Goal: Task Accomplishment & Management: Manage account settings

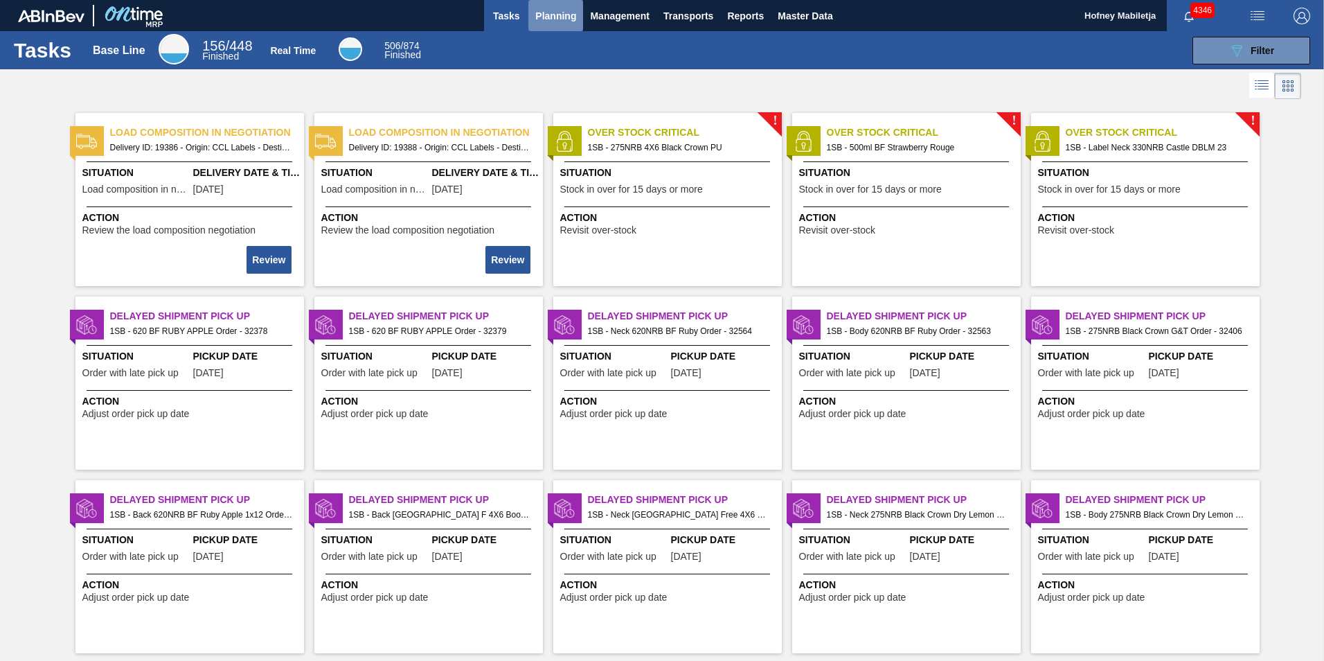
click at [567, 12] on span "Planning" at bounding box center [555, 16] width 41 height 17
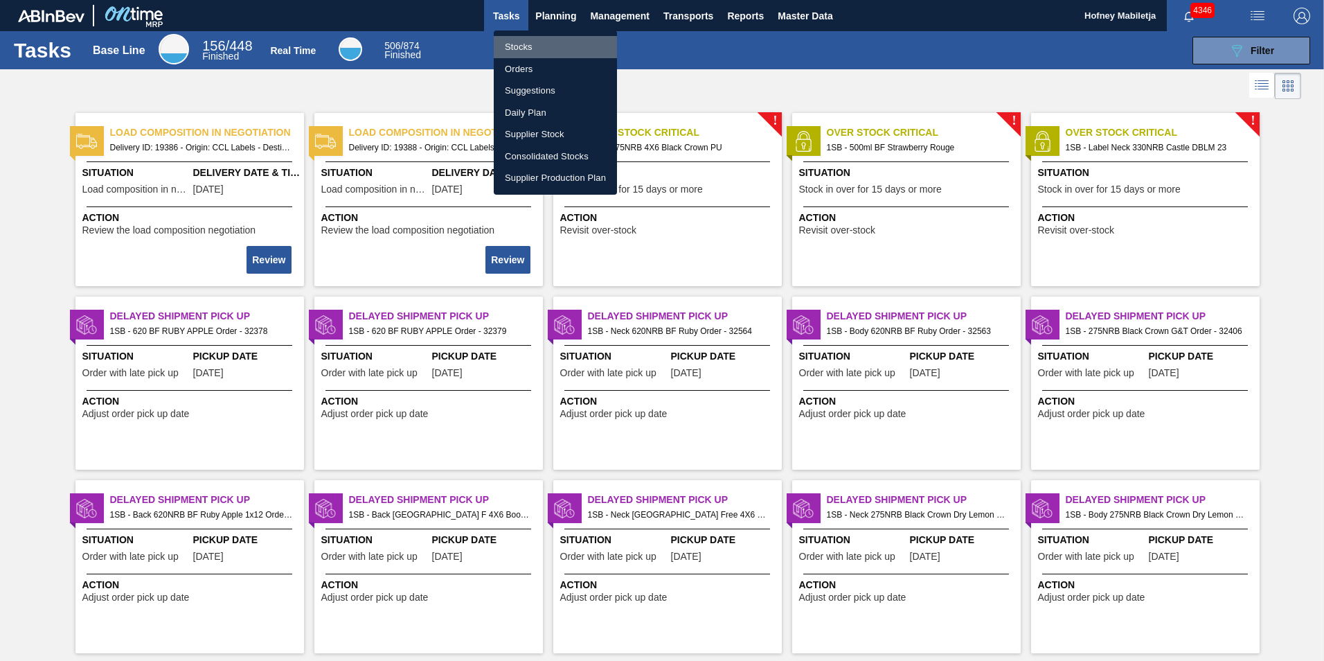
click at [533, 45] on li "Stocks" at bounding box center [555, 47] width 123 height 22
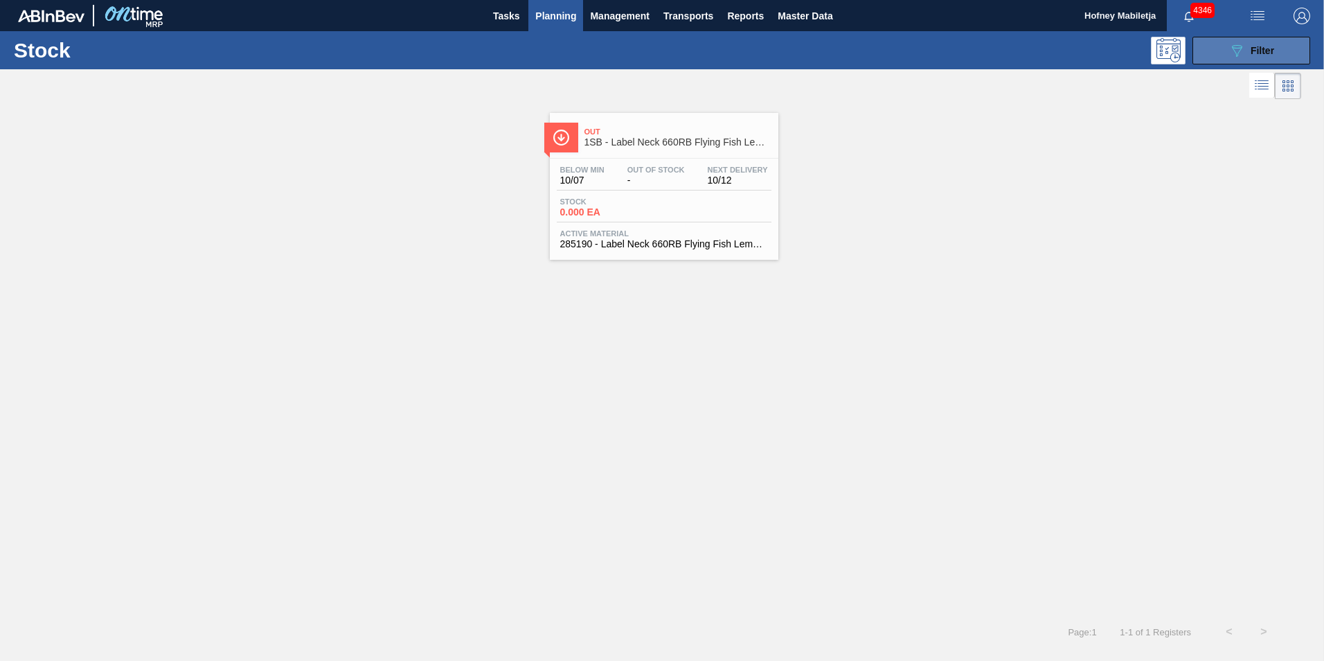
click at [1272, 45] on span "Filter" at bounding box center [1263, 50] width 24 height 11
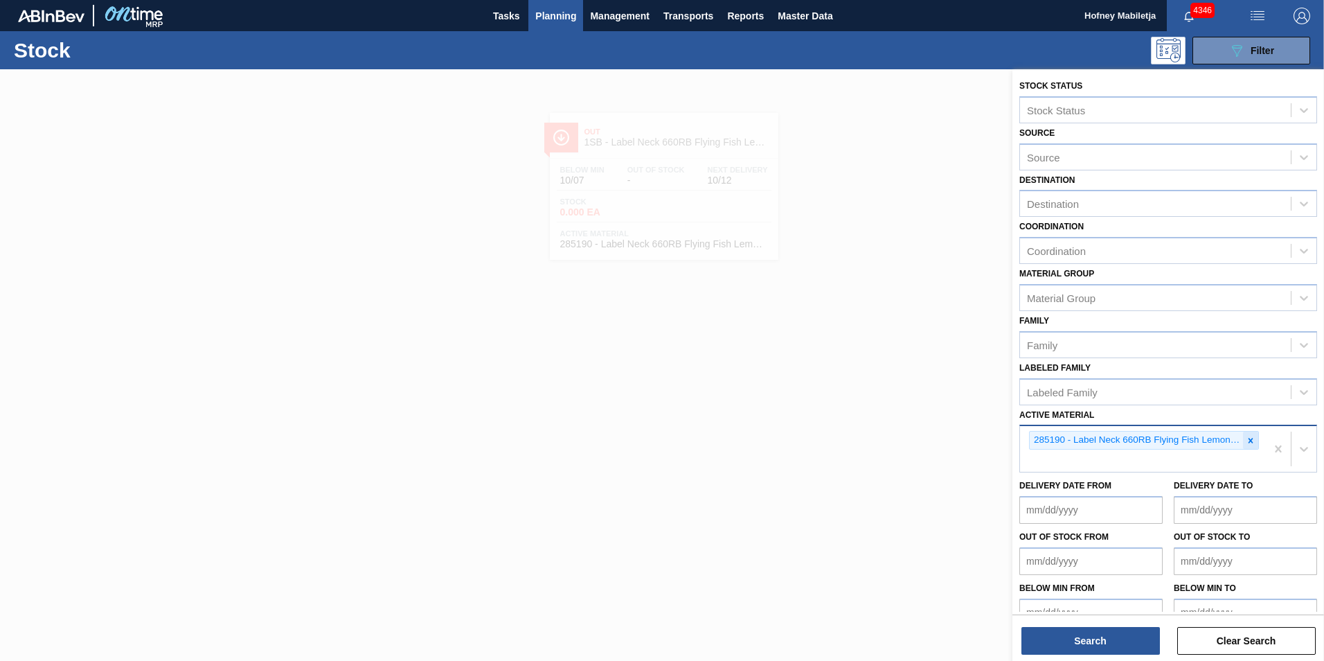
click at [1252, 439] on icon at bounding box center [1251, 441] width 10 height 10
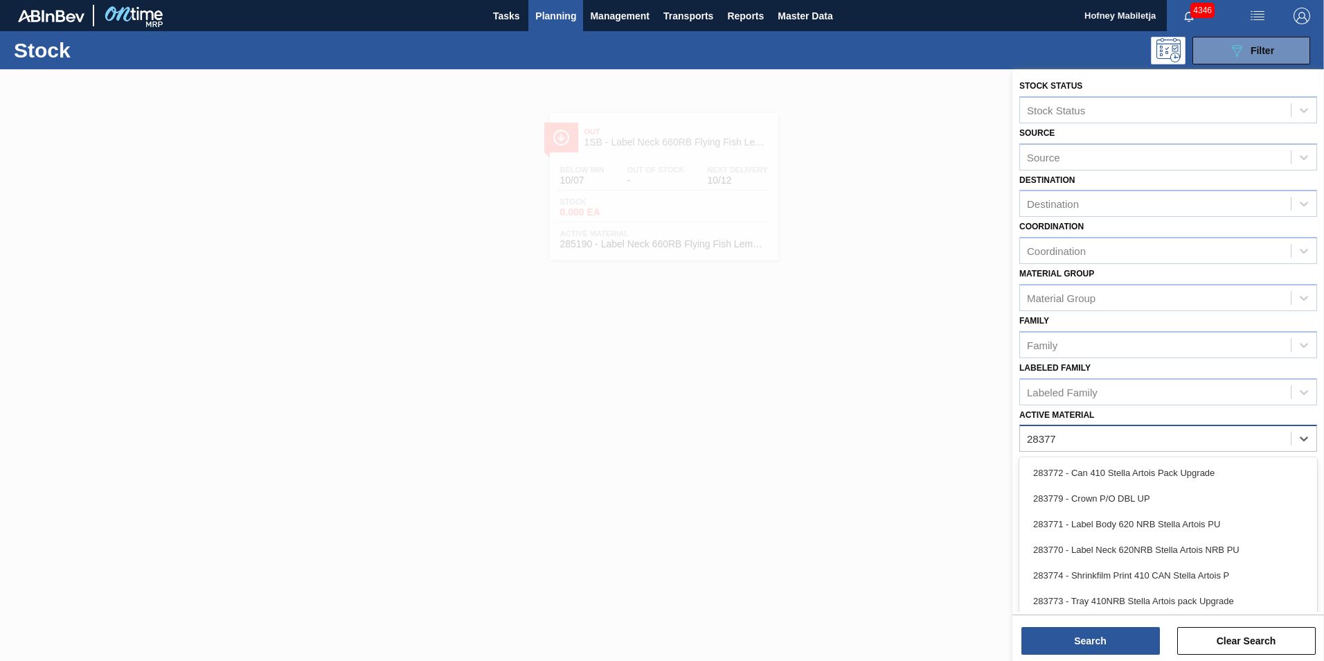
type Material "283773"
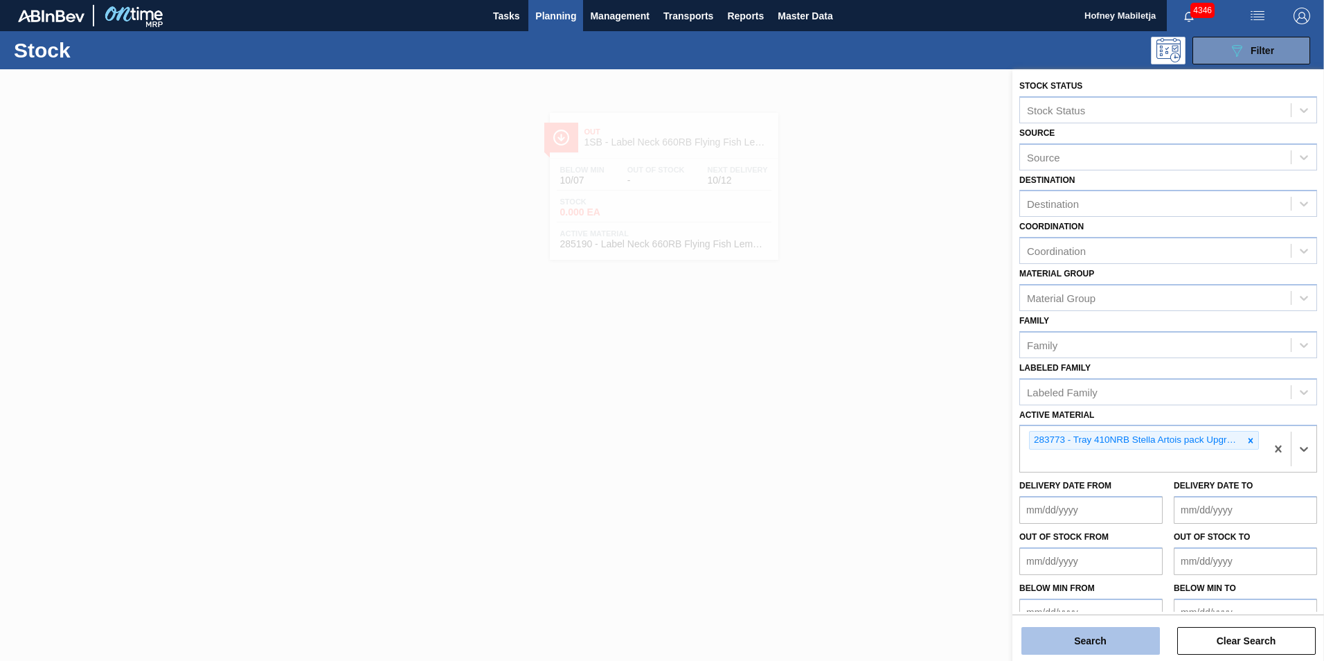
click at [1092, 644] on button "Search" at bounding box center [1091, 641] width 139 height 28
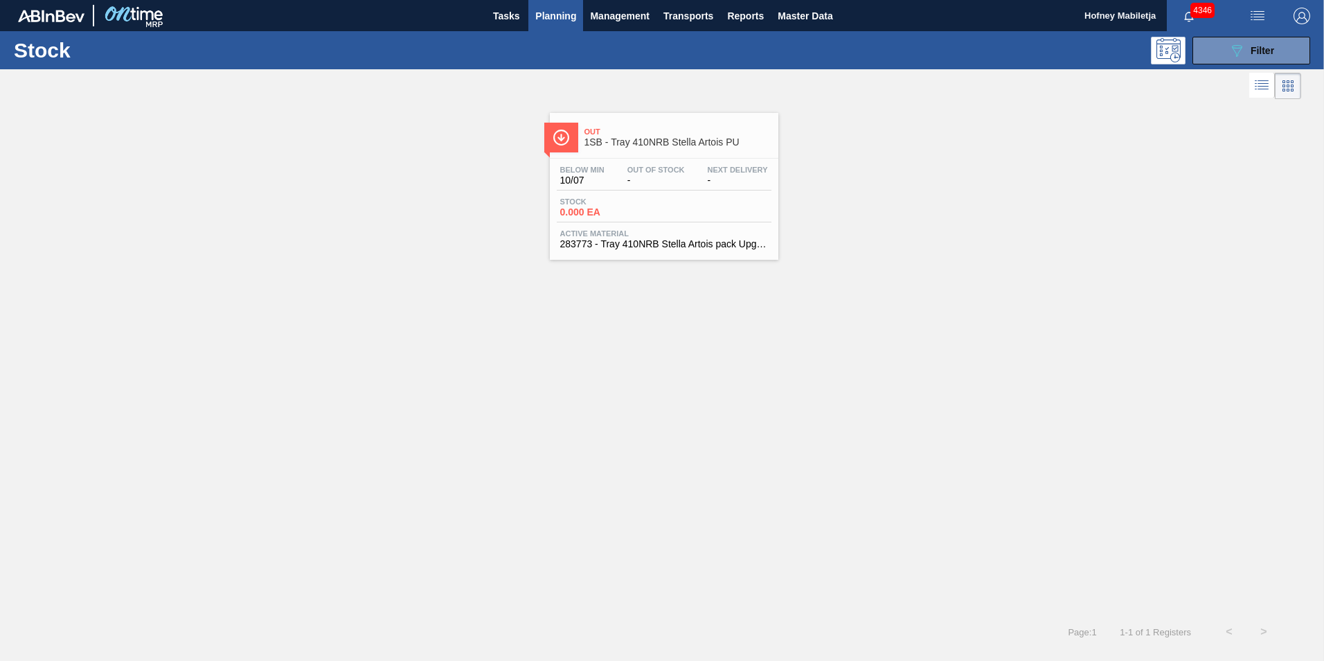
click at [655, 210] on span "0.000 EA" at bounding box center [608, 212] width 97 height 10
click at [1267, 53] on span "Filter" at bounding box center [1263, 50] width 24 height 11
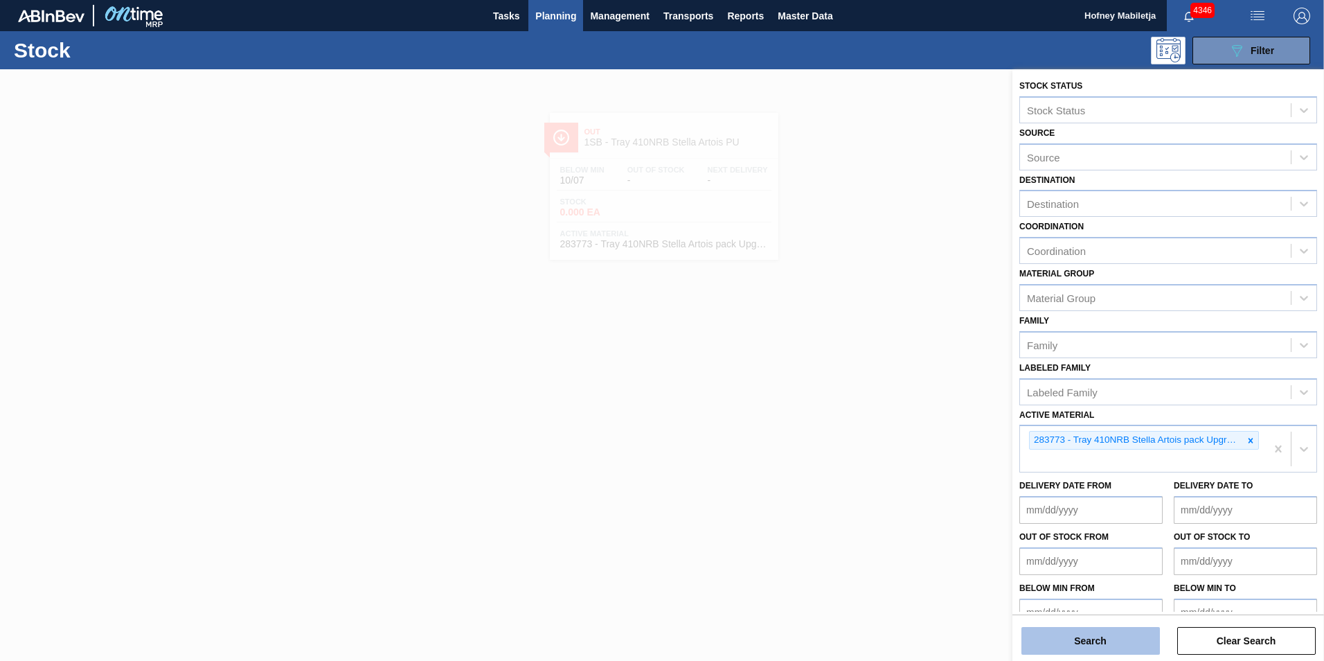
click at [1088, 640] on button "Search" at bounding box center [1091, 641] width 139 height 28
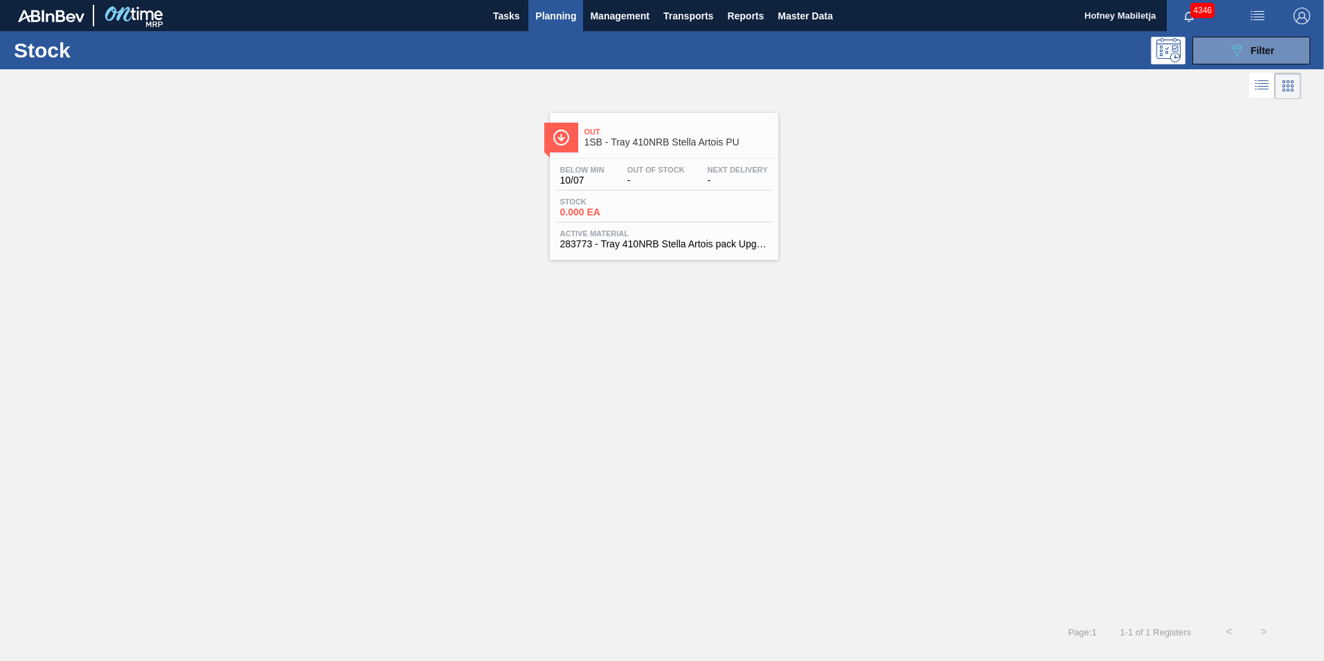
click at [666, 184] on span "-" at bounding box center [655, 180] width 57 height 10
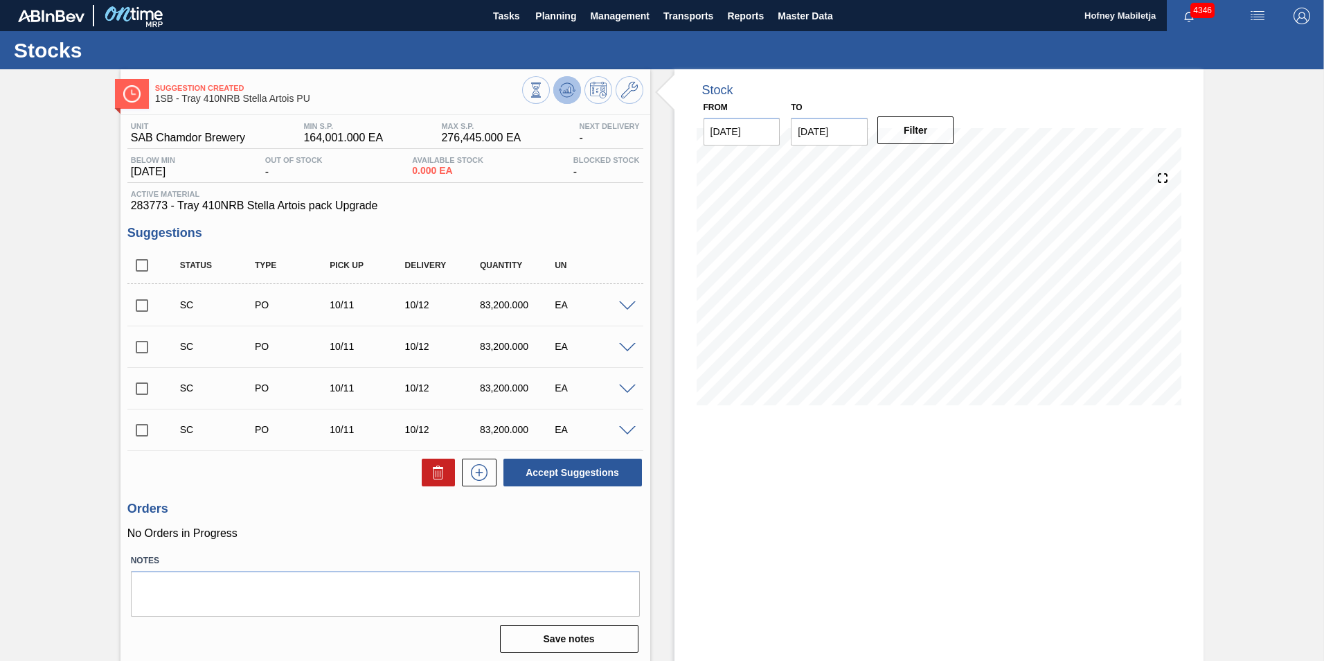
click at [564, 92] on icon at bounding box center [567, 90] width 17 height 17
click at [142, 429] on input "checkbox" at bounding box center [141, 430] width 29 height 29
click at [624, 429] on span at bounding box center [627, 431] width 17 height 10
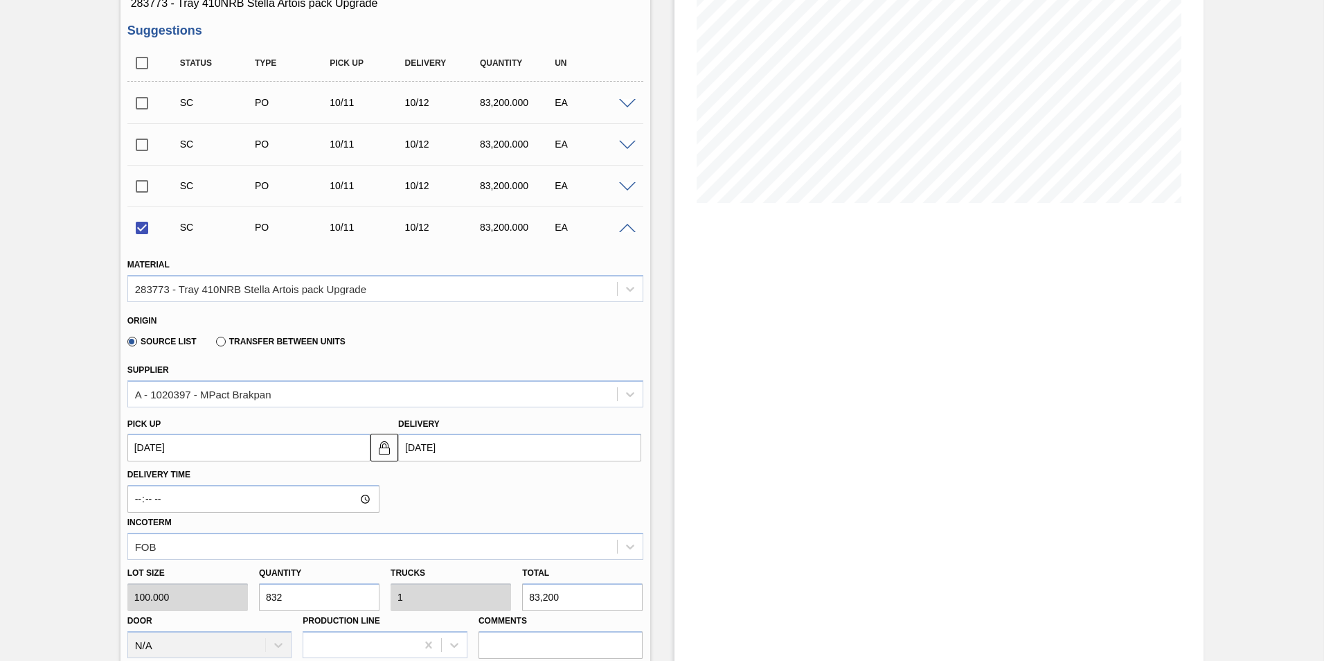
scroll to position [208, 0]
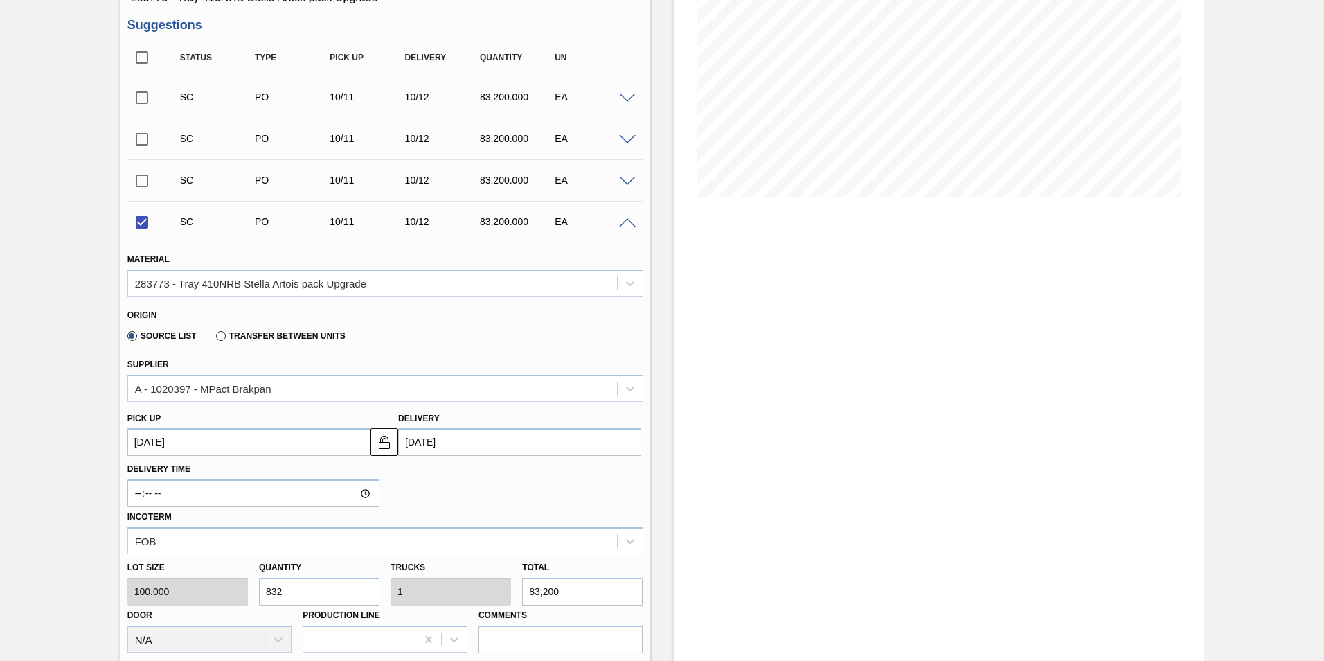
click at [482, 439] on input "[DATE]" at bounding box center [519, 442] width 243 height 28
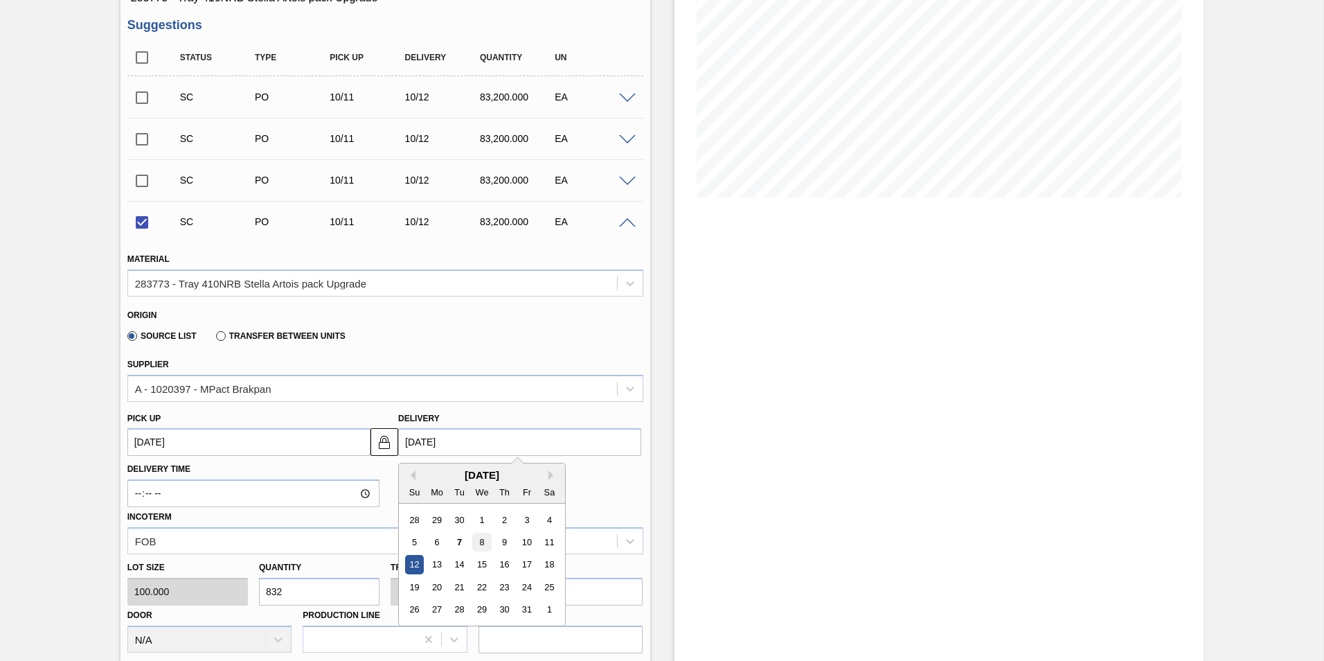
click at [480, 542] on div "8" at bounding box center [482, 542] width 19 height 19
checkbox input "false"
type up3261982792 "[DATE]"
type input "[DATE]"
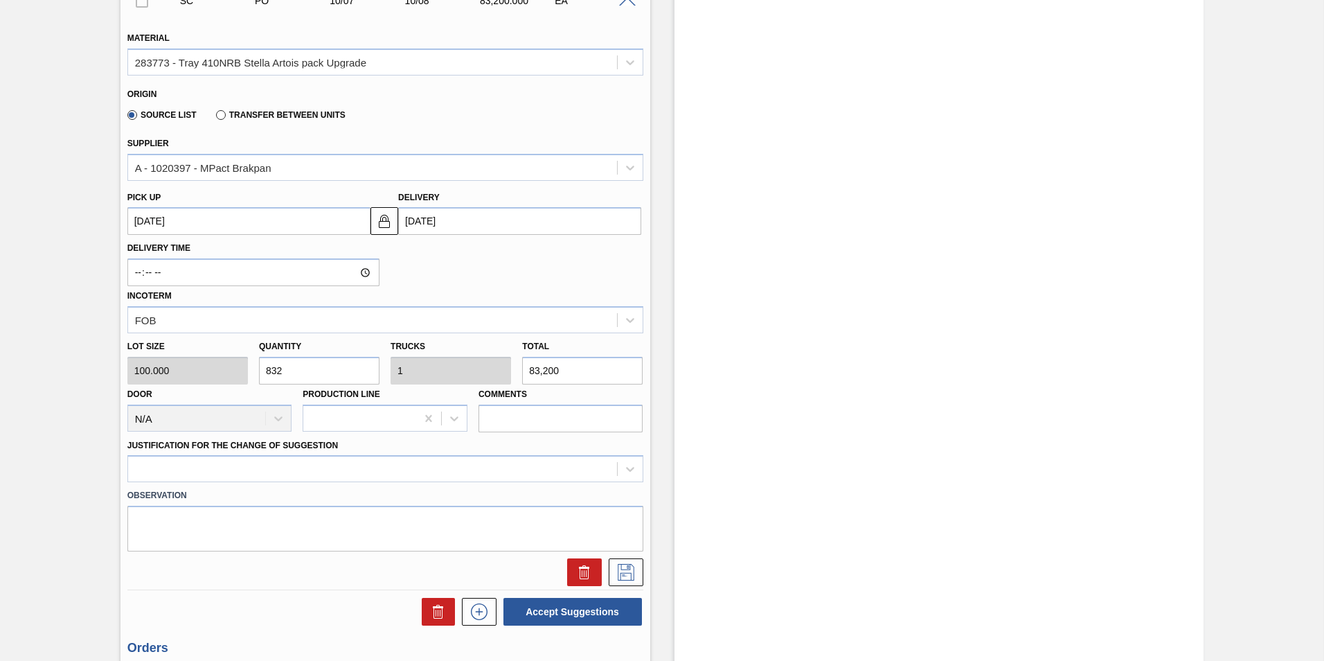
scroll to position [571, 0]
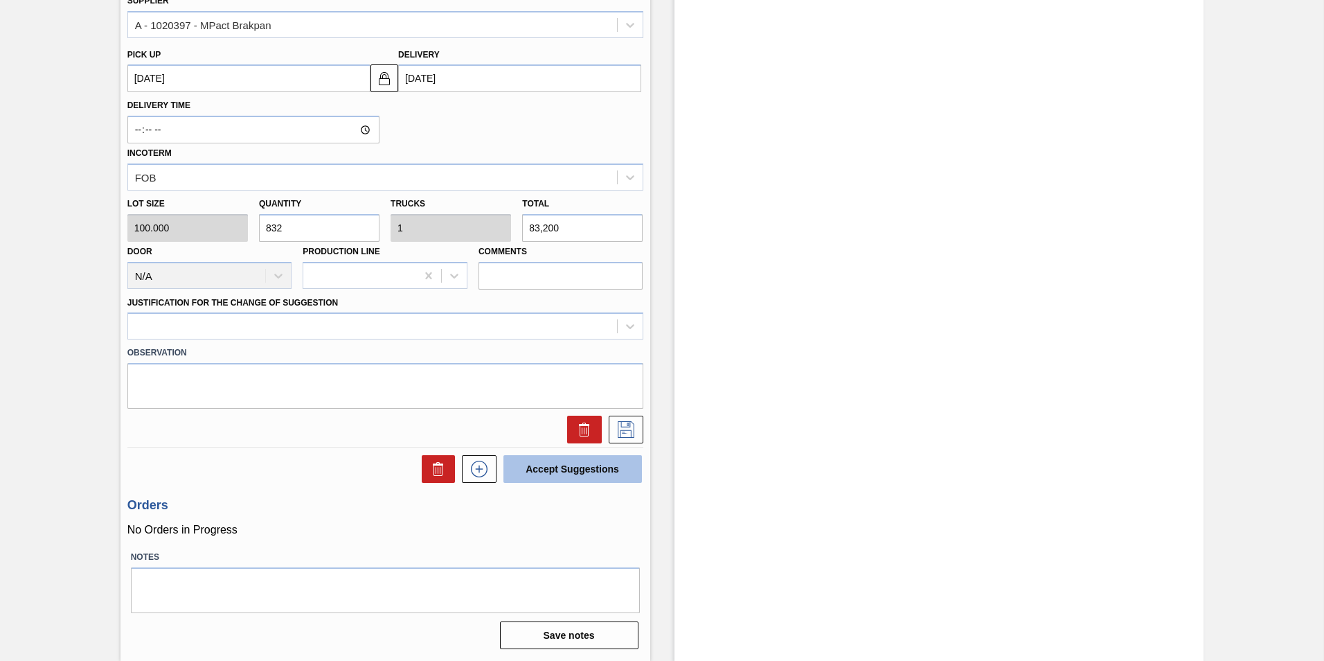
click at [599, 466] on button "Accept Suggestions" at bounding box center [573, 469] width 139 height 28
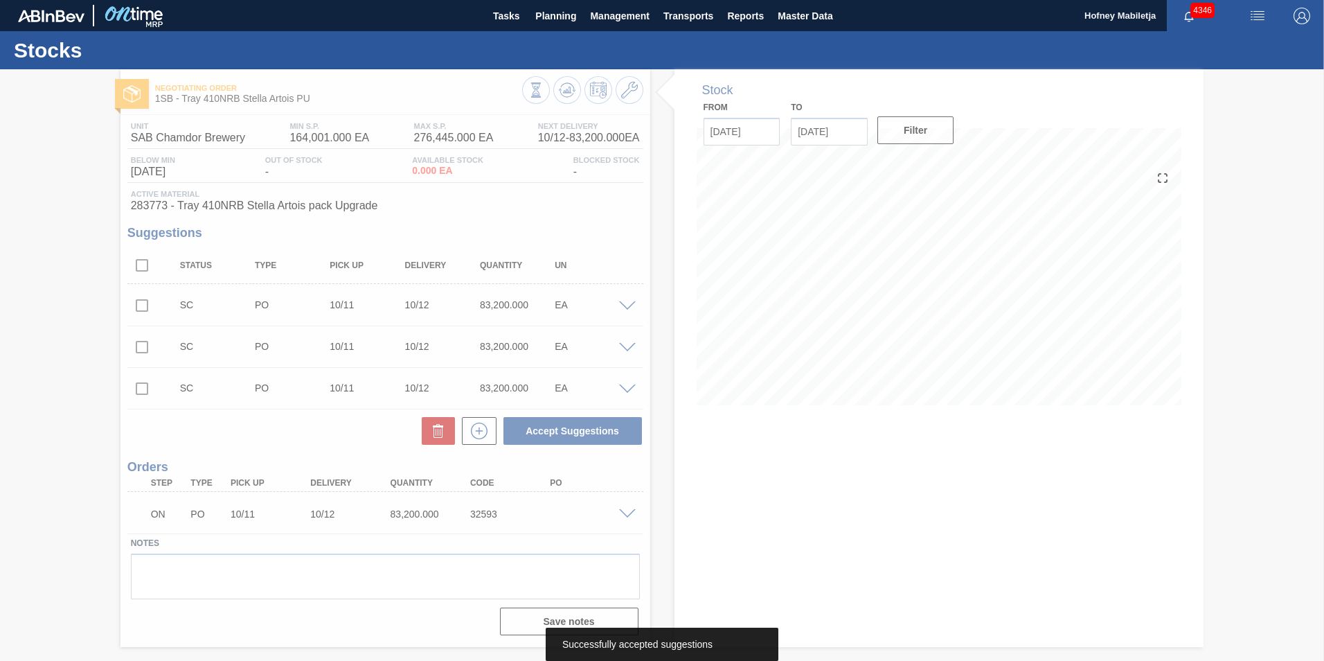
scroll to position [0, 0]
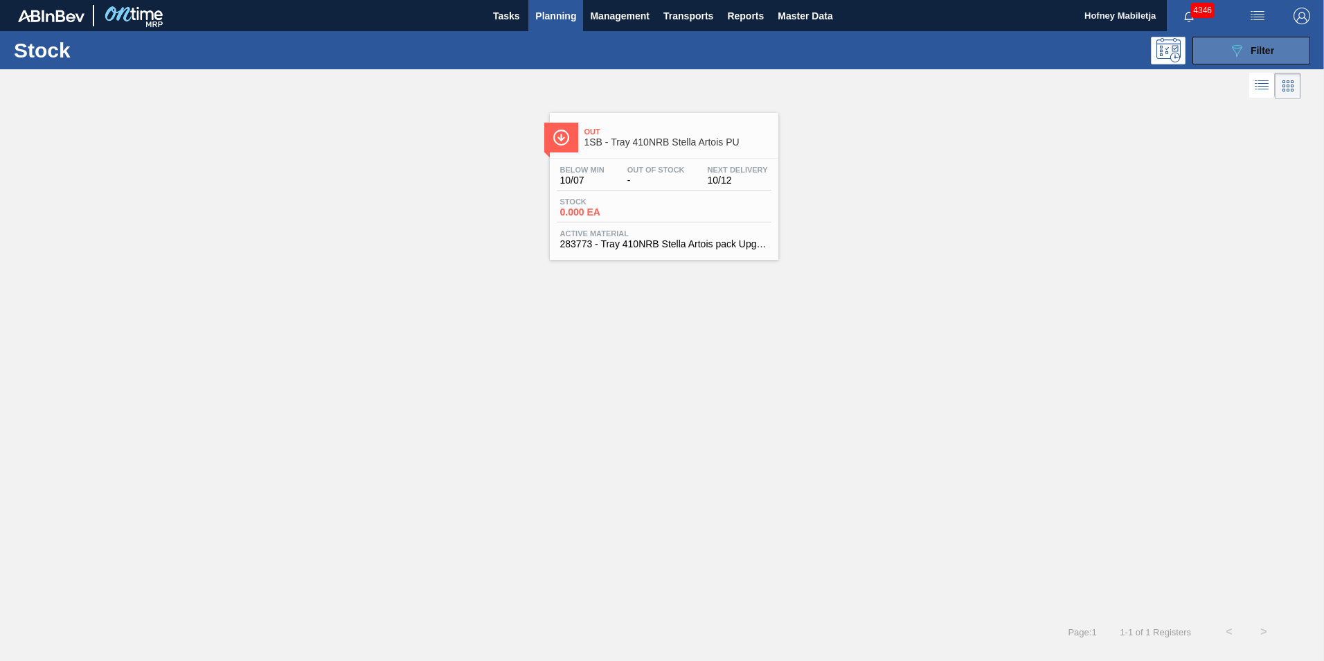
click at [1281, 53] on button "089F7B8B-B2A5-4AFE-B5C0-19BA573D28AC Filter" at bounding box center [1252, 51] width 118 height 28
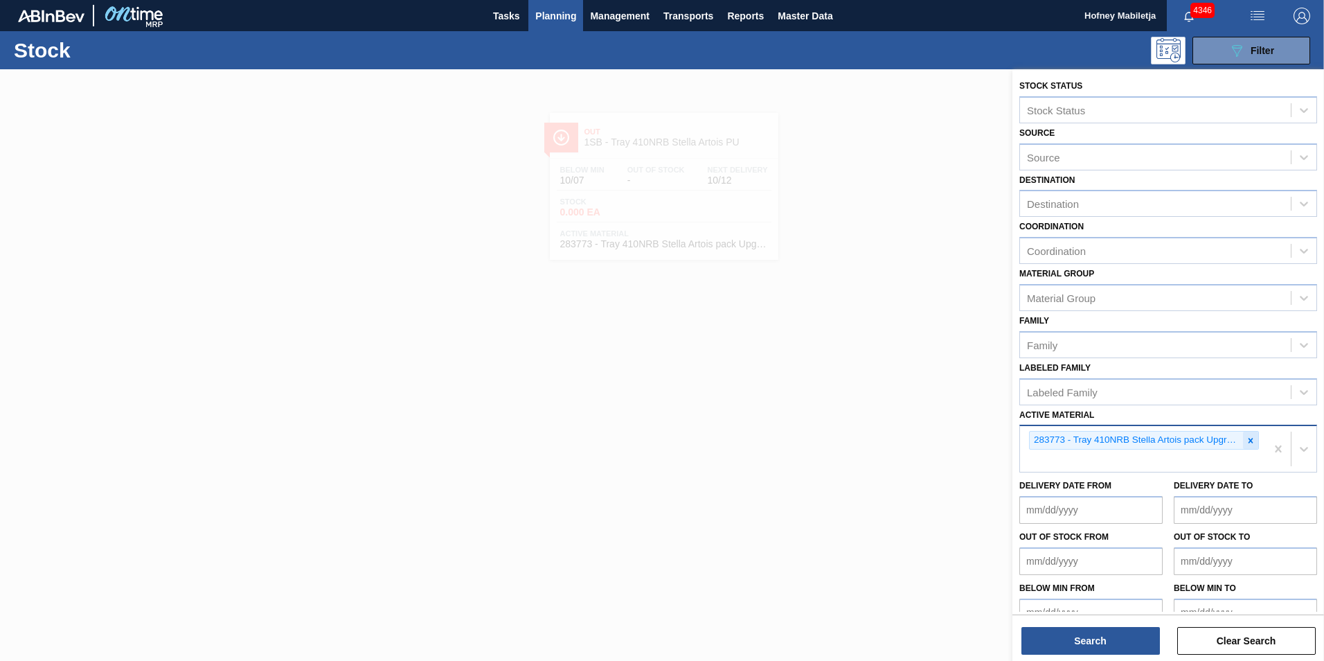
click at [1256, 440] on div at bounding box center [1250, 439] width 15 height 17
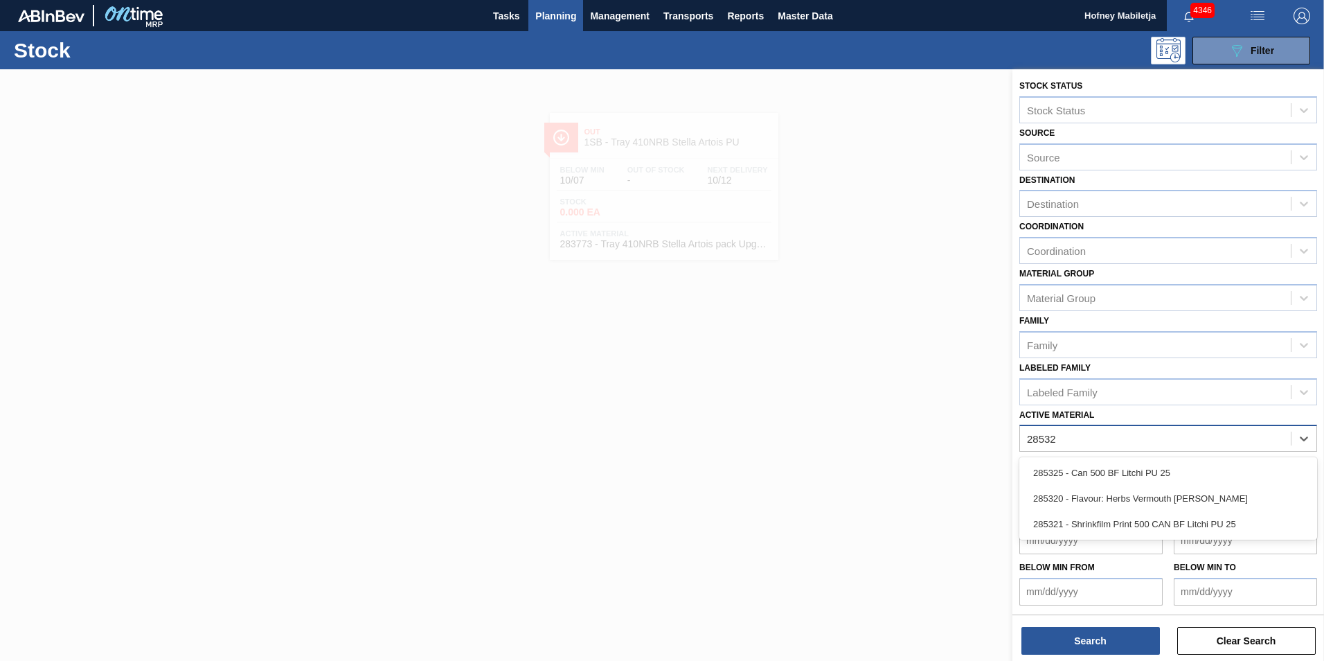
type Material "285321"
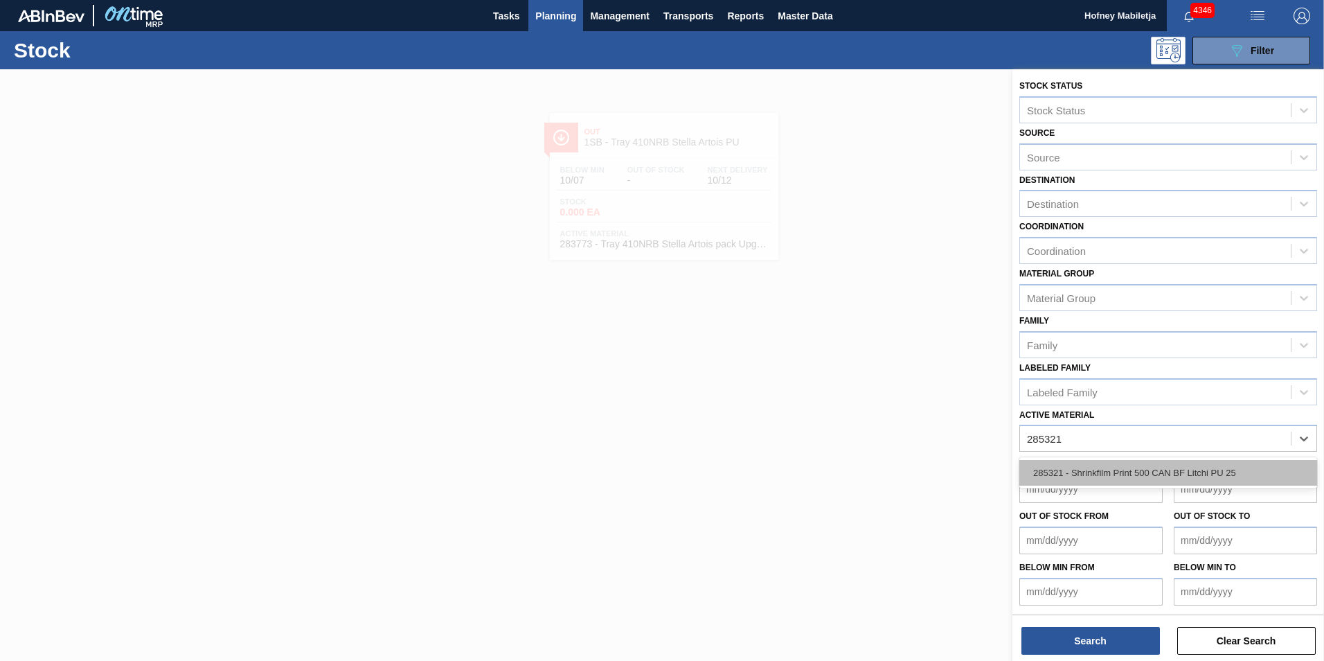
click at [1121, 466] on div "285321 - Shrinkfilm Print 500 CAN BF Litchi PU 25" at bounding box center [1168, 473] width 298 height 26
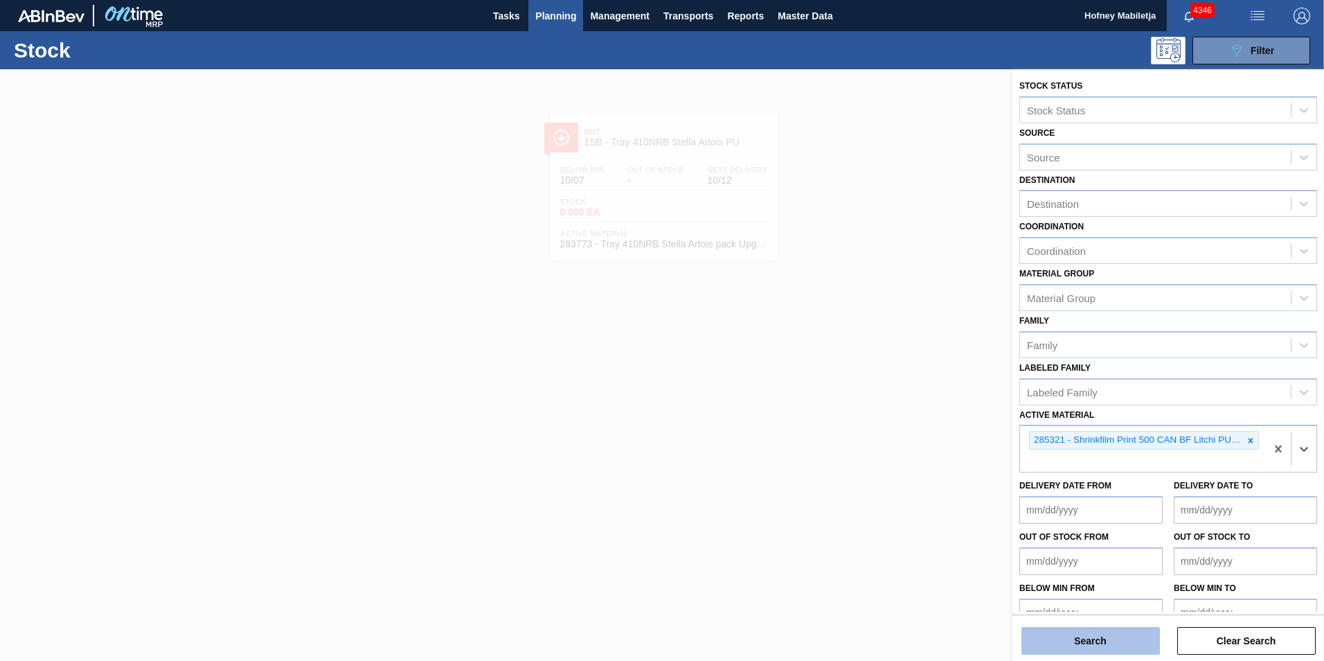
click at [1119, 636] on button "Search" at bounding box center [1091, 641] width 139 height 28
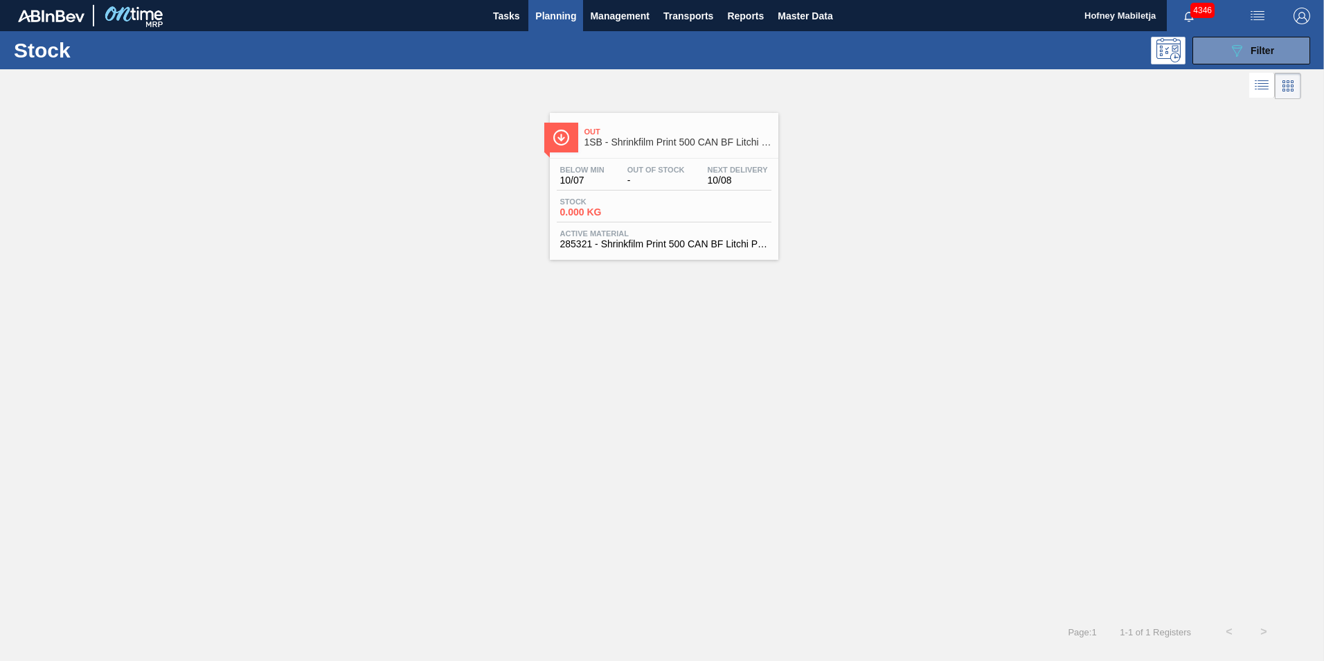
click at [670, 163] on div "Below Min 10/07 Out Of Stock - Next Delivery 10/08 Stock 0.000 KG Active Materi…" at bounding box center [664, 206] width 229 height 94
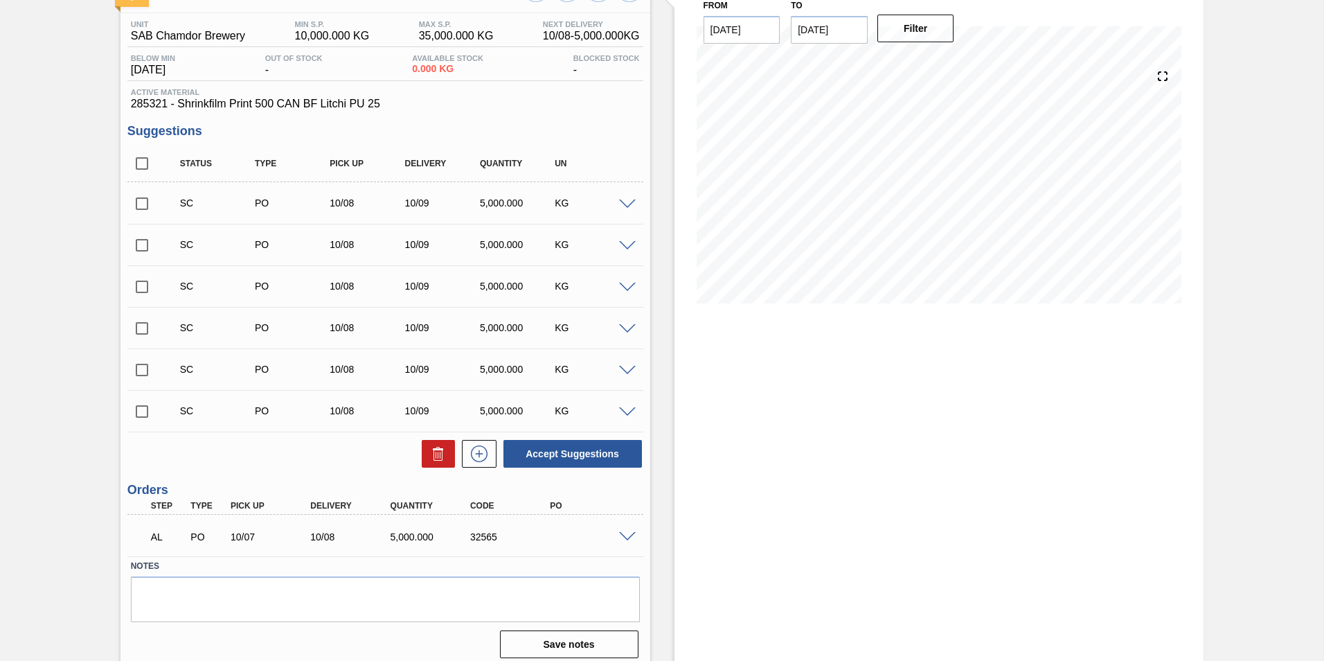
scroll to position [111, 0]
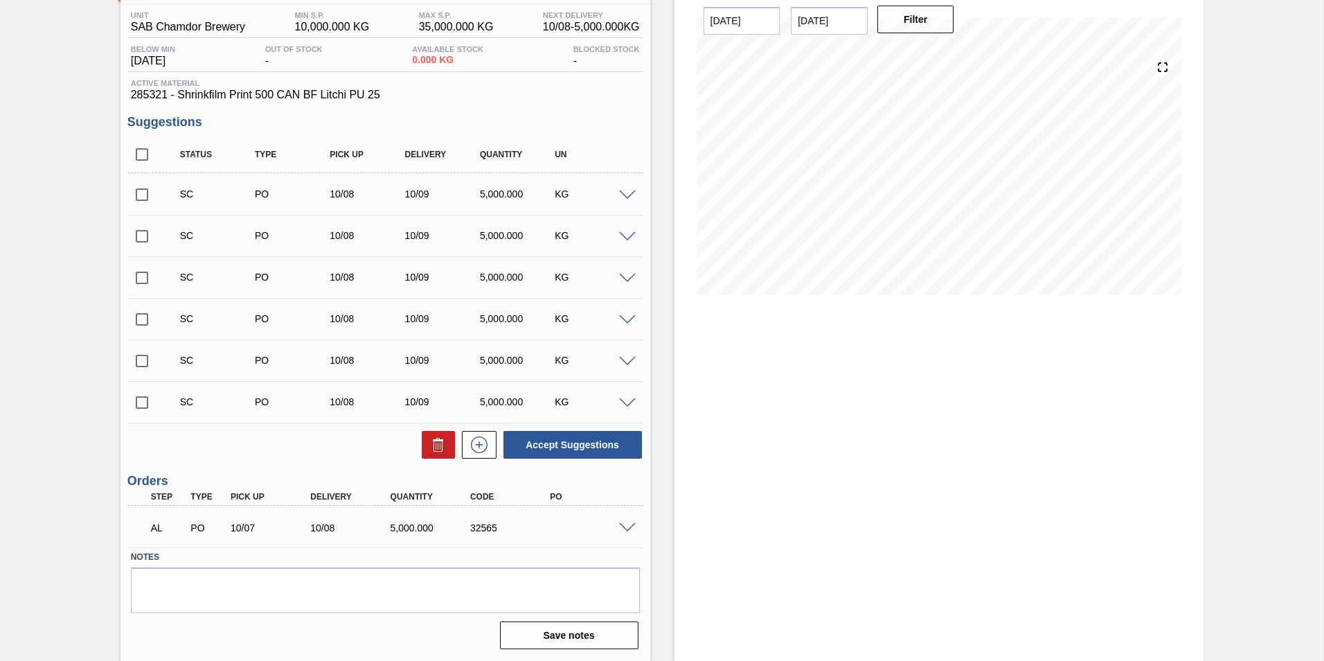
click at [625, 529] on span at bounding box center [627, 528] width 17 height 10
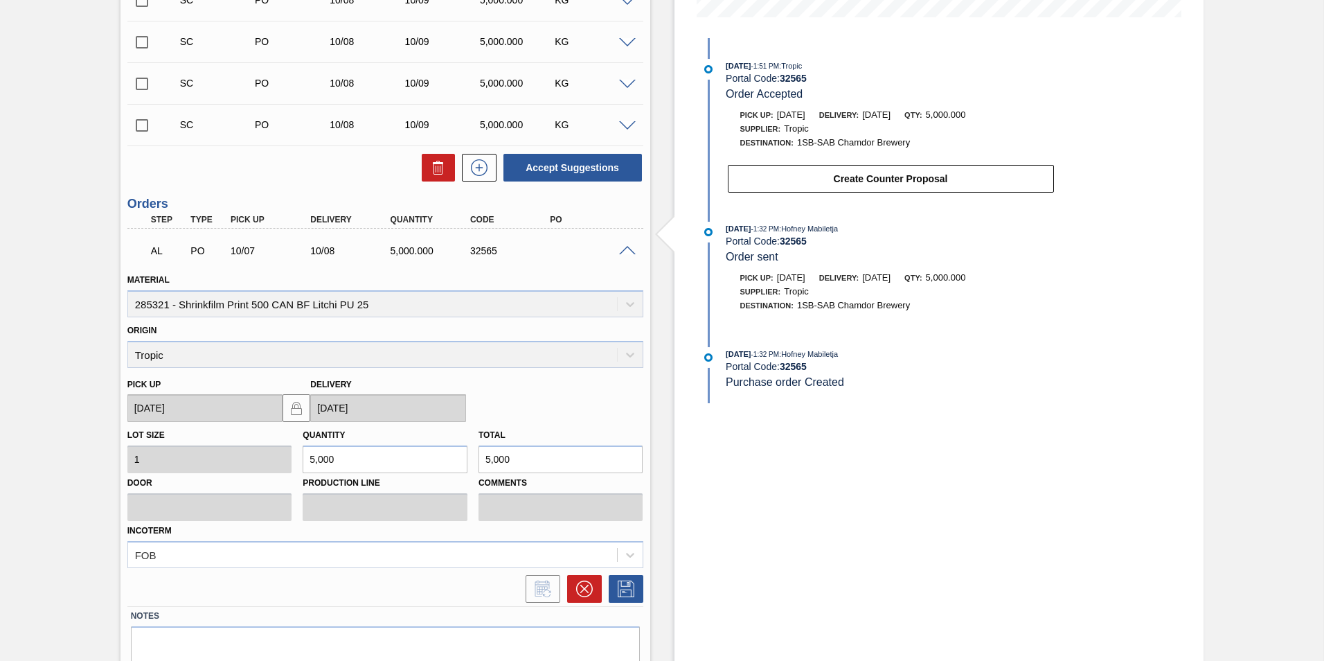
scroll to position [447, 0]
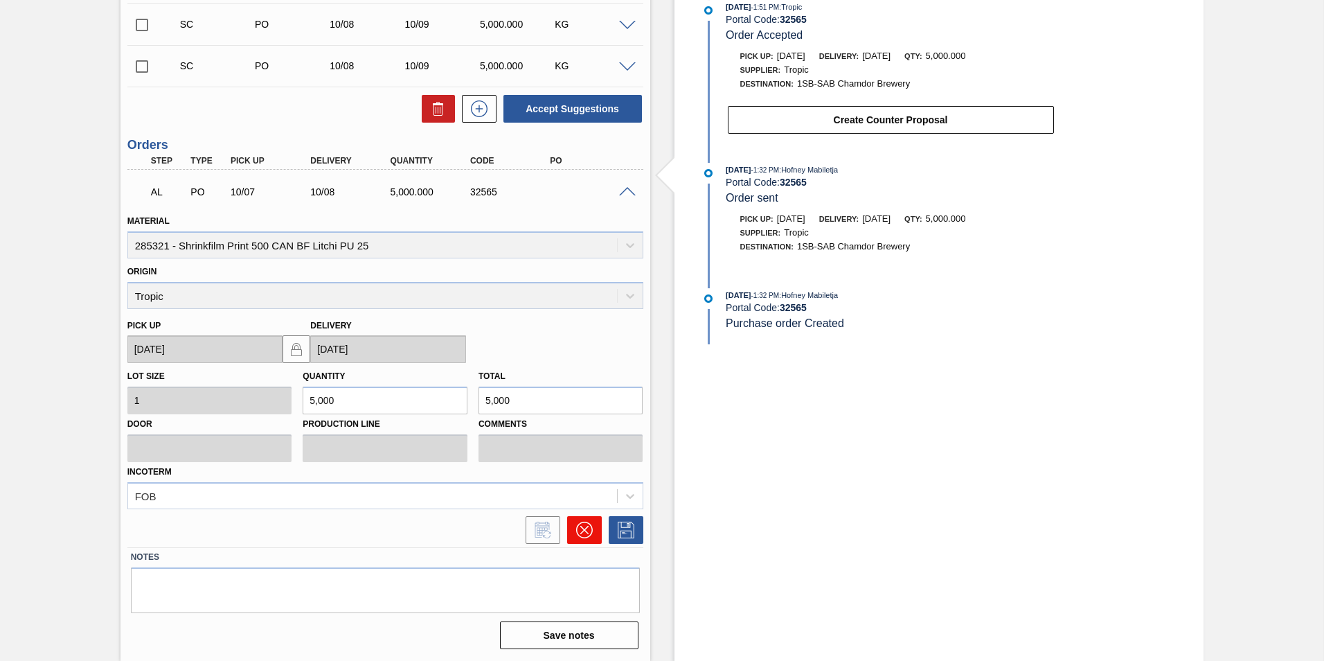
click at [591, 531] on icon at bounding box center [584, 530] width 17 height 17
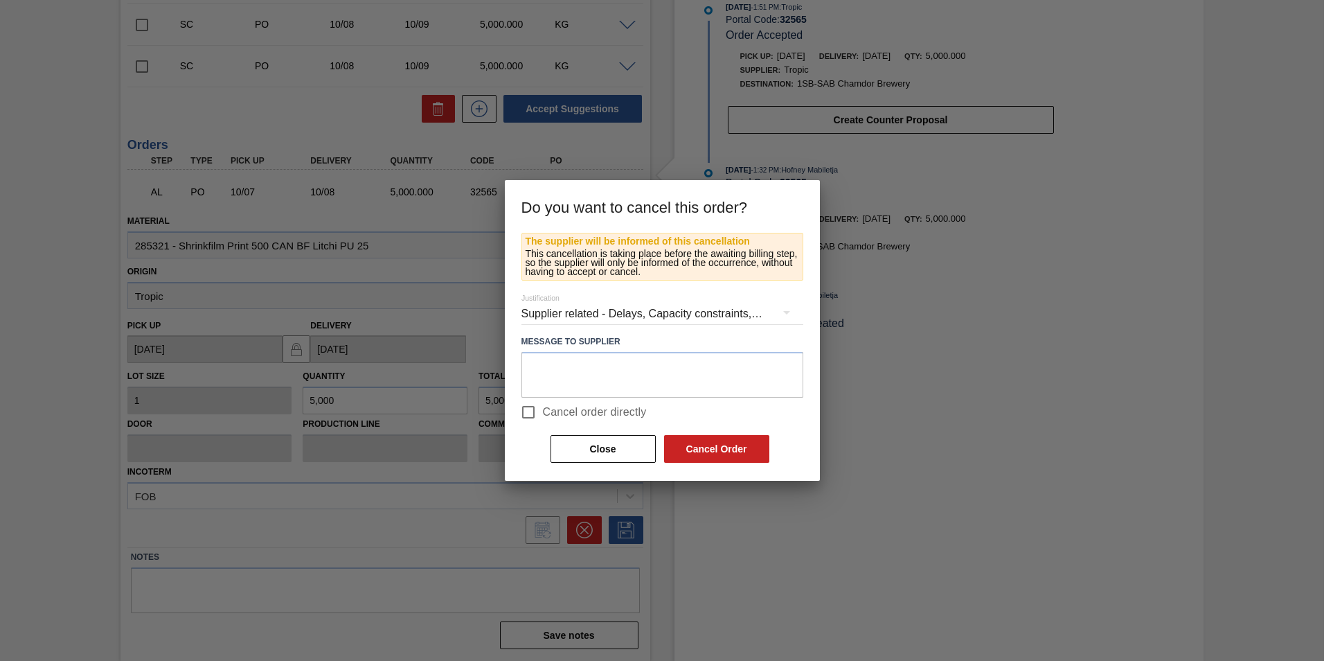
click at [528, 407] on input "Cancel order directly" at bounding box center [528, 412] width 29 height 29
checkbox input "true"
click at [720, 441] on button "Cancel Order" at bounding box center [716, 449] width 105 height 28
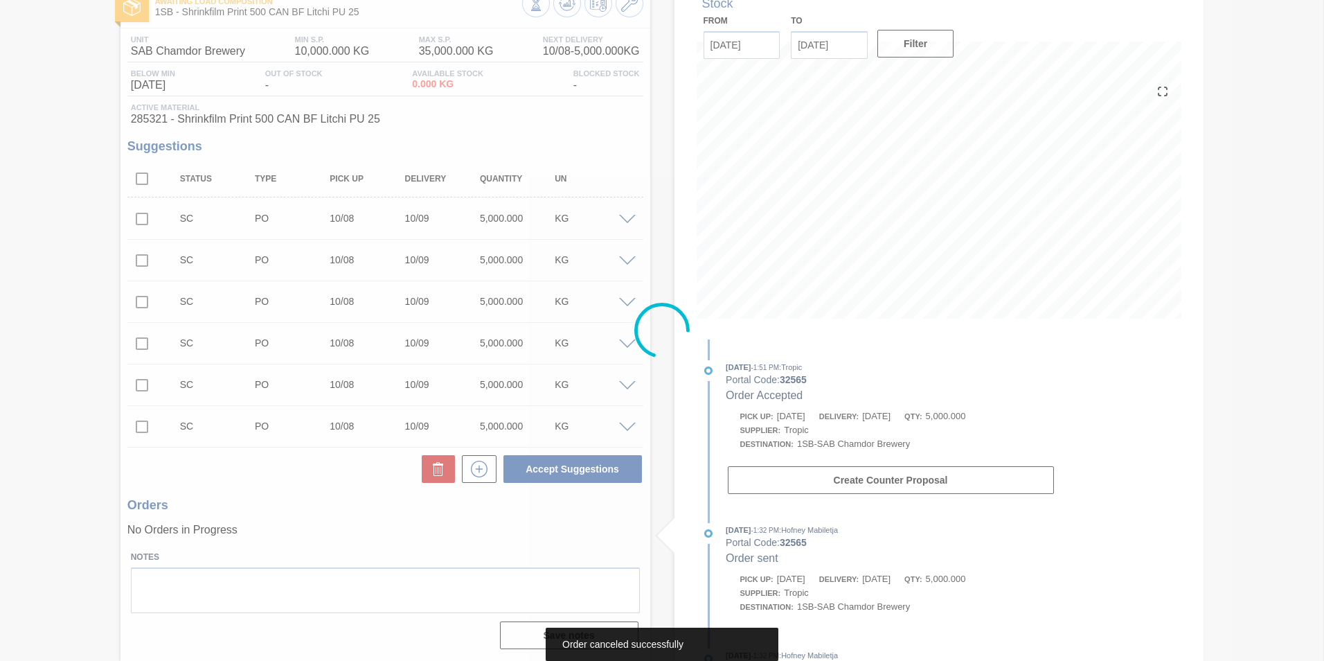
scroll to position [87, 0]
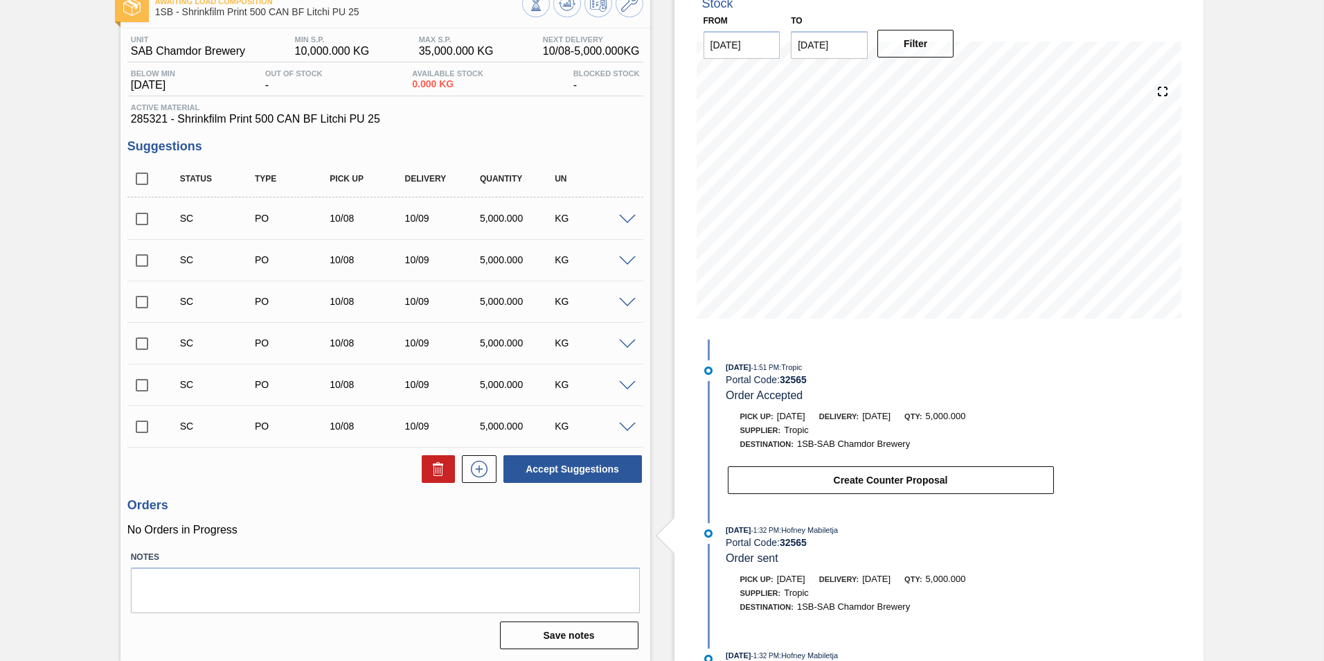
click at [141, 423] on input "checkbox" at bounding box center [141, 426] width 29 height 29
click at [552, 464] on button "Accept Suggestions" at bounding box center [573, 469] width 139 height 28
checkbox input "false"
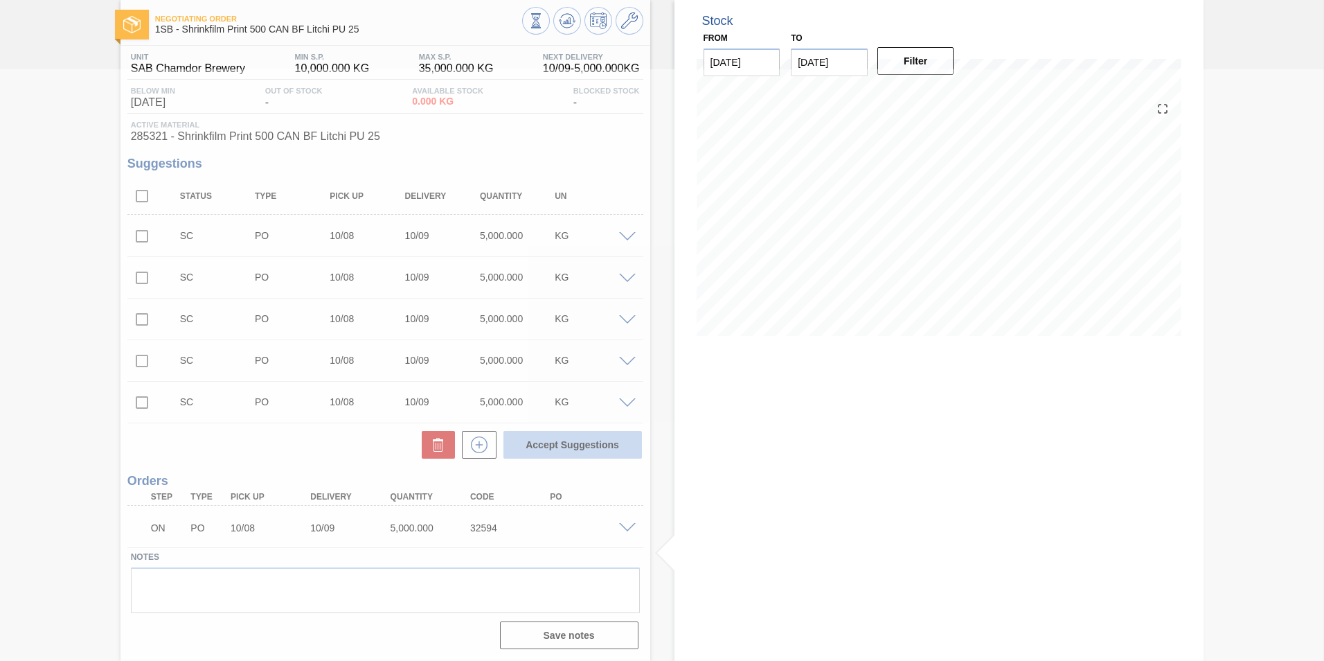
scroll to position [69, 0]
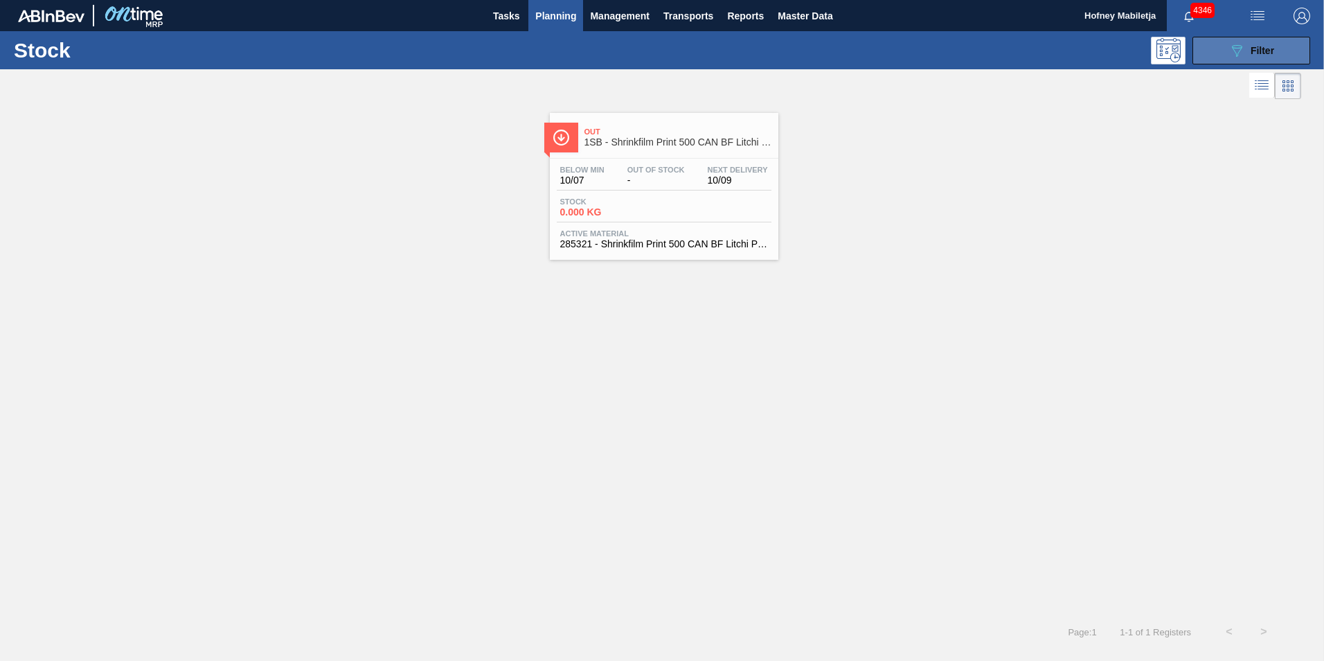
click at [1284, 52] on button "089F7B8B-B2A5-4AFE-B5C0-19BA573D28AC Filter" at bounding box center [1252, 51] width 118 height 28
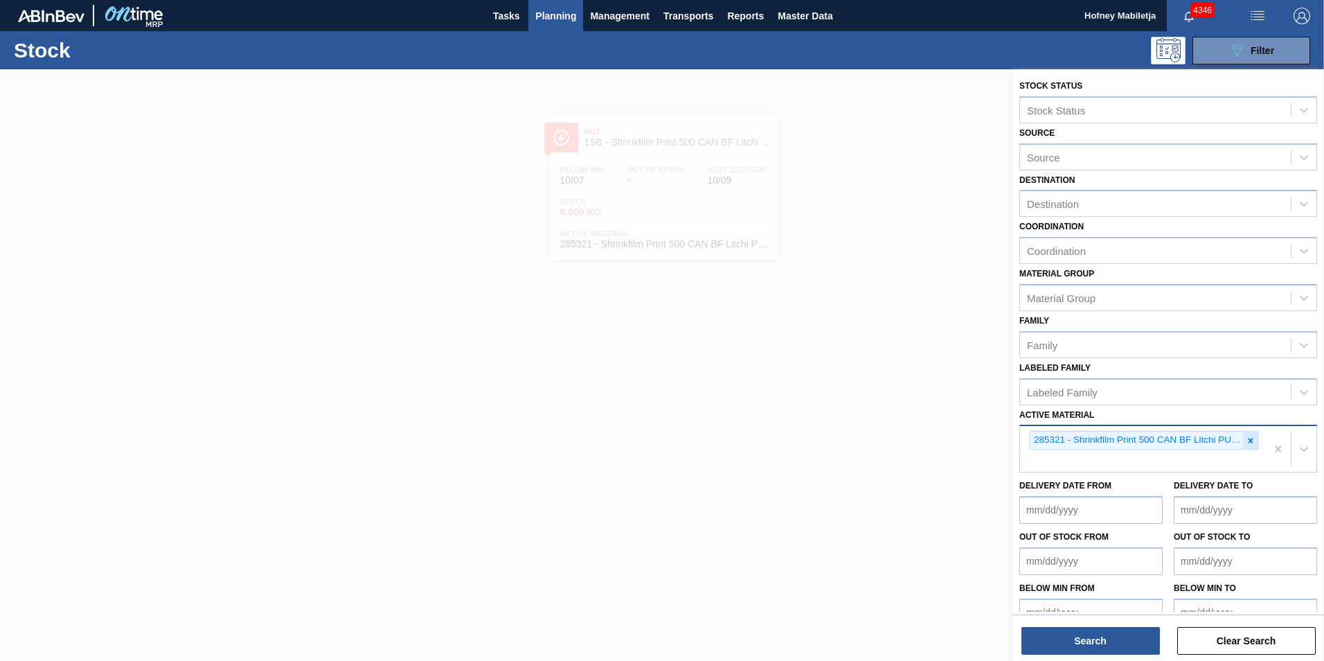
click at [1249, 436] on icon at bounding box center [1251, 441] width 10 height 10
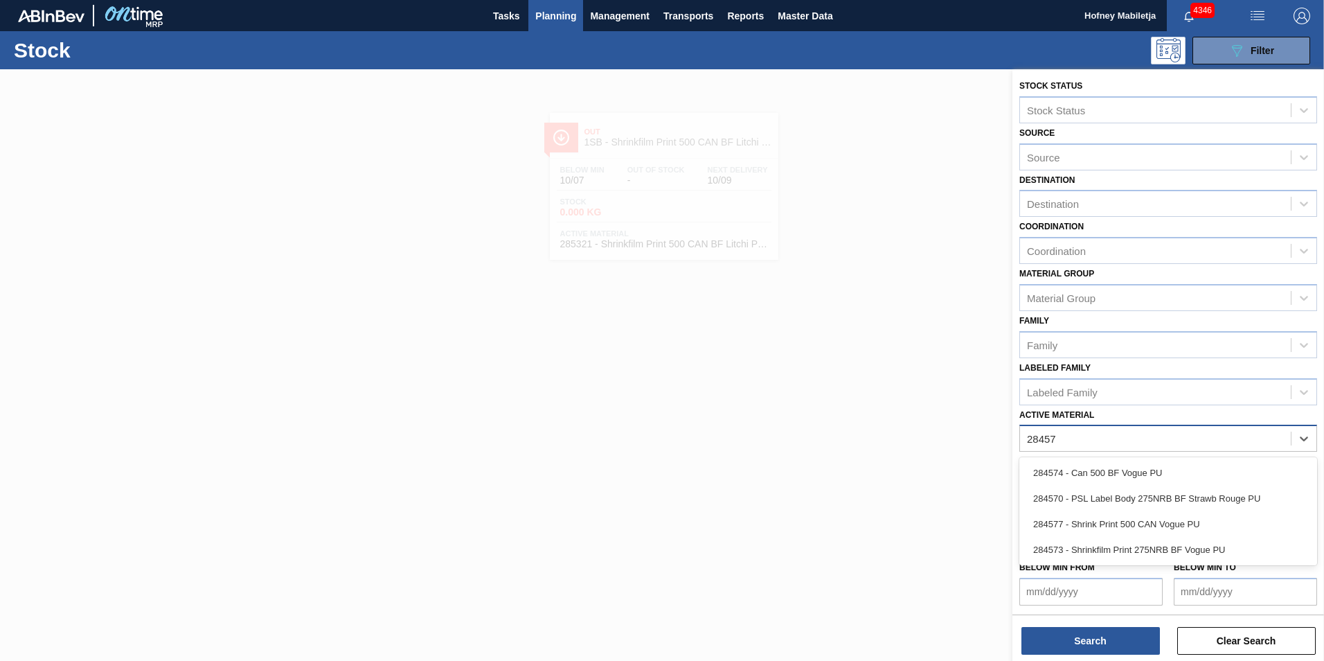
type Material "284577"
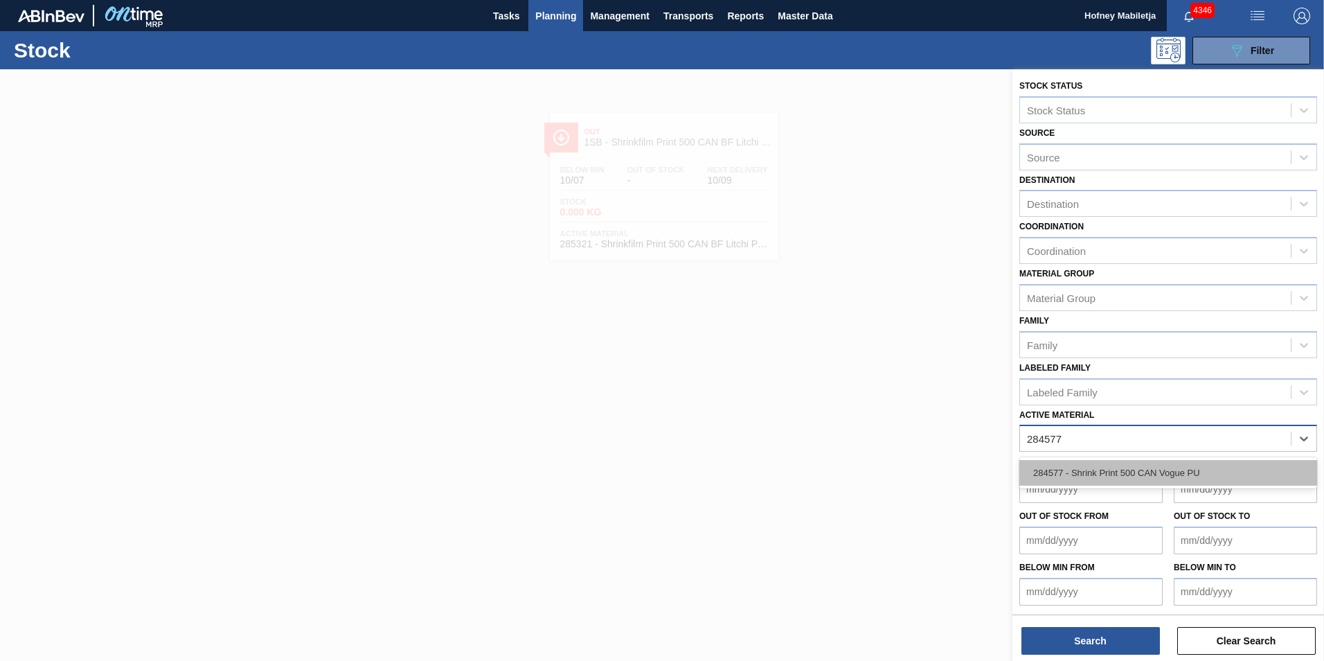
click at [1123, 469] on div "284577 - Shrink Print 500 CAN Vogue PU" at bounding box center [1168, 473] width 298 height 26
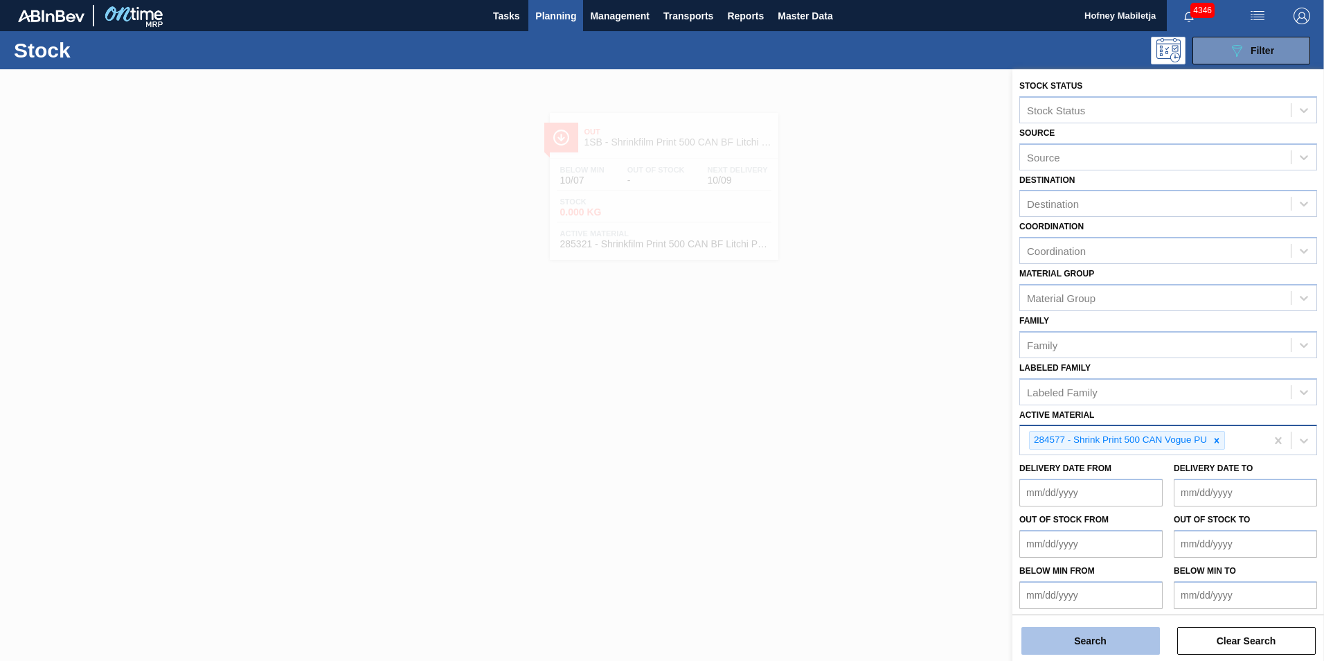
click at [1103, 640] on button "Search" at bounding box center [1091, 641] width 139 height 28
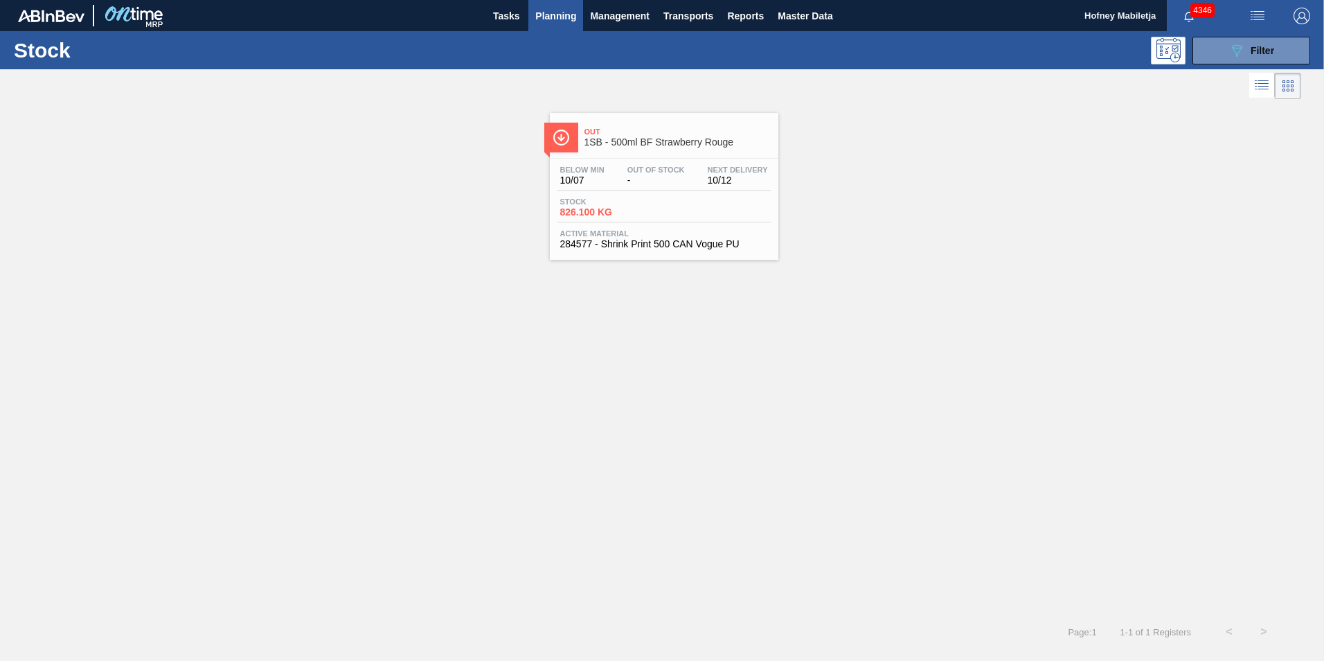
click at [666, 202] on div "Stock 826.100 KG" at bounding box center [664, 209] width 215 height 25
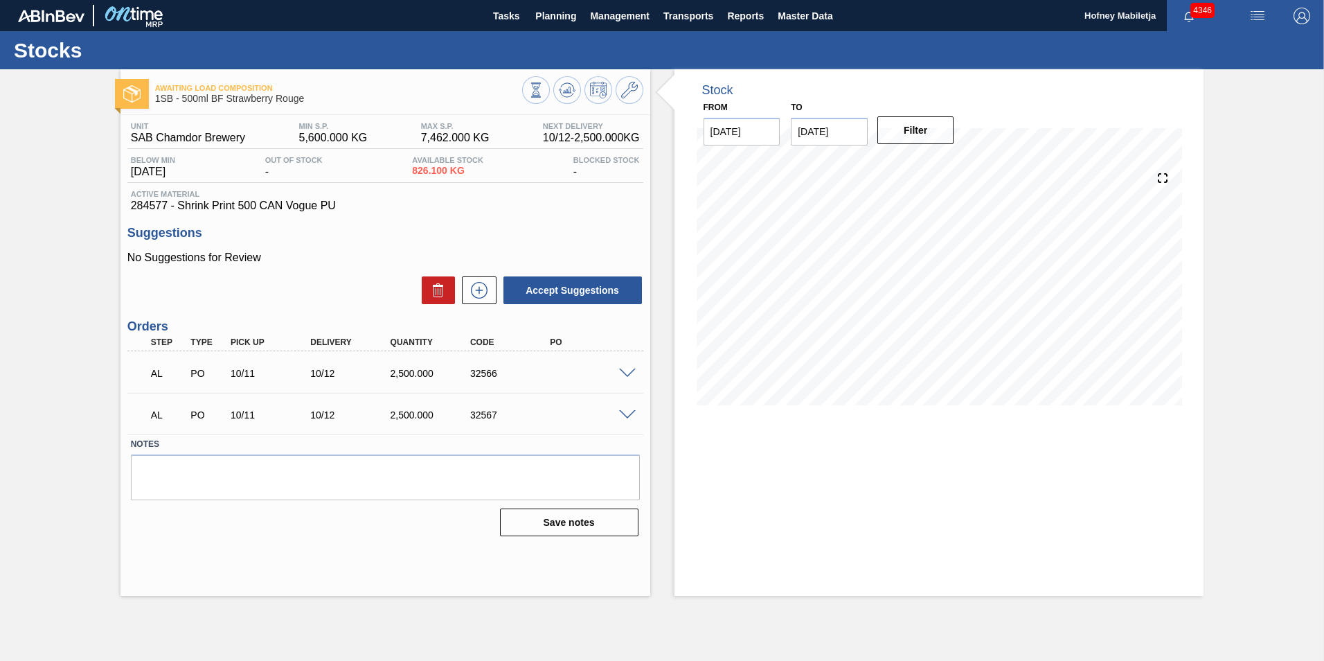
click at [627, 374] on span at bounding box center [627, 373] width 17 height 10
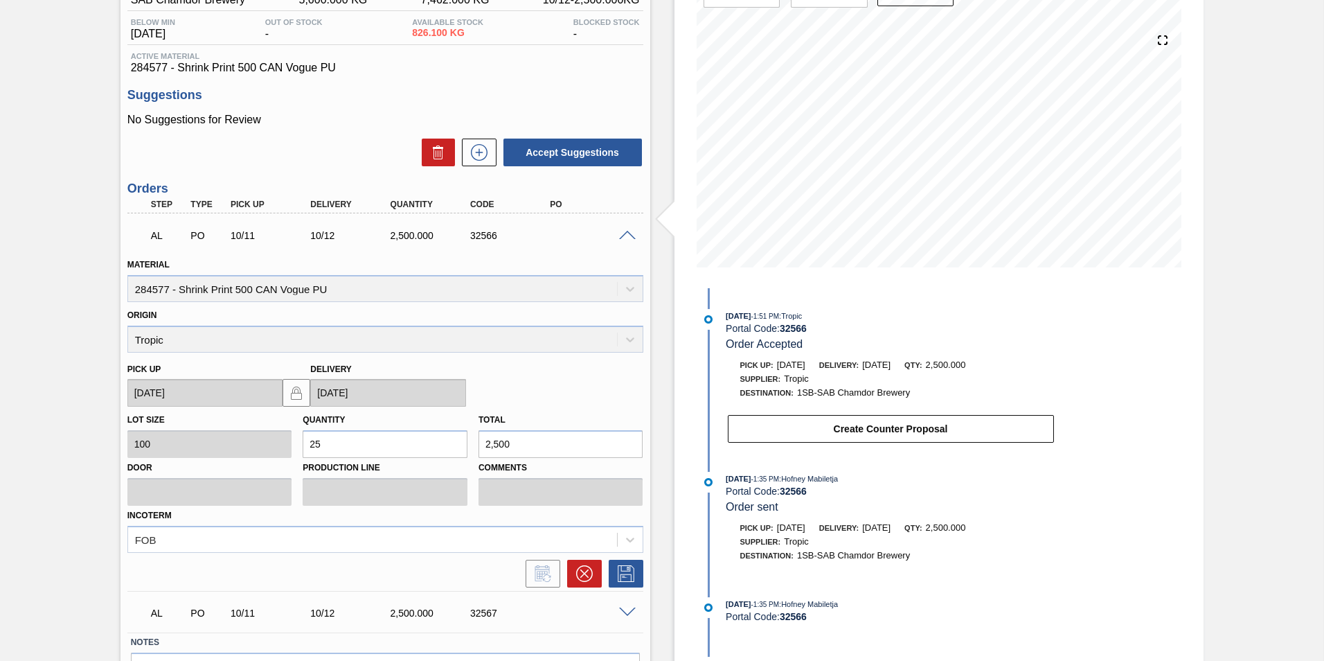
scroll to position [139, 0]
click at [580, 575] on icon at bounding box center [584, 573] width 8 height 8
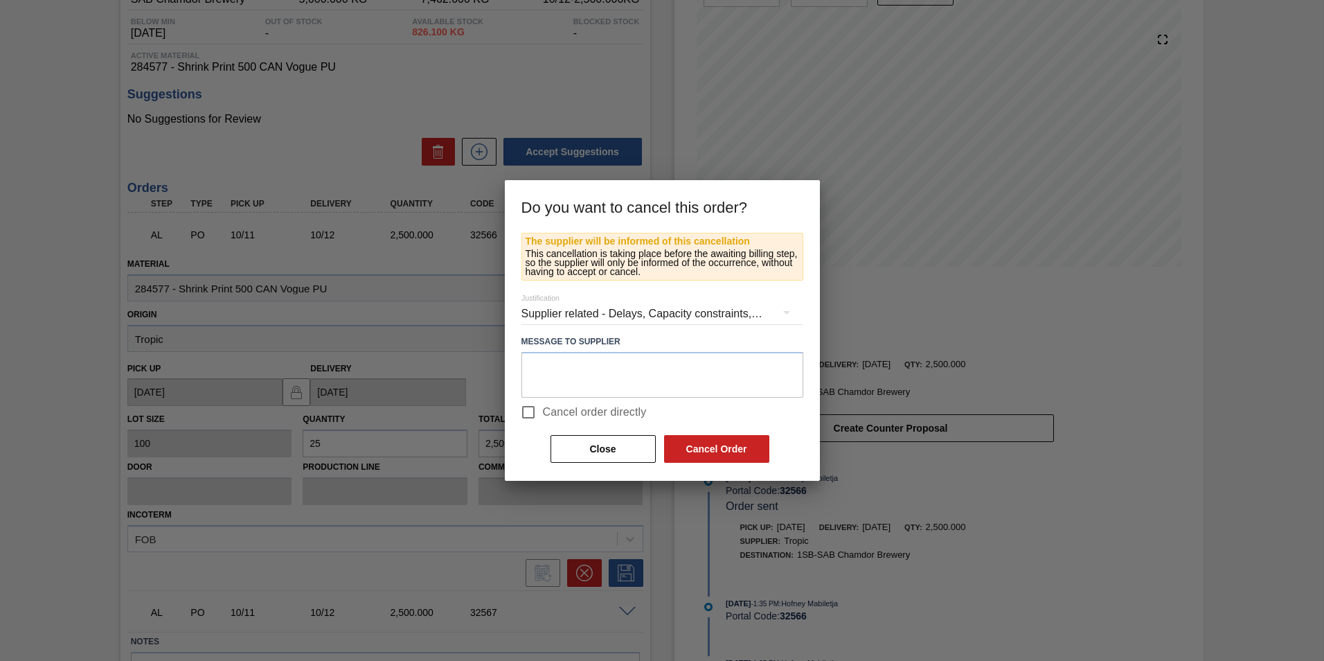
click at [527, 409] on input "Cancel order directly" at bounding box center [528, 412] width 29 height 29
checkbox input "true"
click at [695, 443] on button "Cancel Order" at bounding box center [716, 449] width 105 height 28
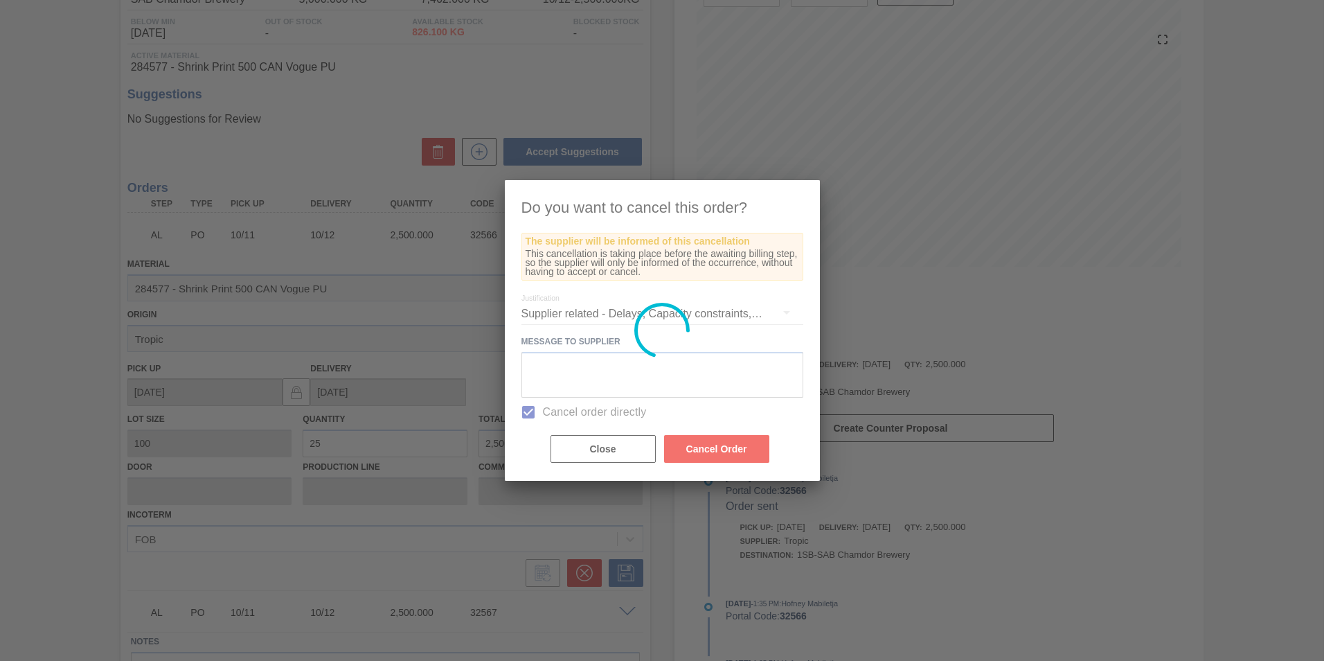
scroll to position [0, 0]
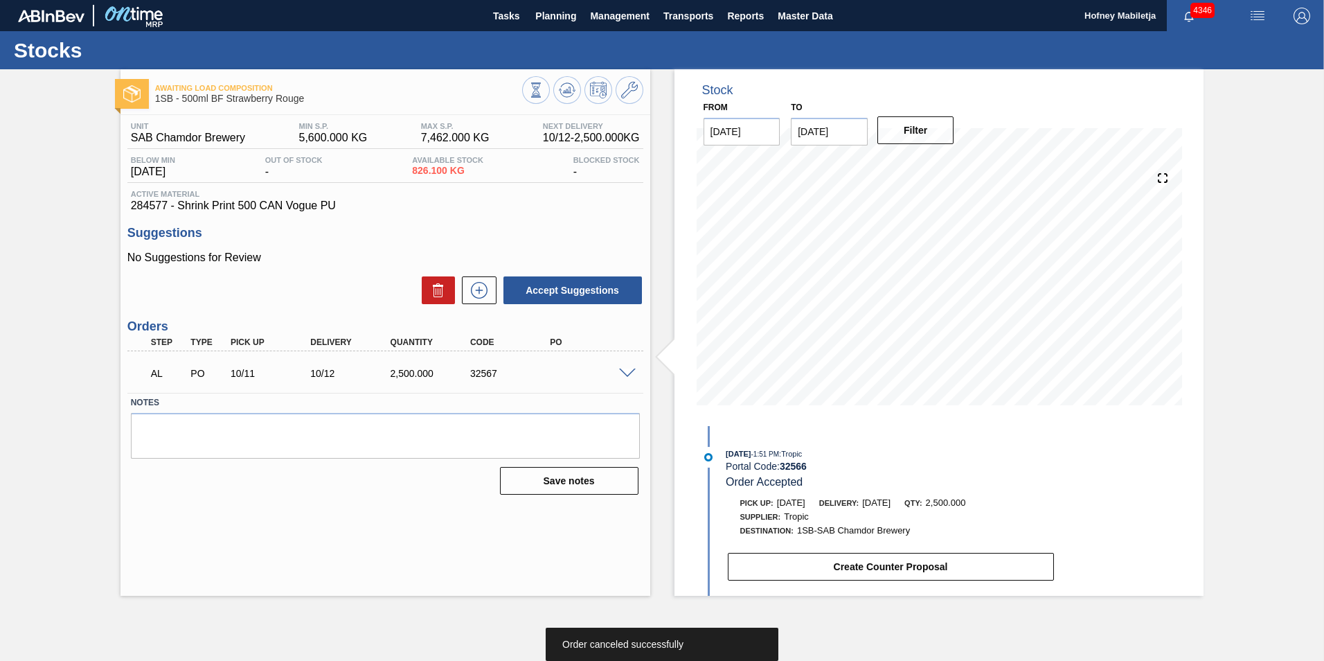
click at [627, 373] on span at bounding box center [627, 373] width 17 height 10
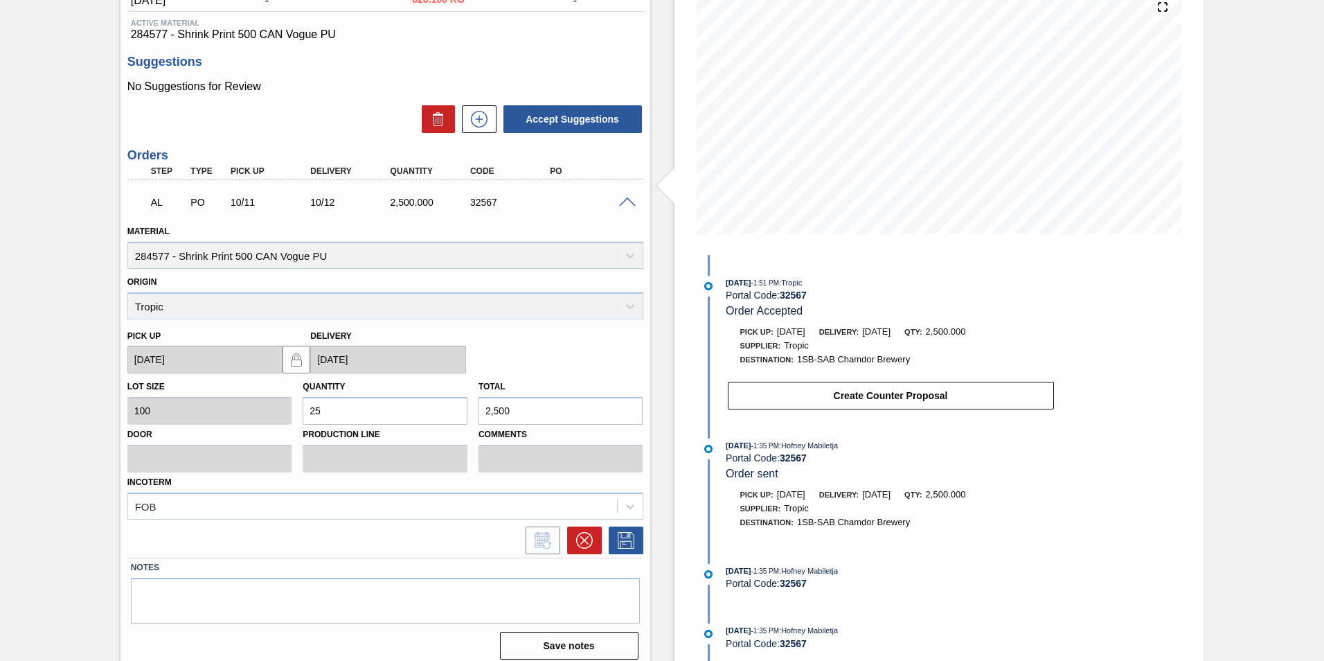
scroll to position [181, 0]
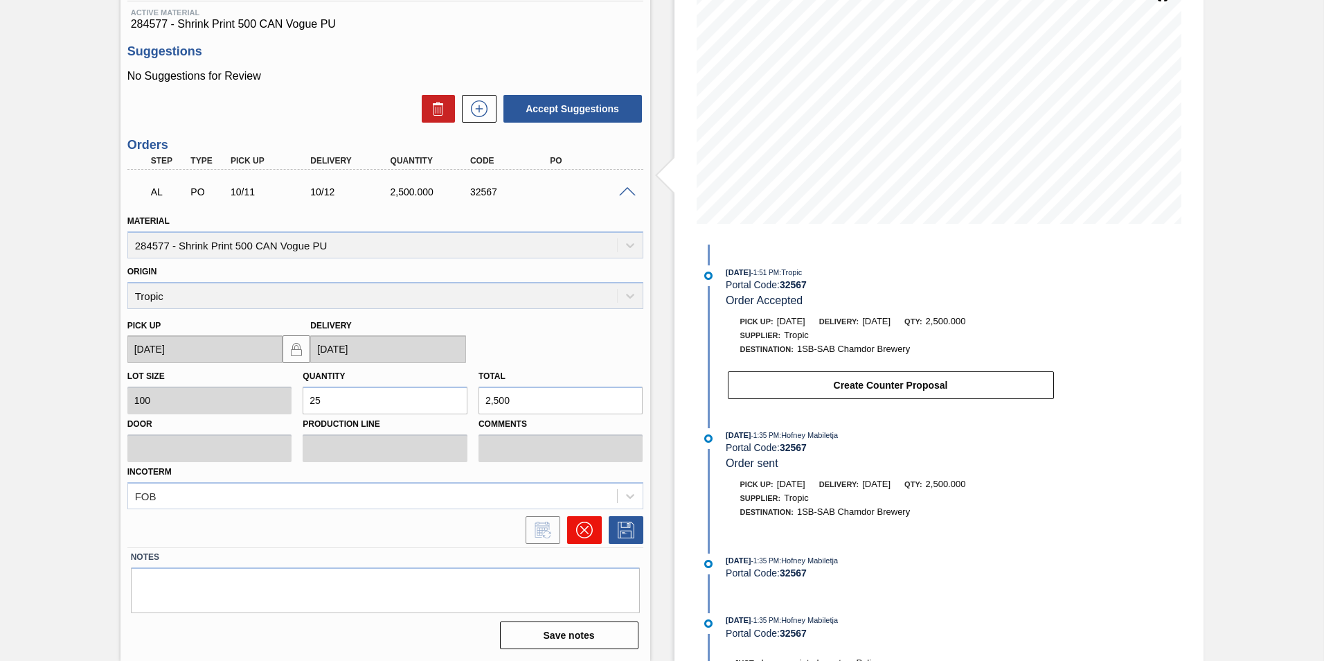
click at [581, 525] on icon at bounding box center [584, 530] width 17 height 17
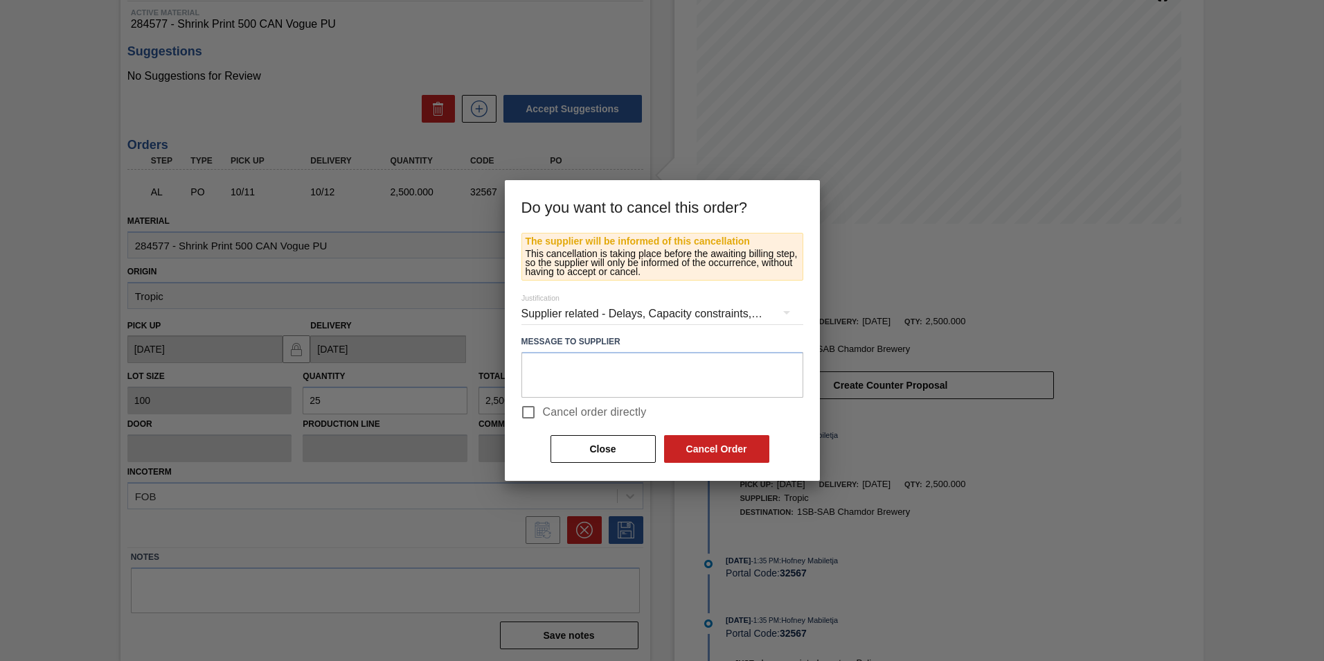
click at [531, 412] on input "Cancel order directly" at bounding box center [528, 412] width 29 height 29
checkbox input "true"
click at [721, 440] on button "Cancel Order" at bounding box center [716, 449] width 105 height 28
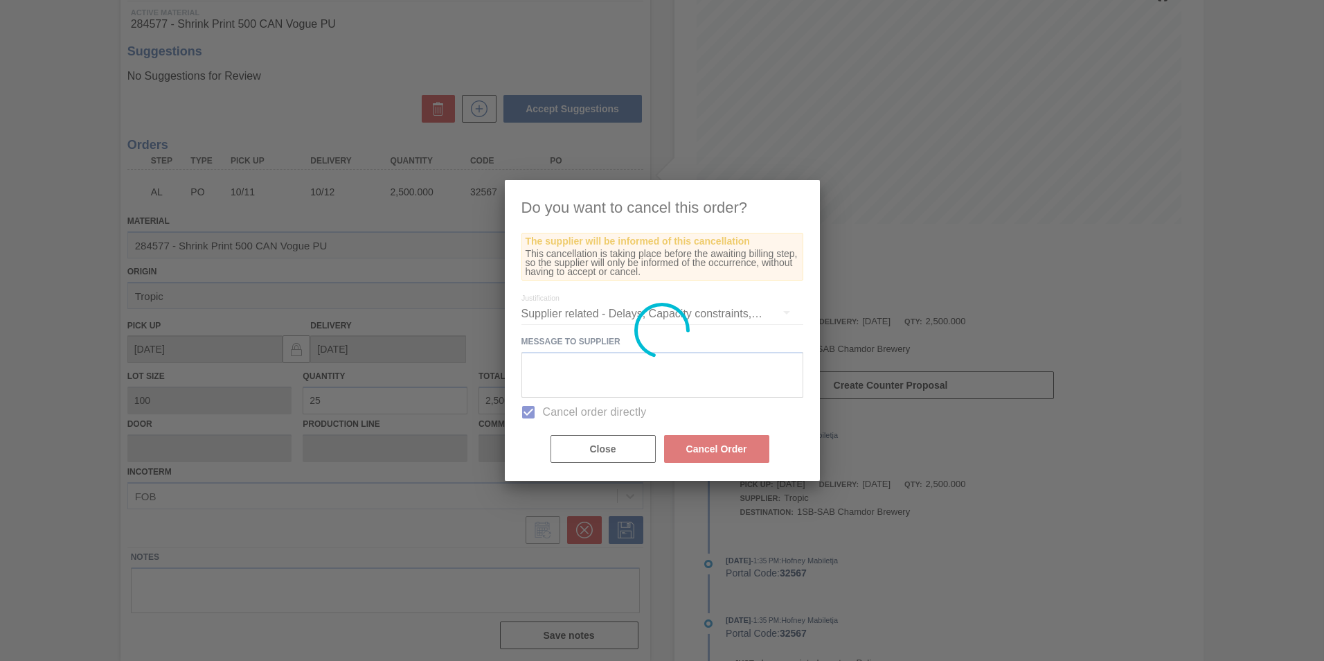
scroll to position [0, 0]
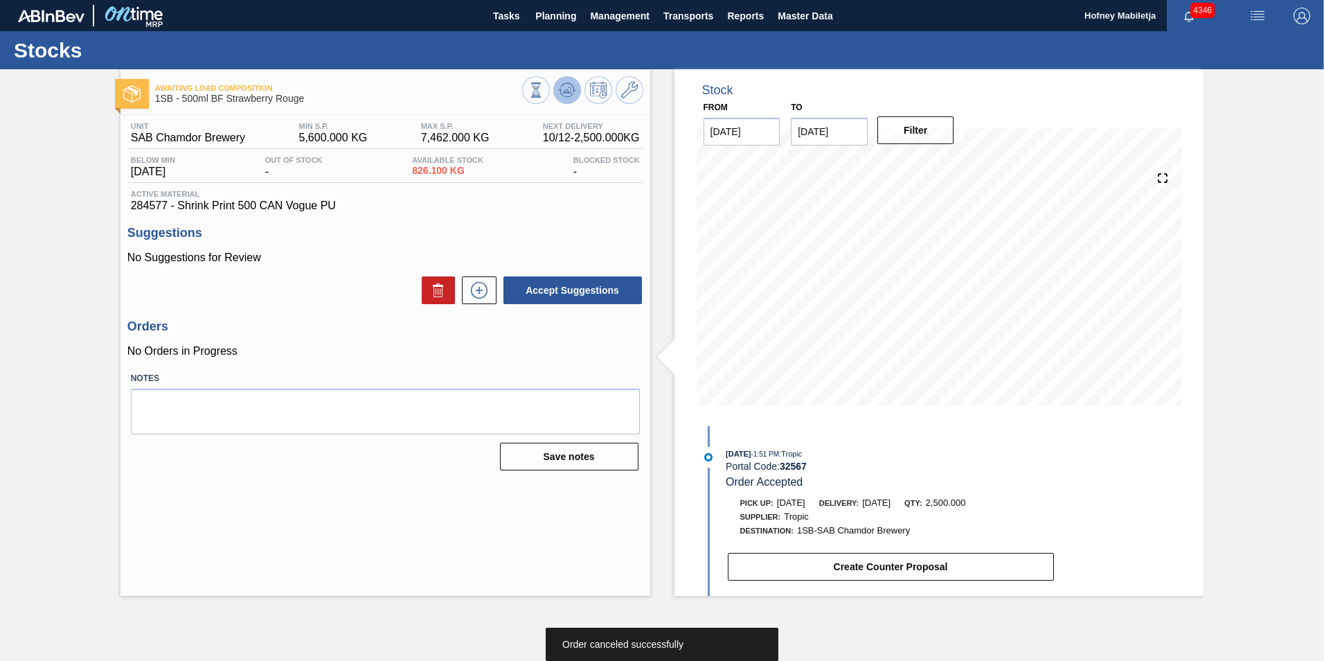
click at [569, 91] on icon at bounding box center [566, 90] width 9 height 6
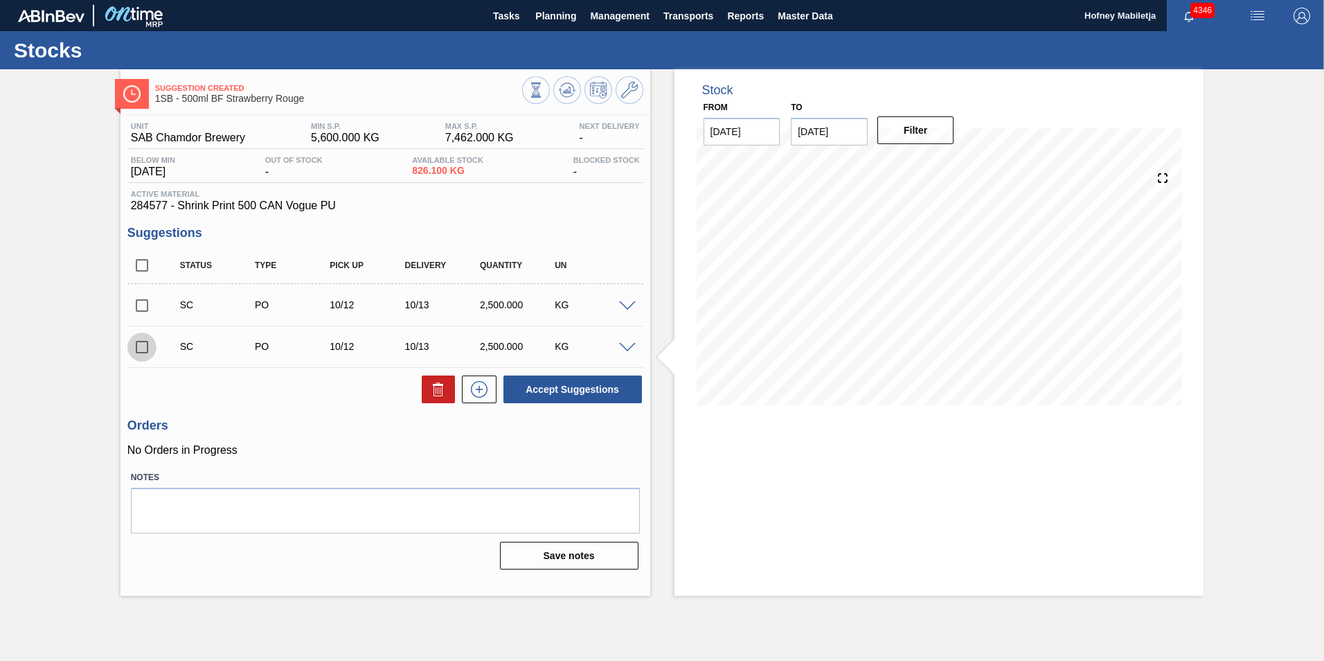
click at [143, 344] on input "checkbox" at bounding box center [141, 346] width 29 height 29
click at [588, 387] on button "Accept Suggestions" at bounding box center [573, 389] width 139 height 28
checkbox input "false"
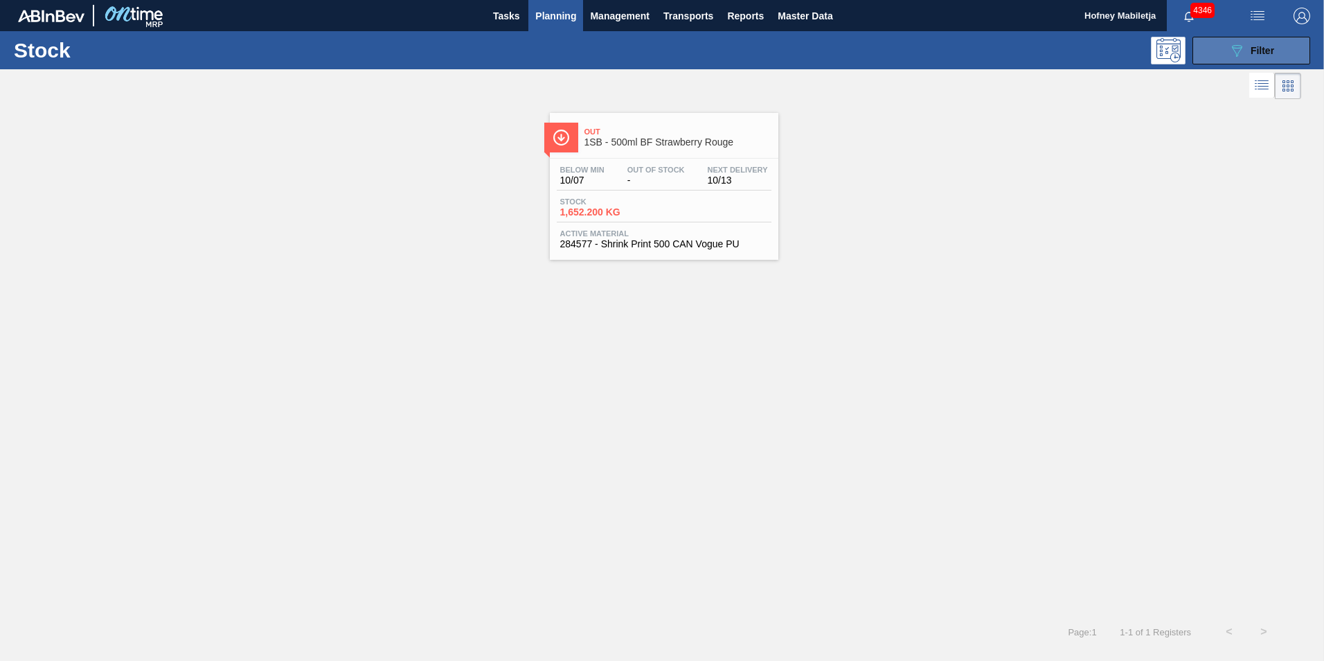
click at [1270, 44] on div "089F7B8B-B2A5-4AFE-B5C0-19BA573D28AC Filter" at bounding box center [1252, 50] width 46 height 17
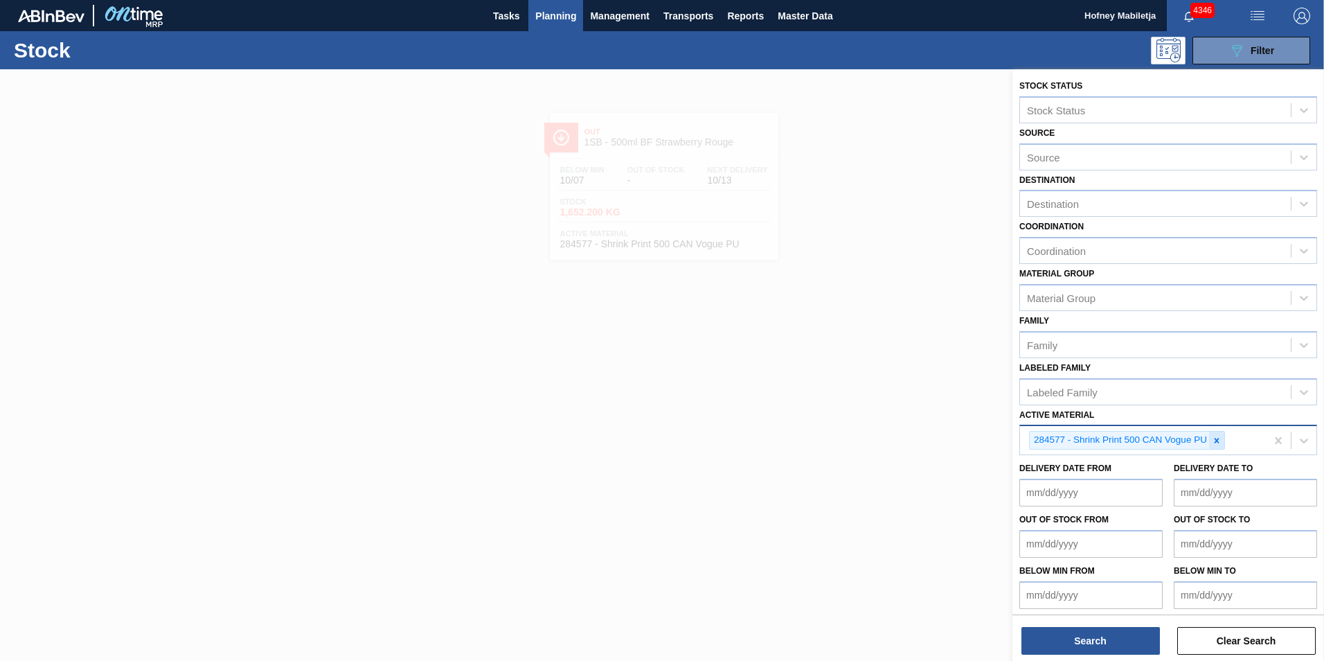
click at [1216, 442] on icon at bounding box center [1217, 440] width 5 height 5
paste Material "283773"
type Material "283773"
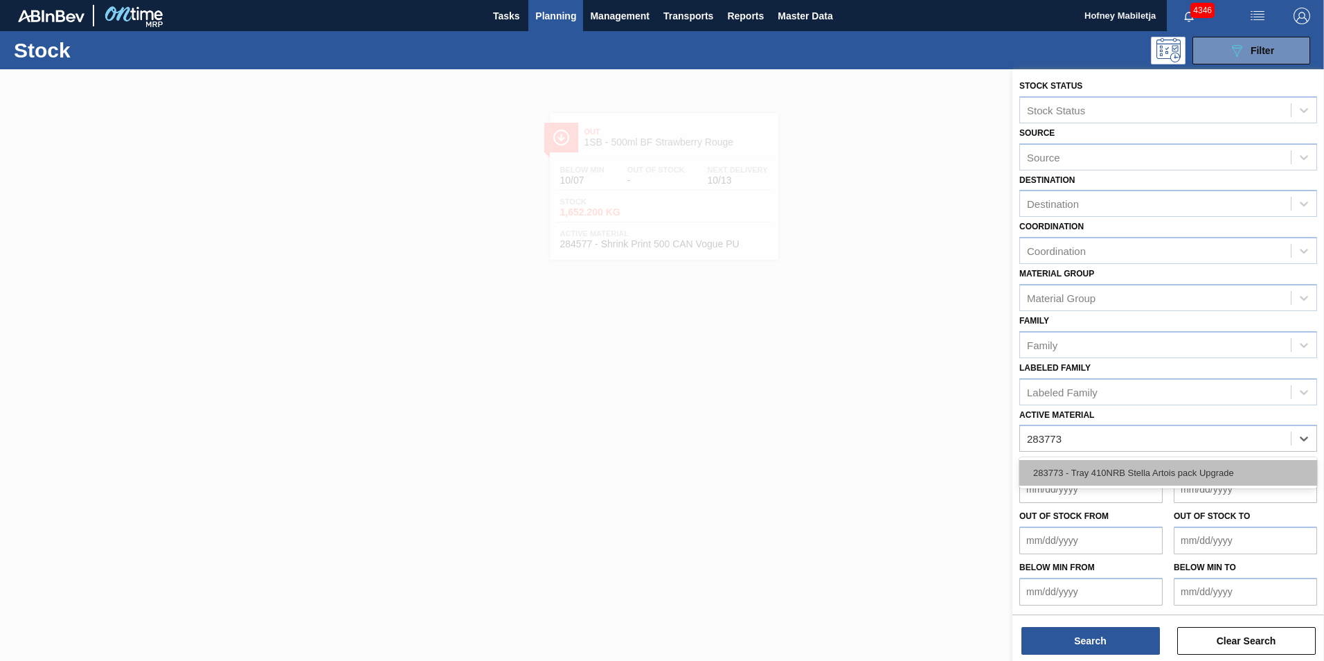
click at [1133, 469] on div "283773 - Tray 410NRB Stella Artois pack Upgrade" at bounding box center [1168, 473] width 298 height 26
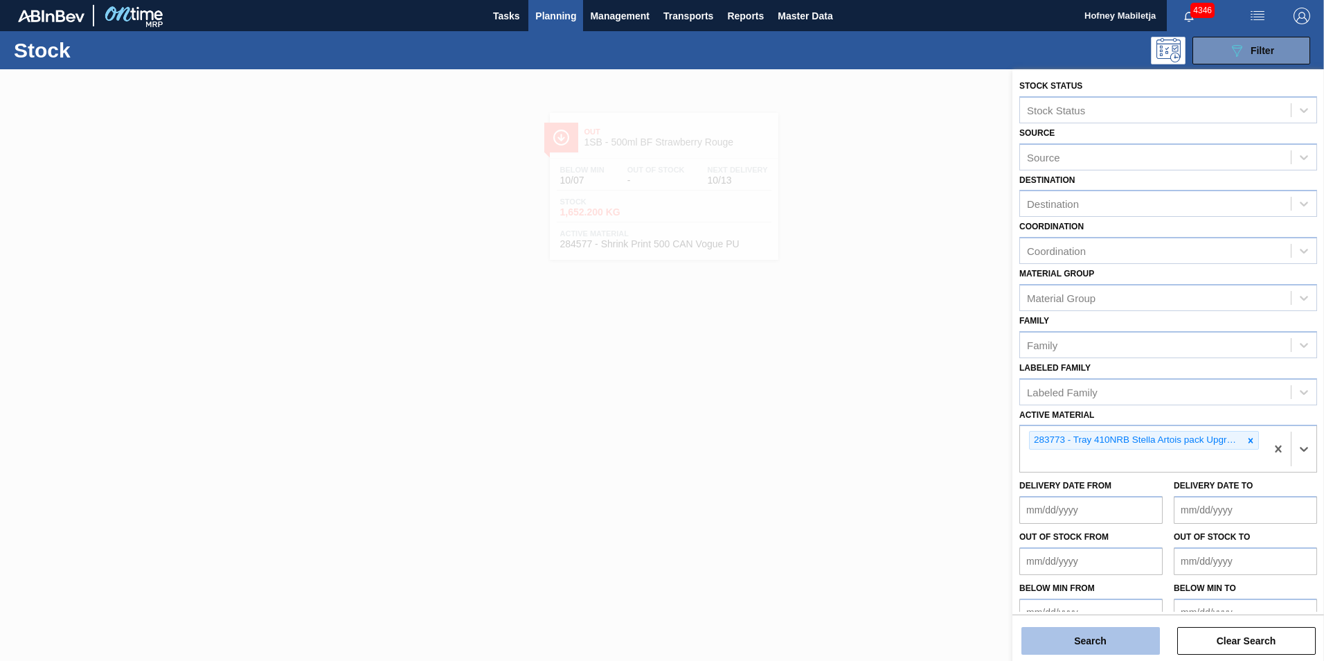
click at [1083, 645] on button "Search" at bounding box center [1091, 641] width 139 height 28
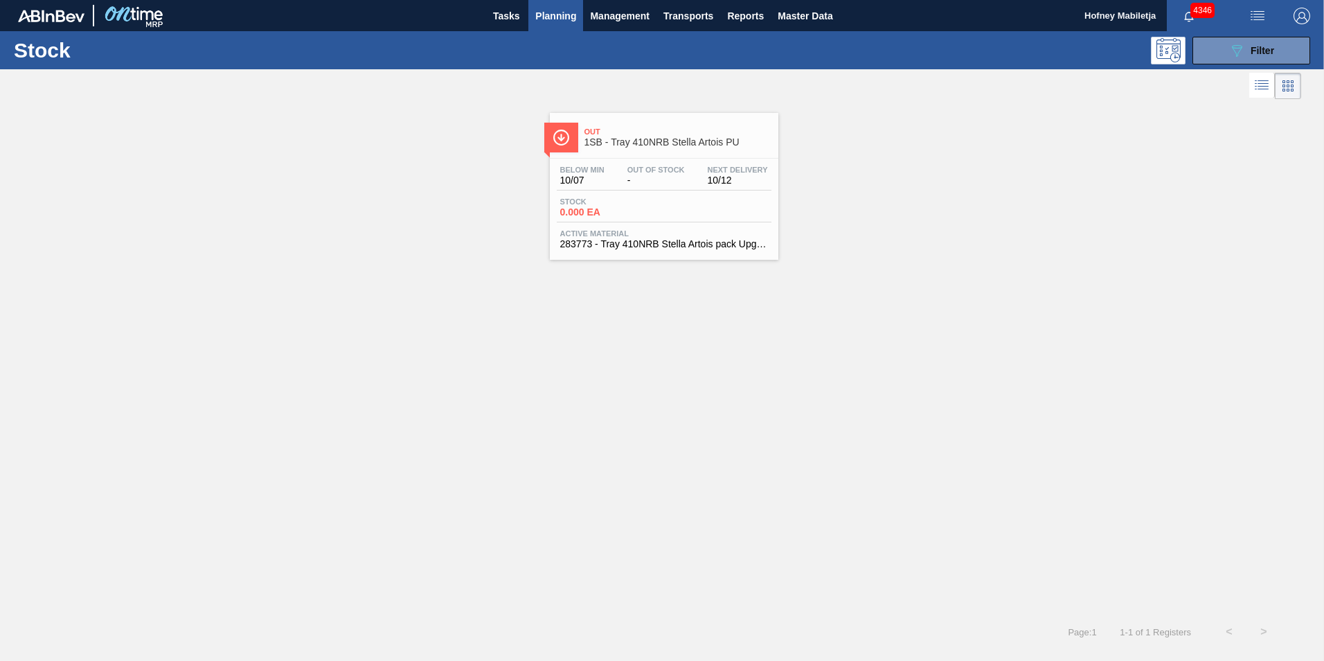
click at [655, 202] on span "Stock" at bounding box center [608, 201] width 97 height 8
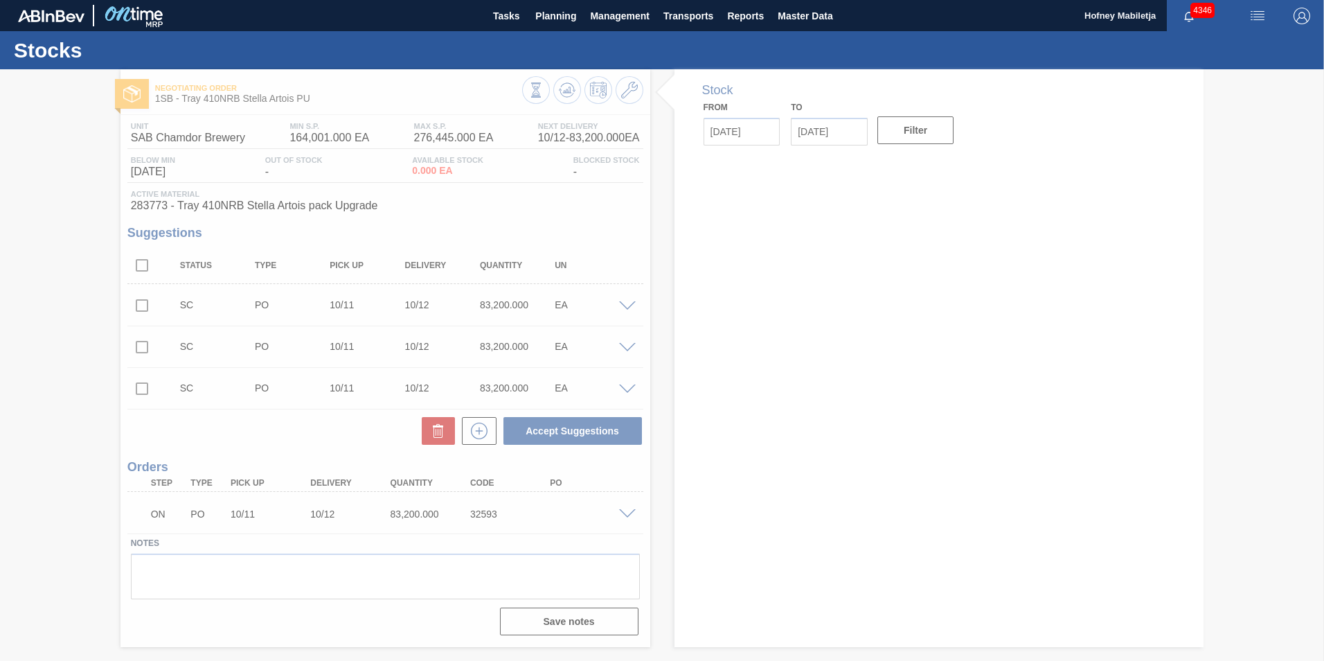
type input "[DATE]"
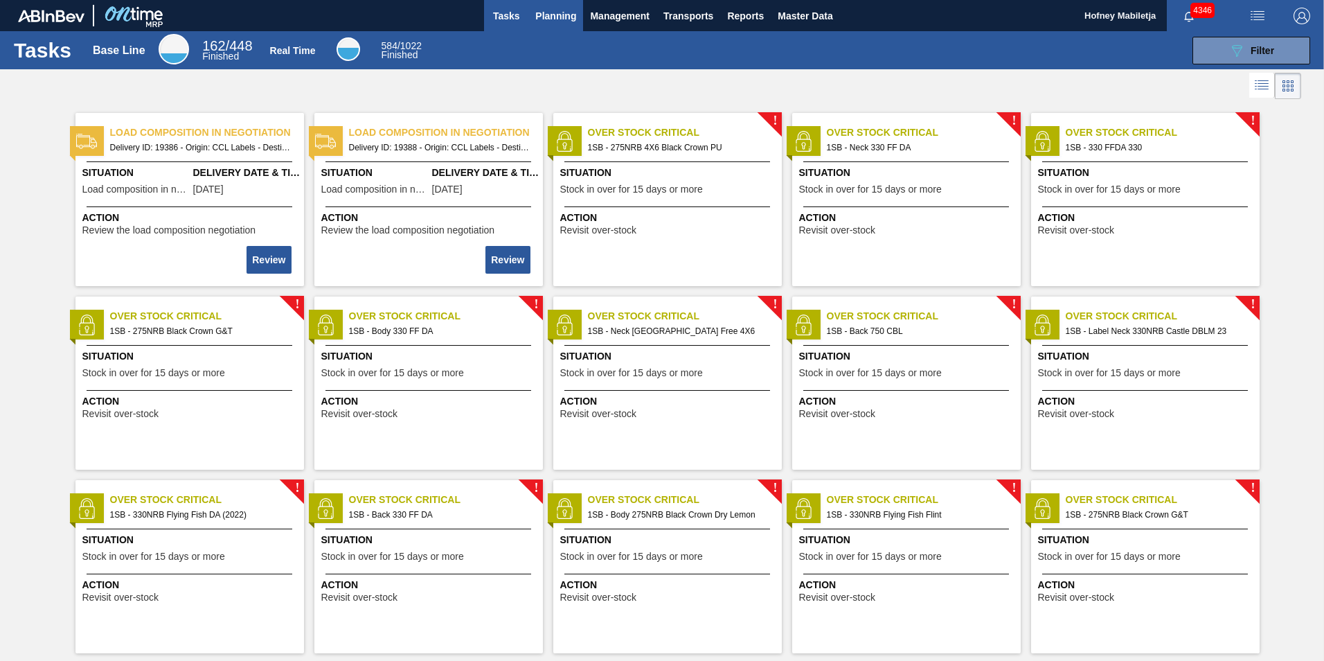
click at [556, 13] on span "Planning" at bounding box center [555, 16] width 41 height 17
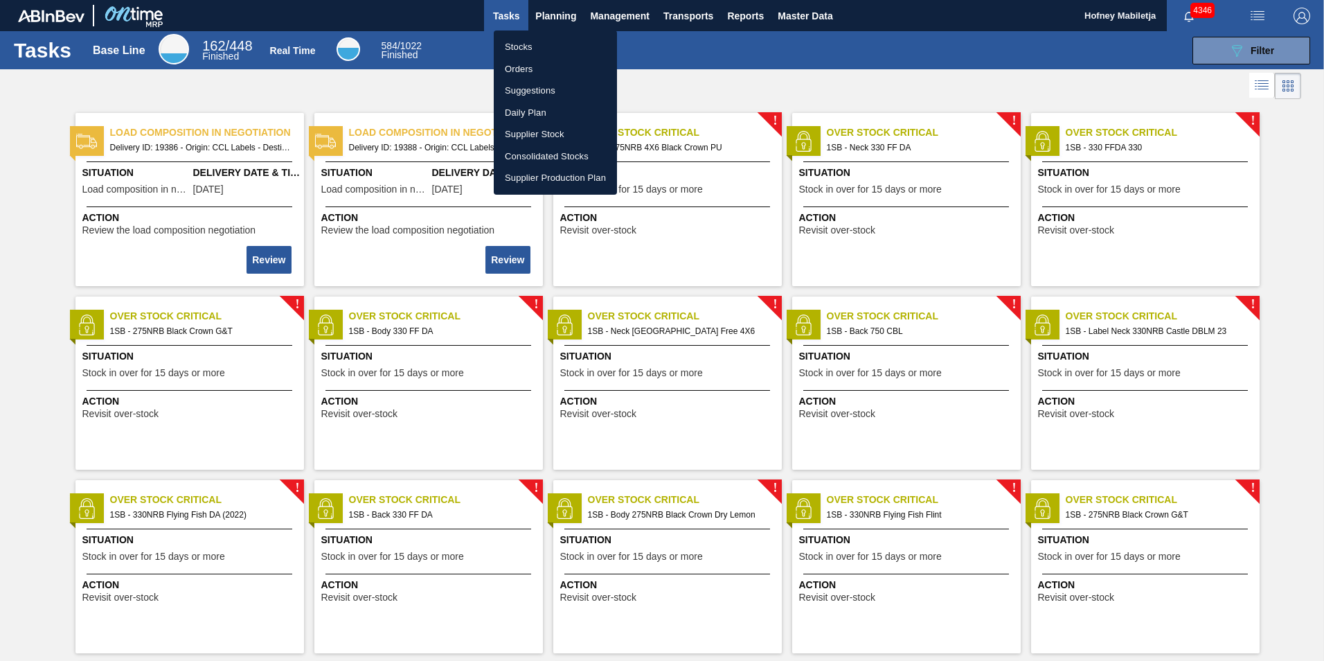
click at [526, 44] on li "Stocks" at bounding box center [555, 47] width 123 height 22
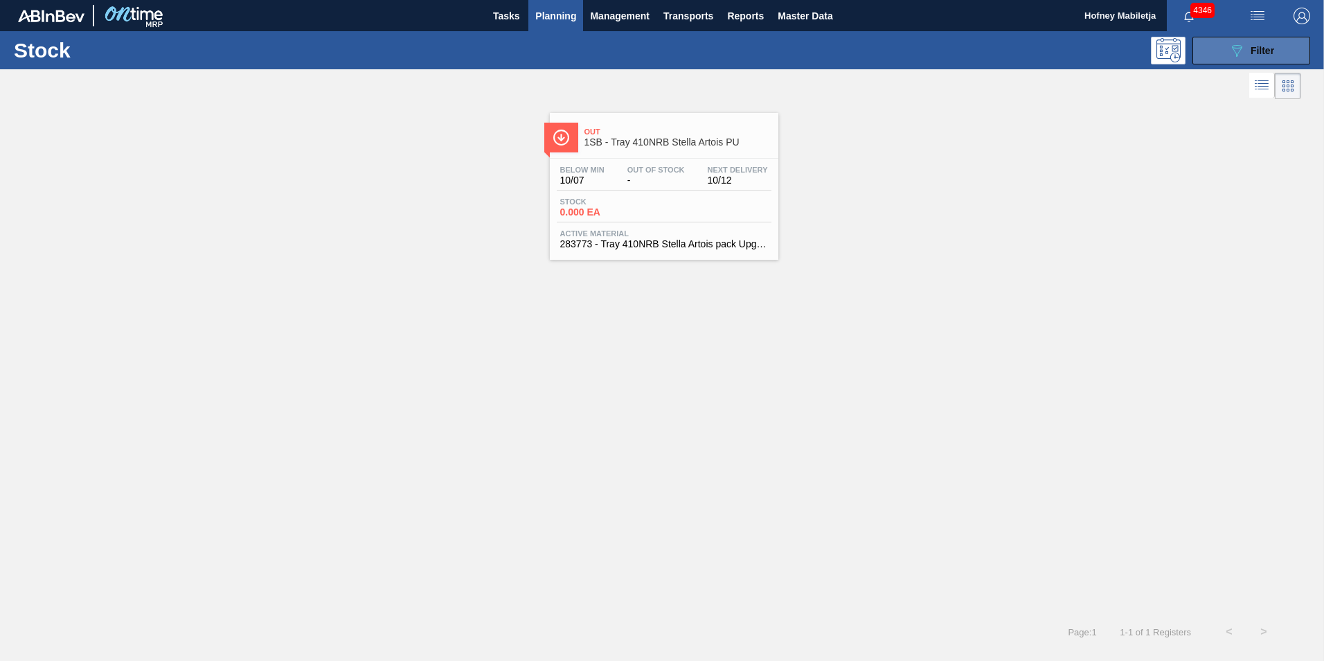
click at [1288, 48] on button "089F7B8B-B2A5-4AFE-B5C0-19BA573D28AC Filter" at bounding box center [1252, 51] width 118 height 28
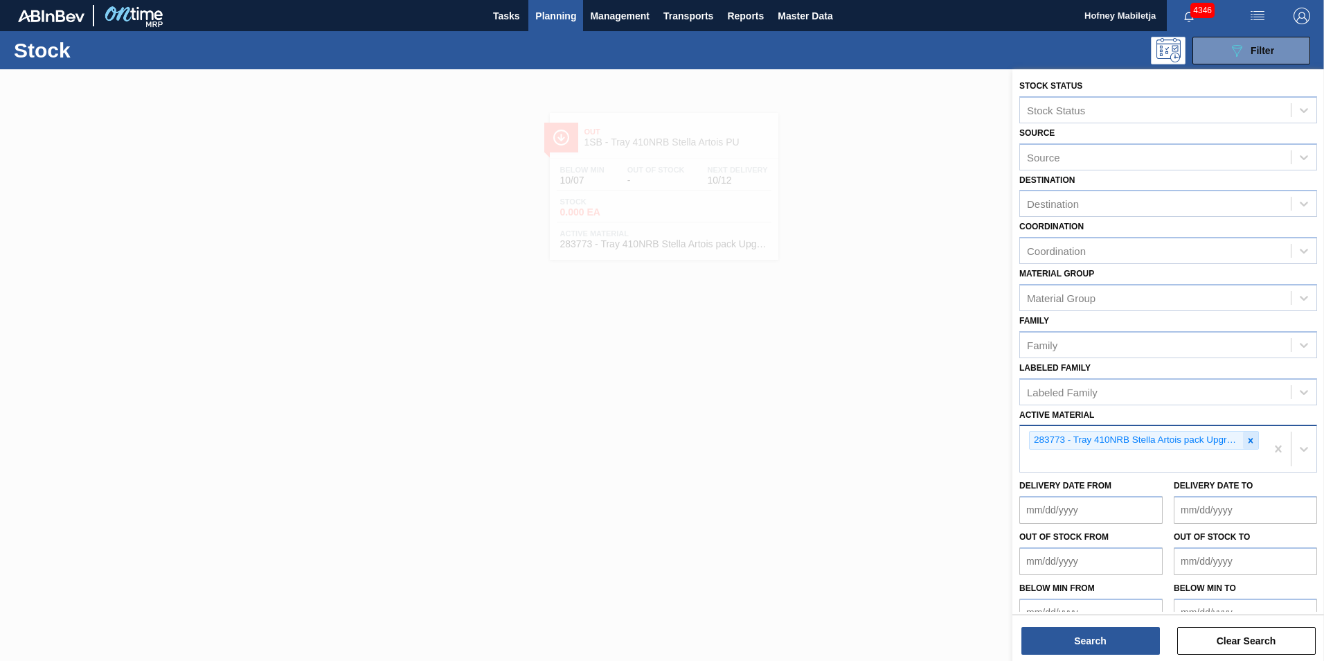
click at [1248, 438] on icon at bounding box center [1251, 441] width 10 height 10
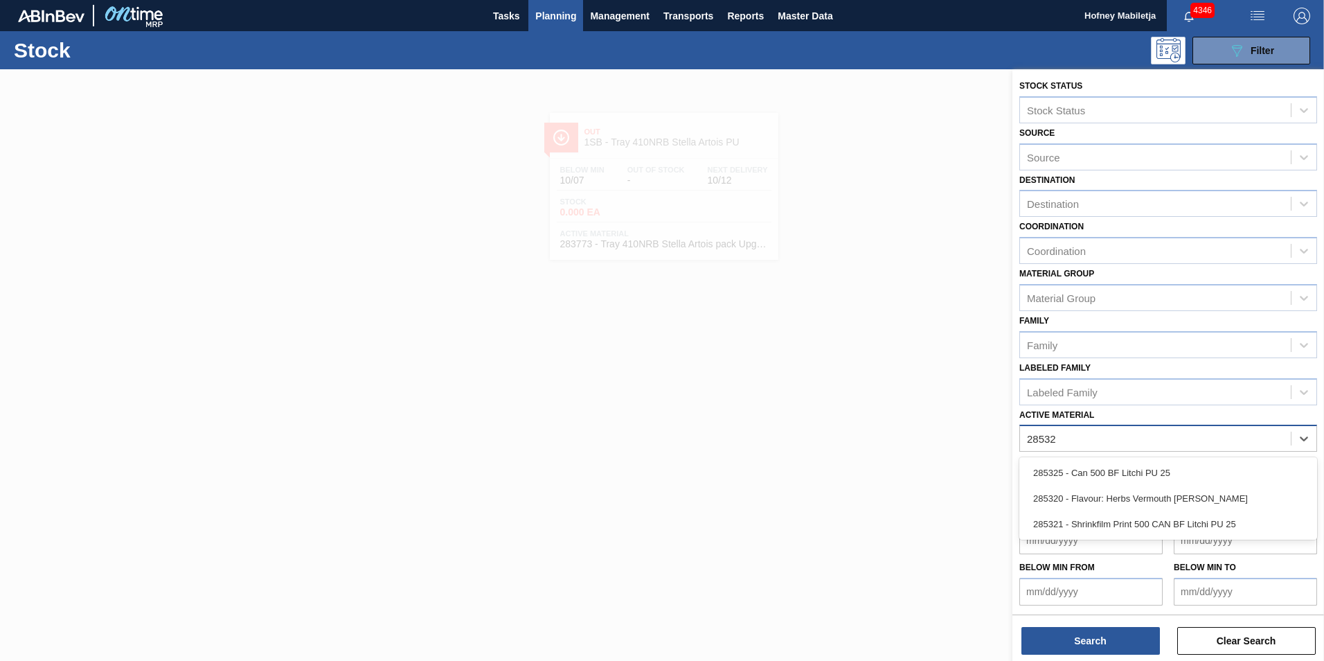
type Material "285321"
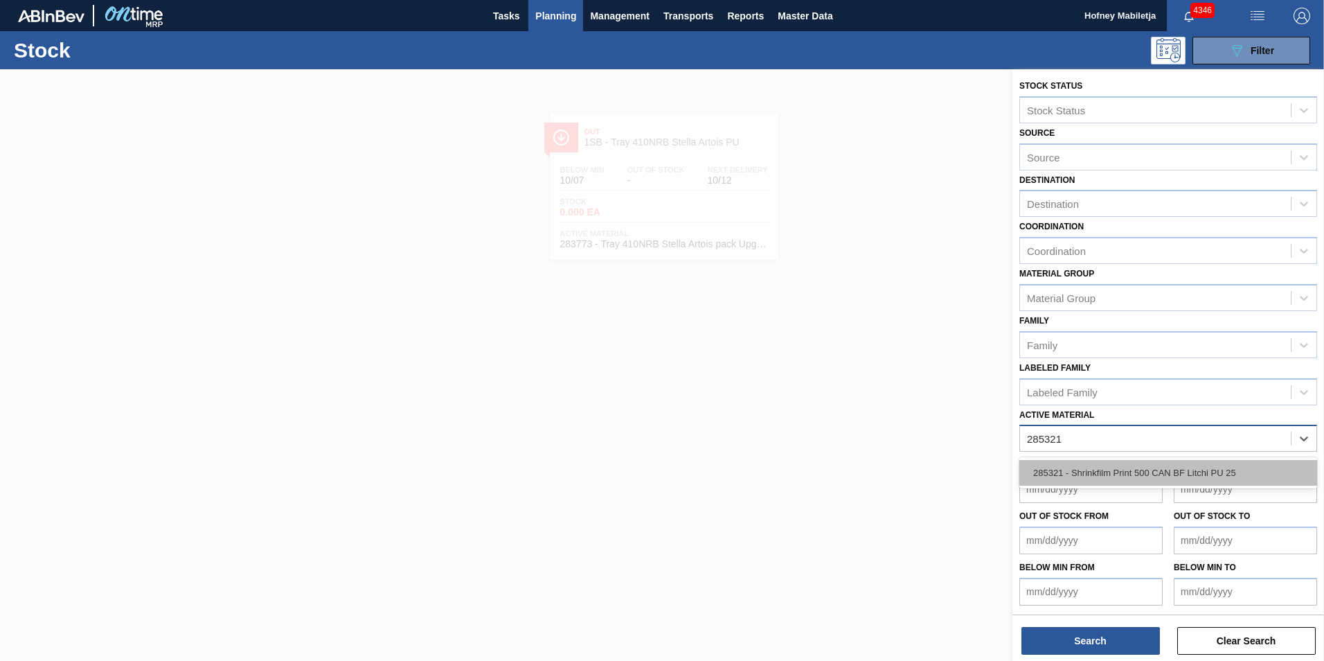
click at [1136, 468] on div "285321 - Shrinkfilm Print 500 CAN BF Litchi PU 25" at bounding box center [1168, 473] width 298 height 26
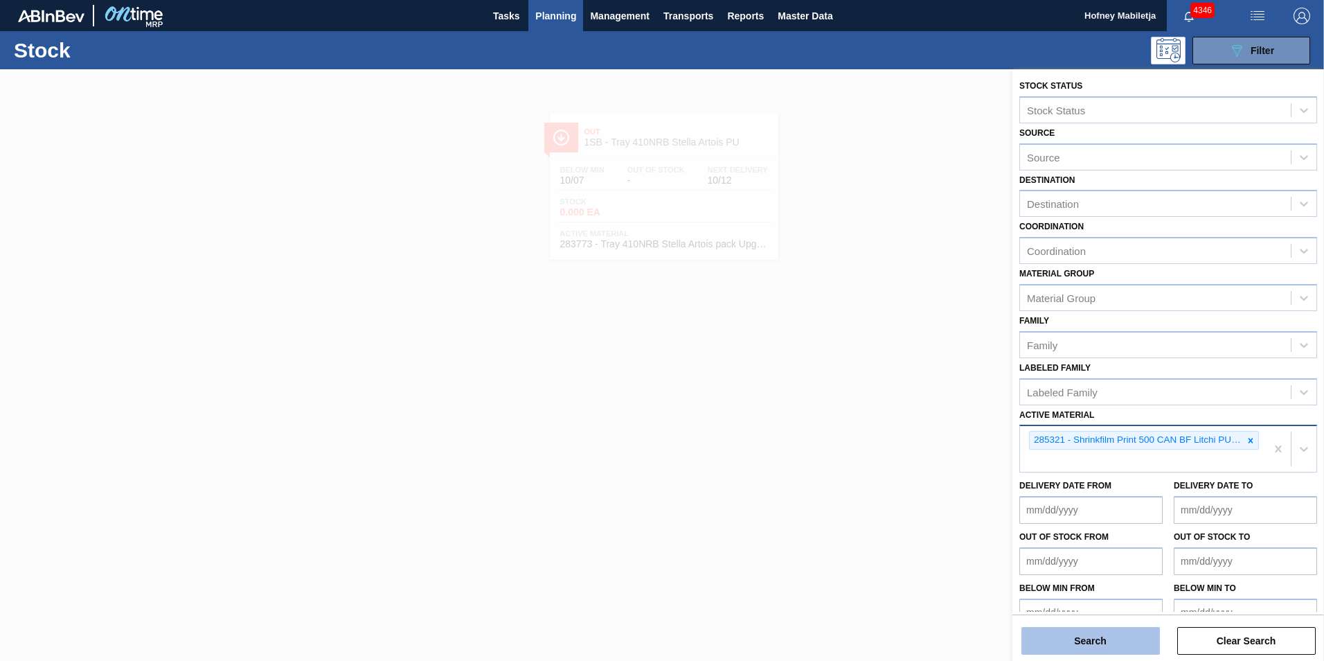
click at [1114, 640] on button "Search" at bounding box center [1091, 641] width 139 height 28
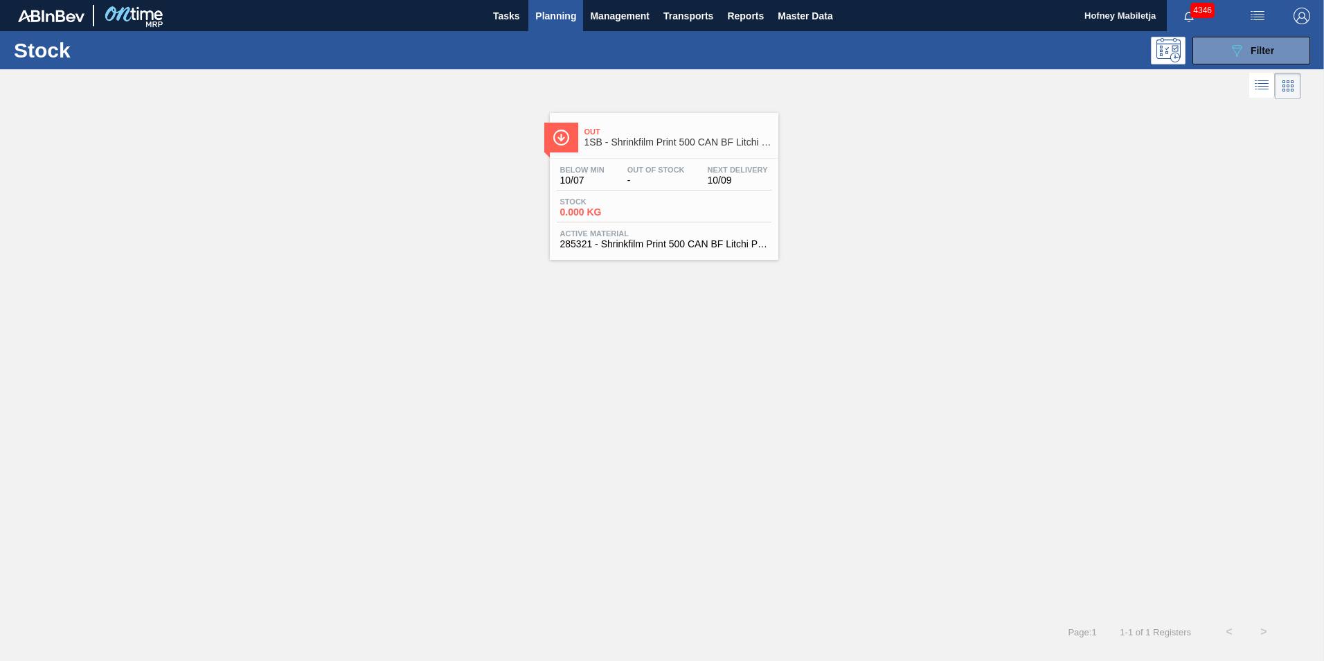
click at [652, 184] on span "-" at bounding box center [655, 180] width 57 height 10
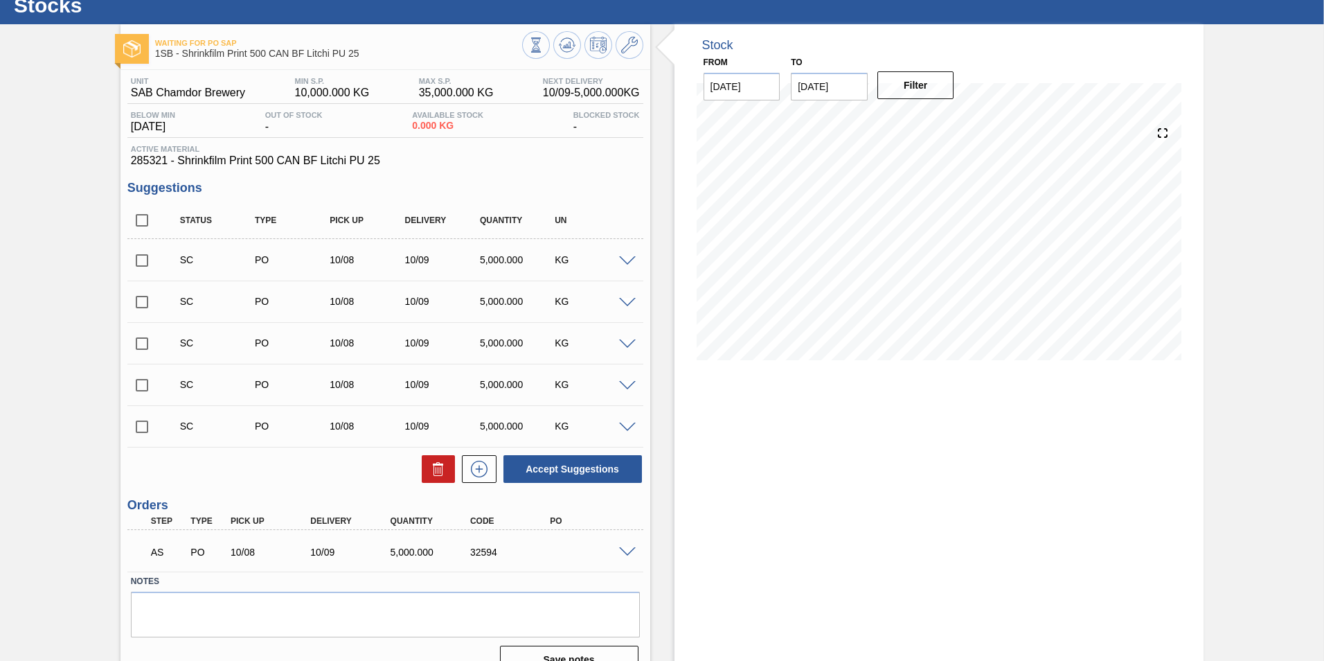
scroll to position [69, 0]
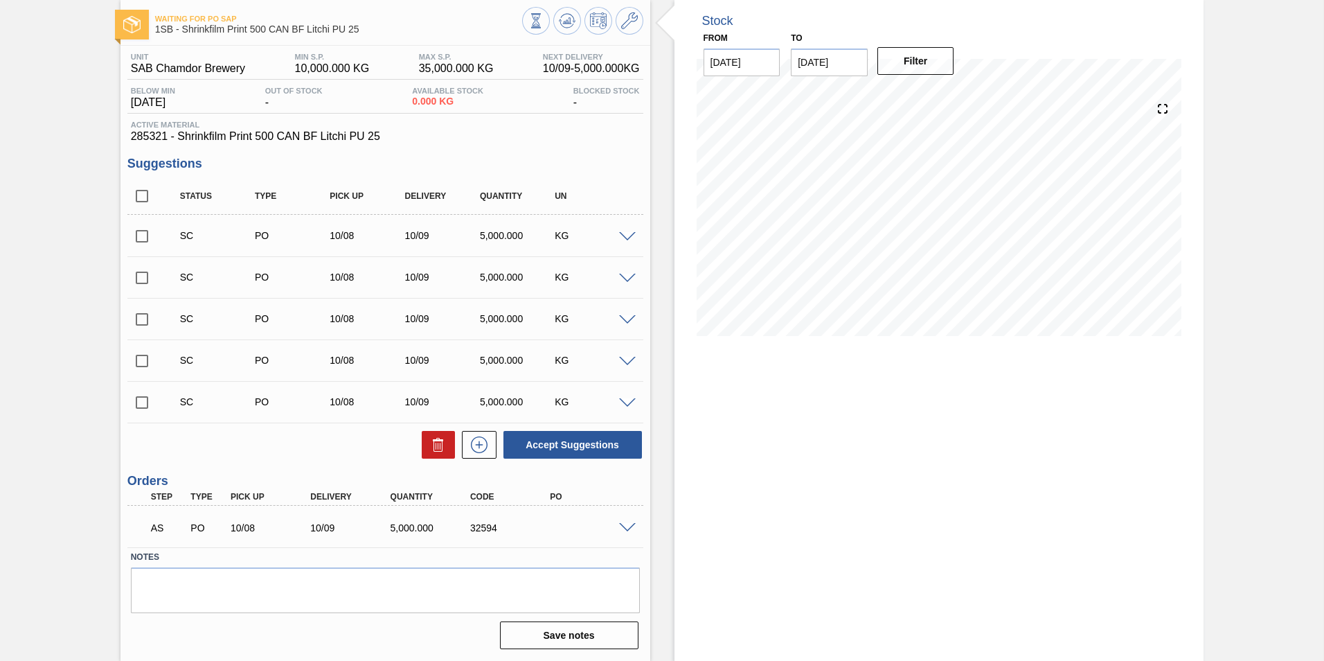
click at [625, 528] on span at bounding box center [627, 528] width 17 height 10
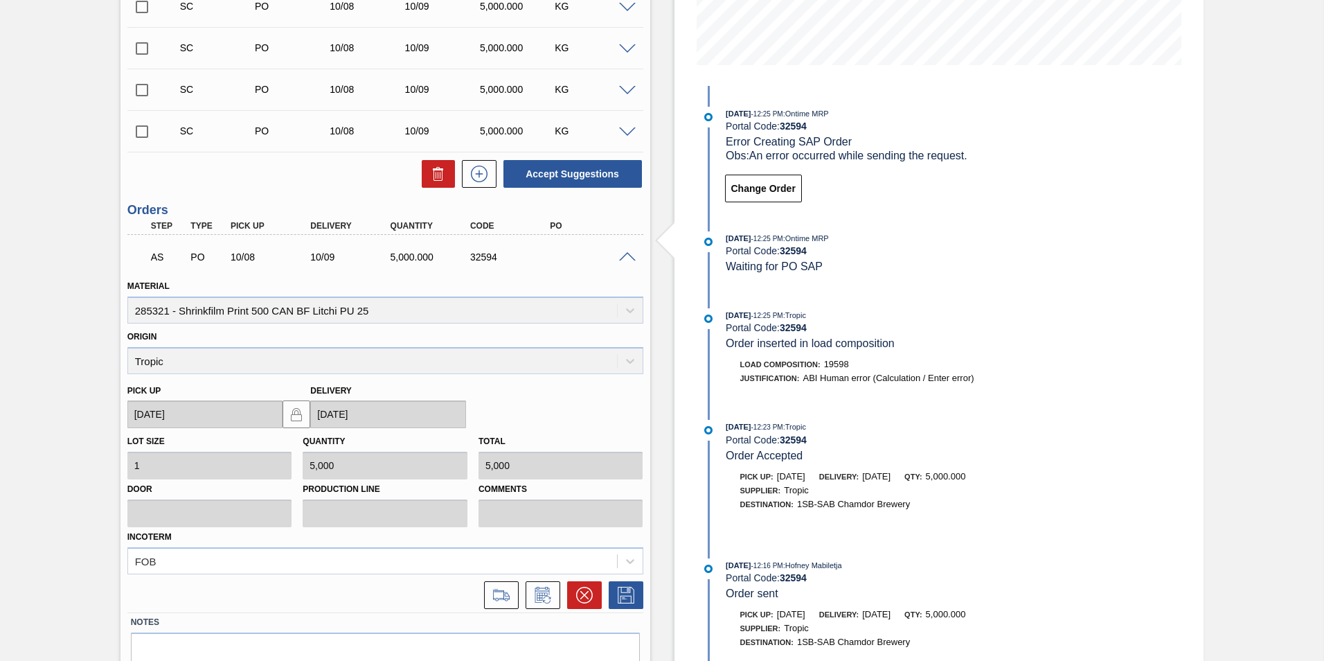
scroll to position [346, 0]
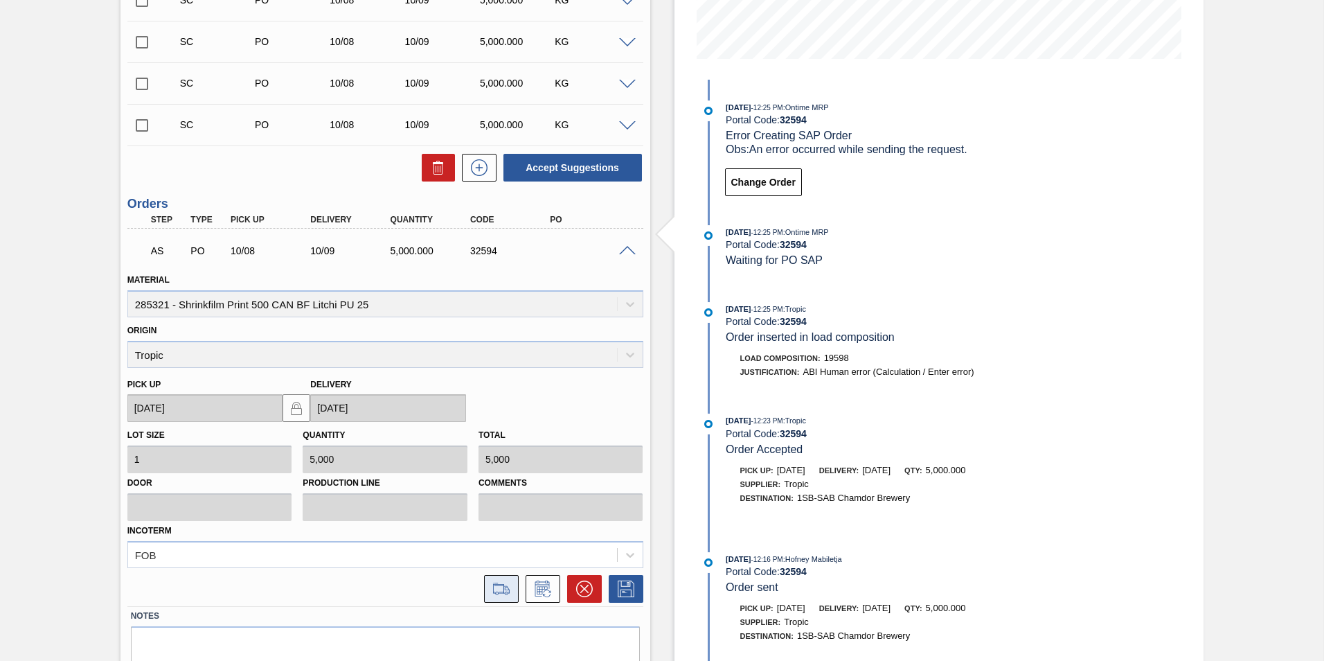
click at [505, 587] on icon at bounding box center [501, 588] width 22 height 17
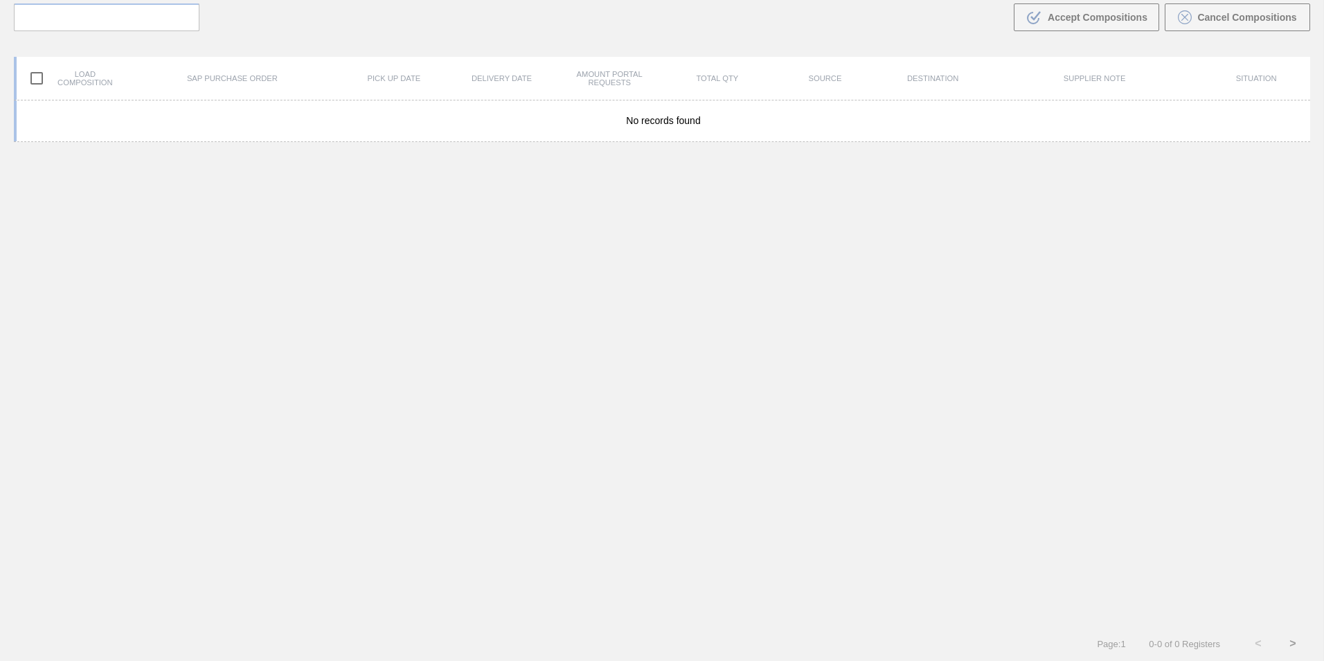
scroll to position [100, 0]
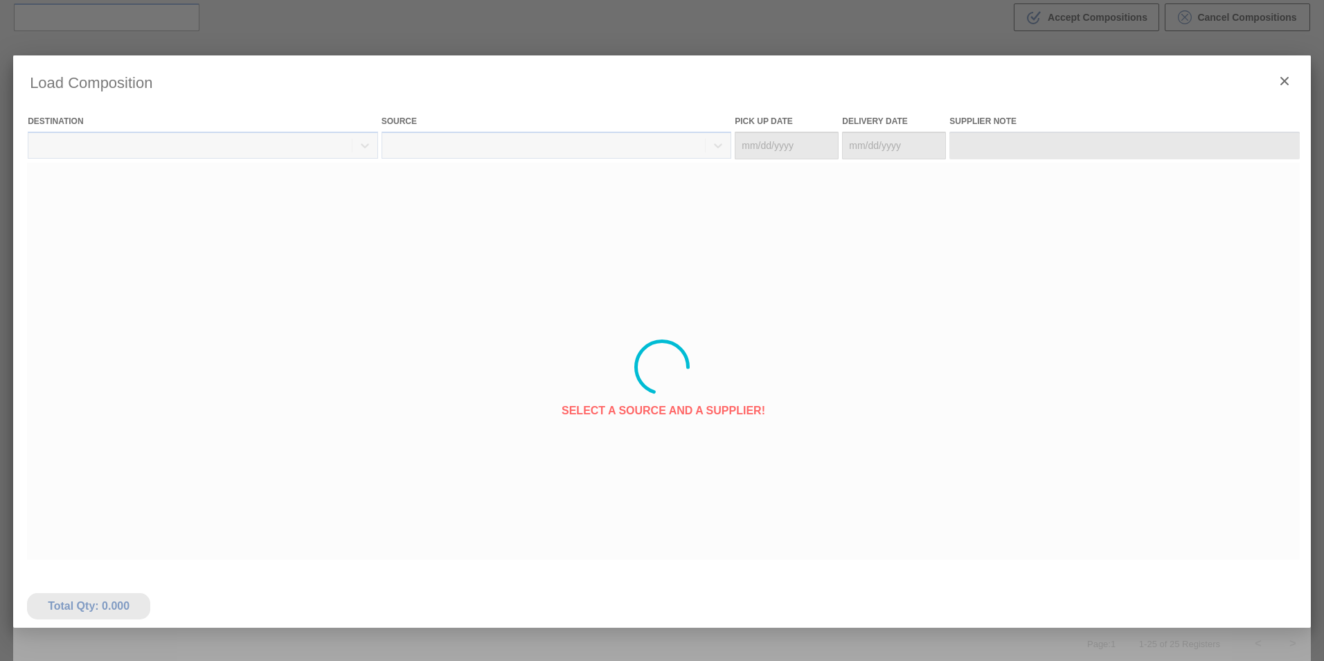
type Date "[DATE]"
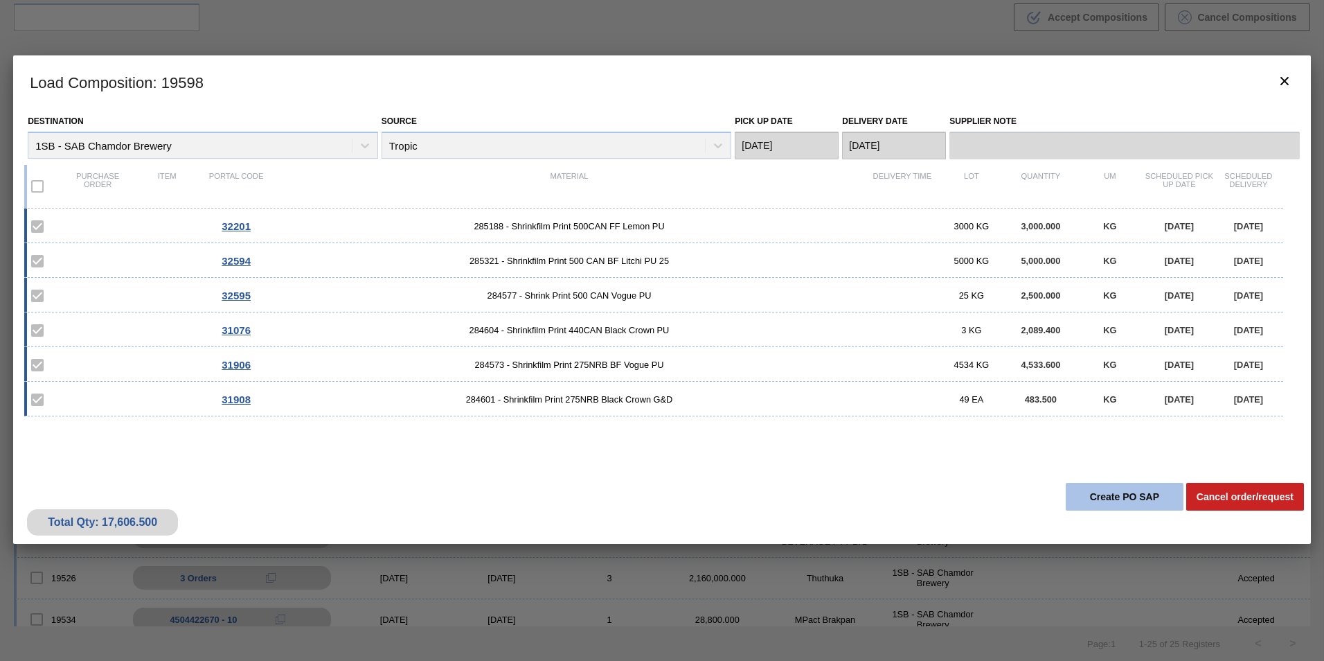
click at [1146, 497] on button "Create PO SAP" at bounding box center [1125, 497] width 118 height 28
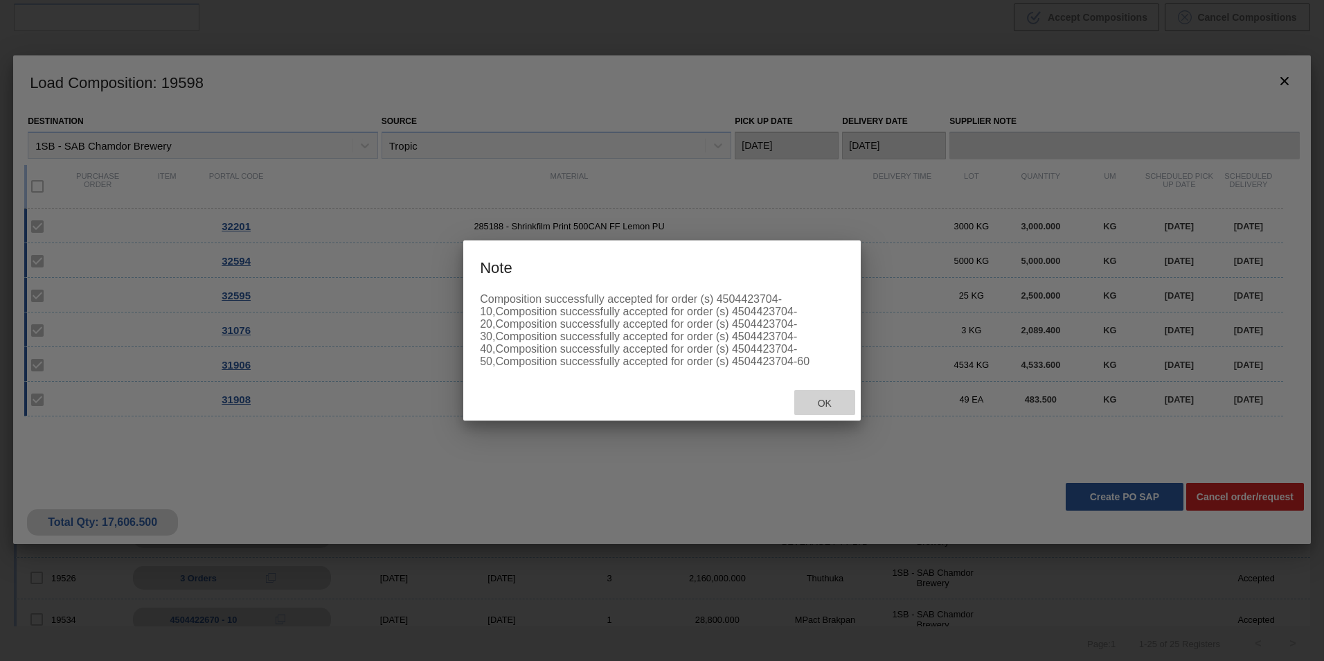
click at [831, 398] on span "Ok" at bounding box center [825, 403] width 36 height 11
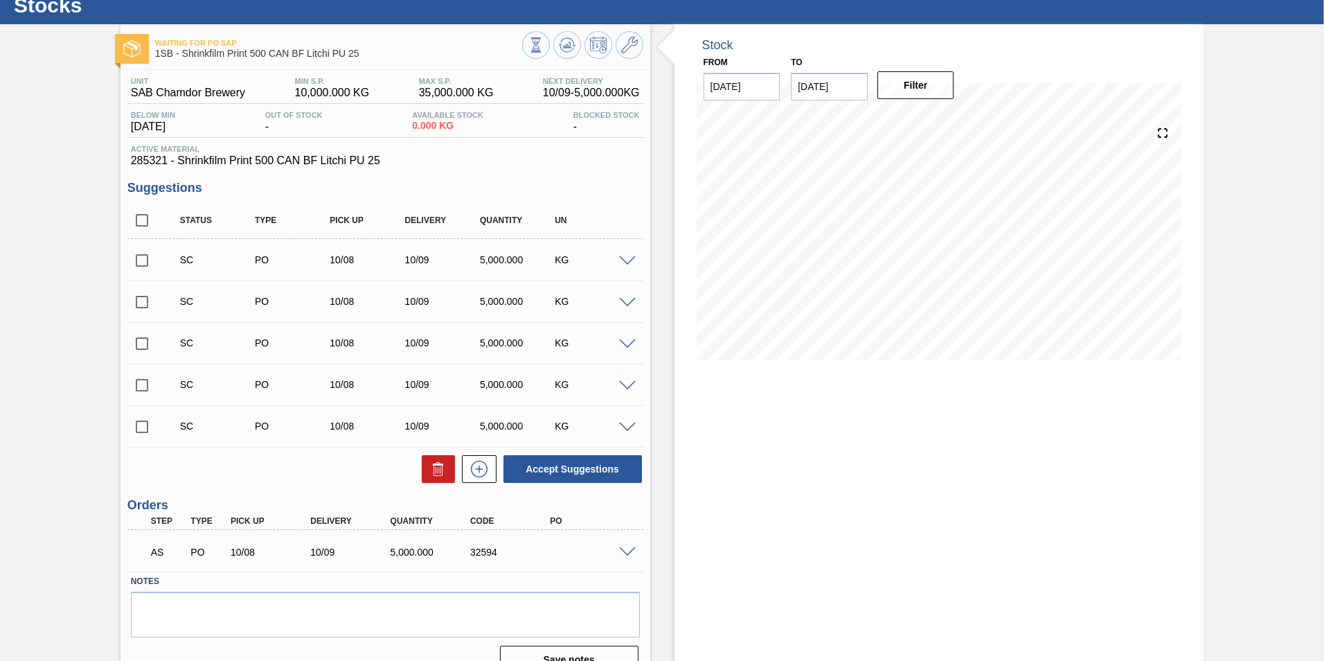
scroll to position [69, 0]
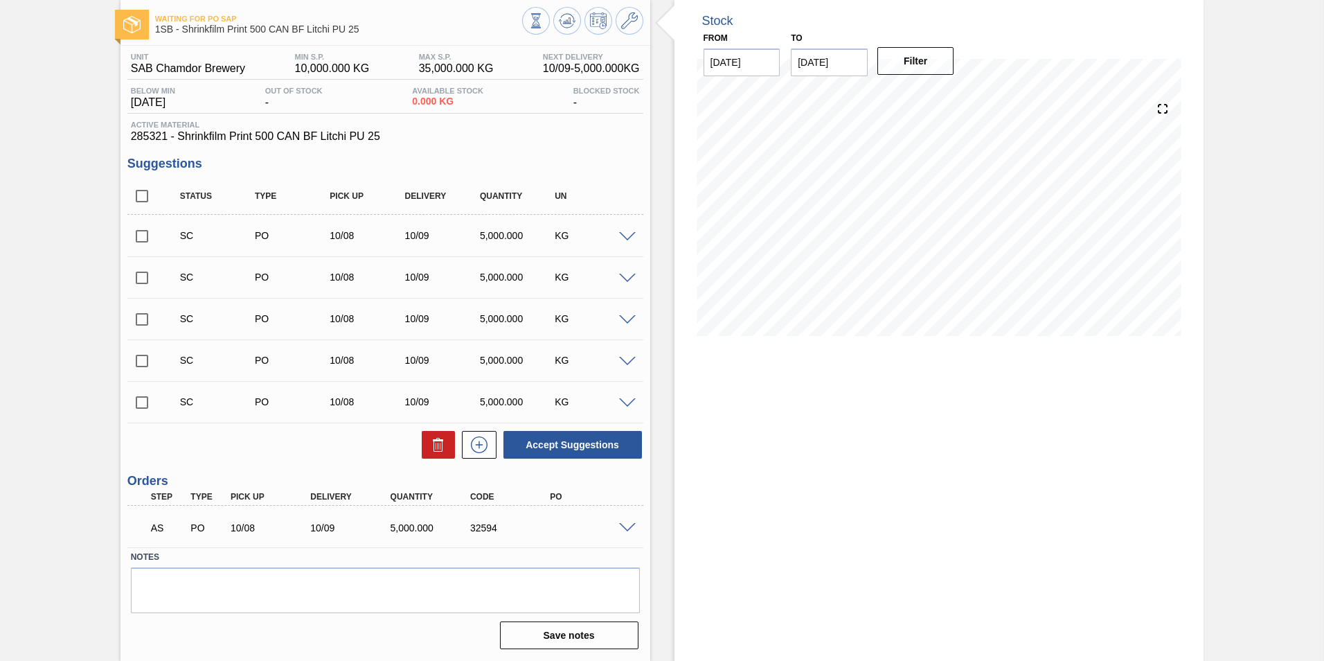
click at [623, 529] on span at bounding box center [627, 528] width 17 height 10
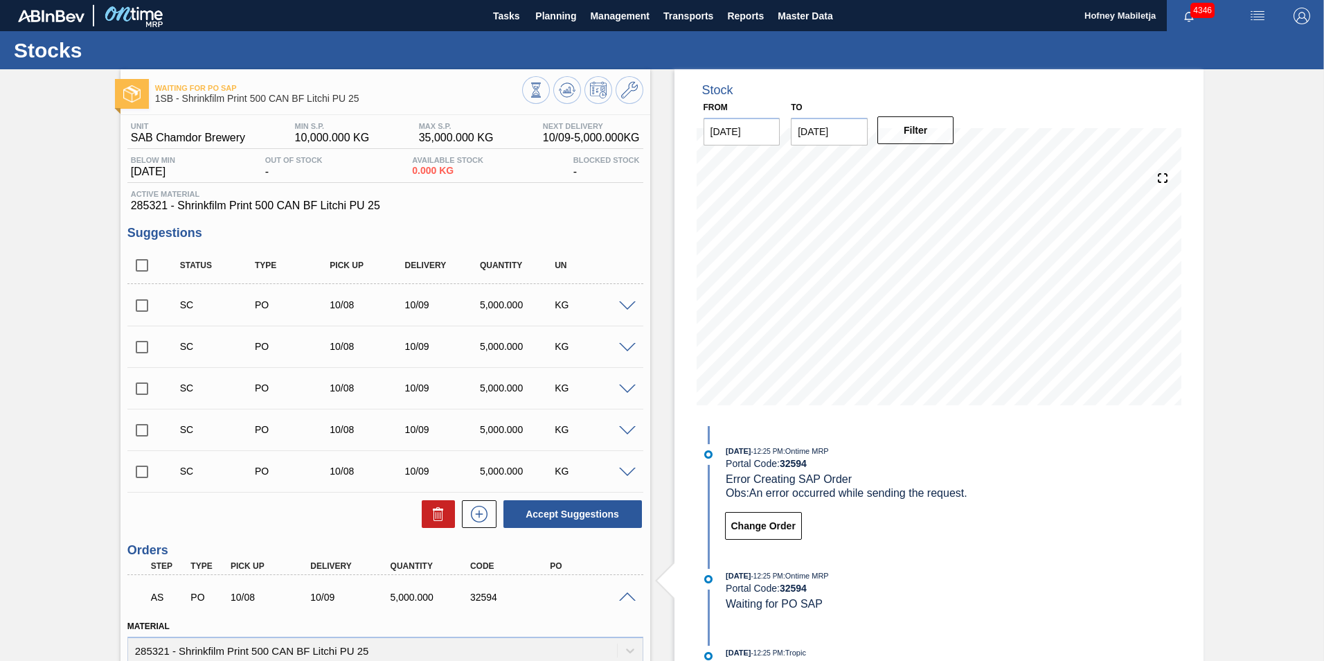
scroll to position [0, 0]
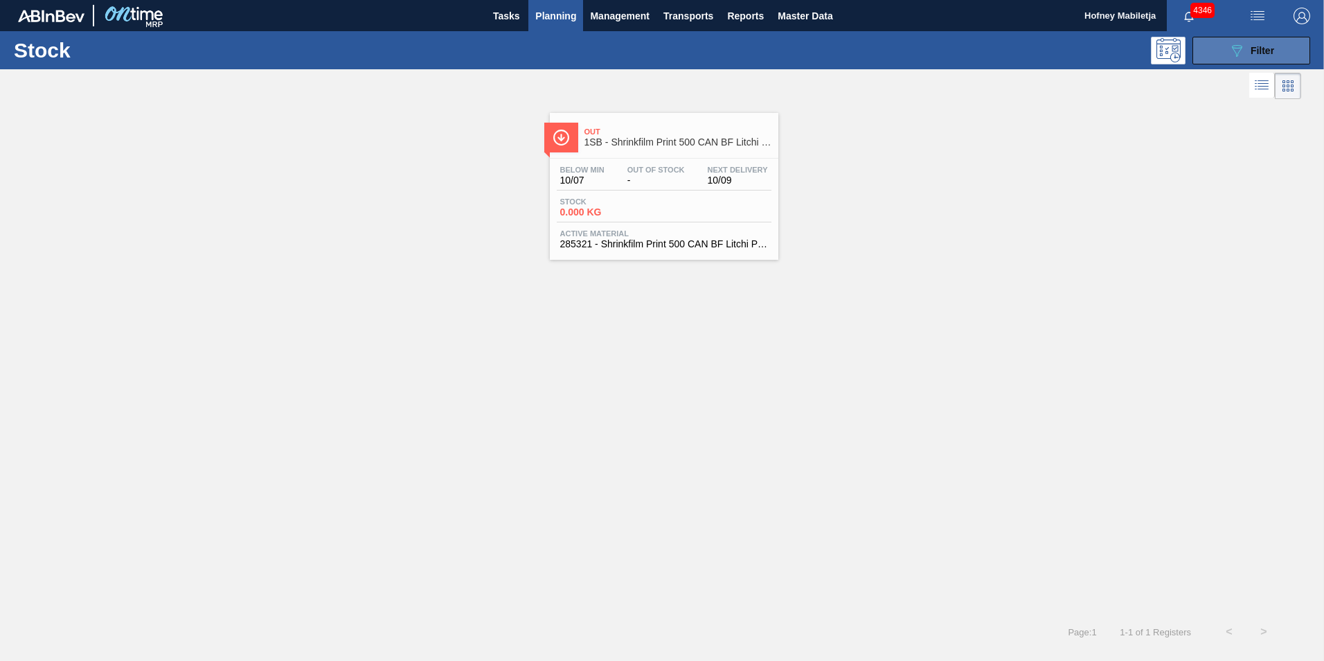
click at [1273, 50] on span "Filter" at bounding box center [1263, 50] width 24 height 11
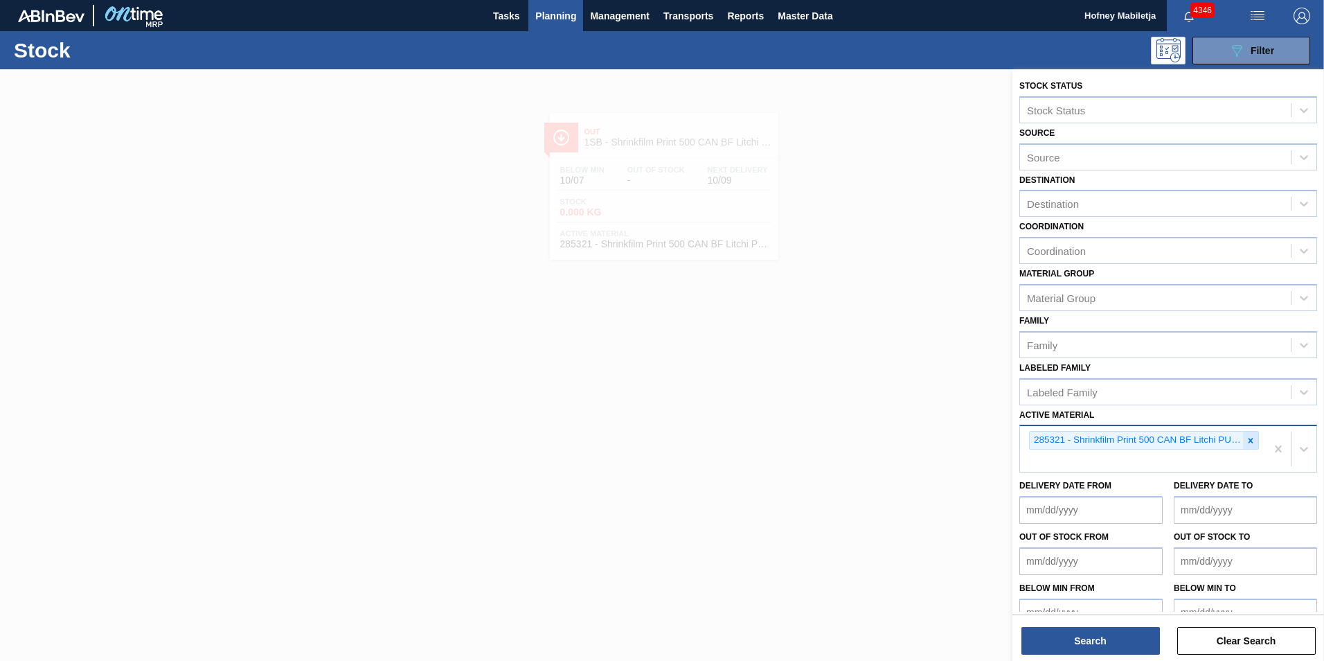
click at [1249, 442] on icon at bounding box center [1251, 440] width 5 height 5
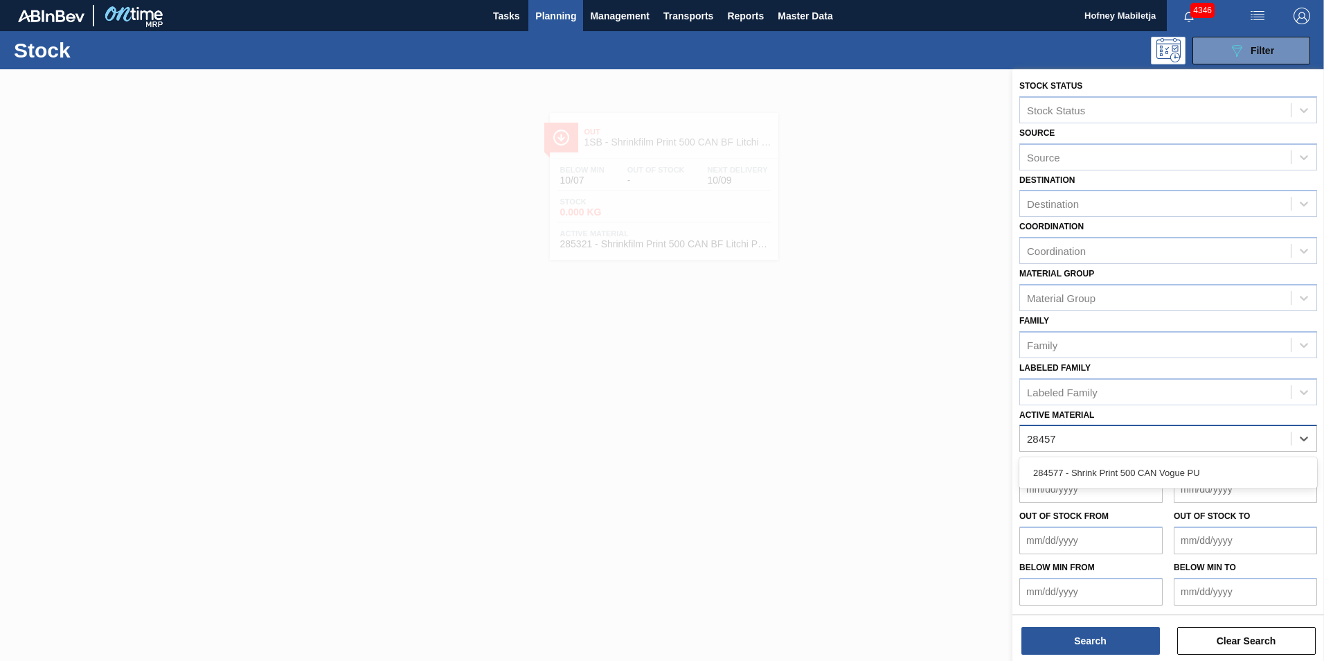
type Material "284577"
click at [1103, 468] on div "284577 - Shrink Print 500 CAN Vogue PU" at bounding box center [1168, 473] width 298 height 26
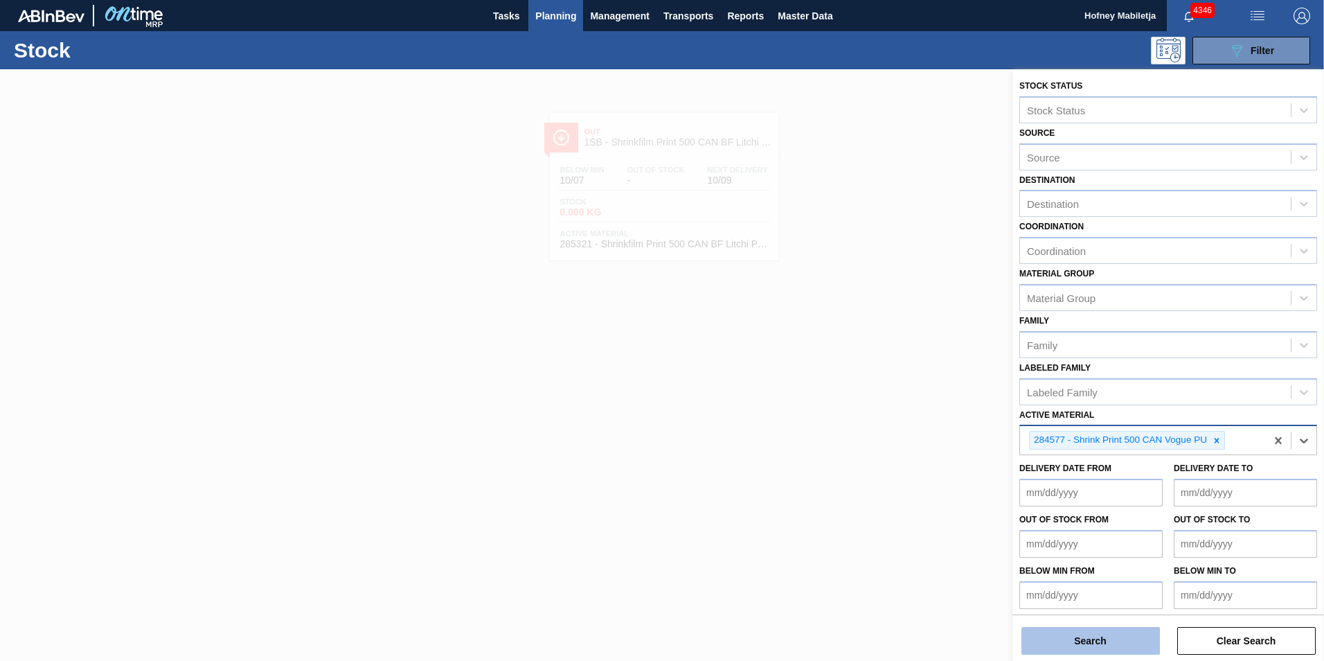
click at [1103, 640] on button "Search" at bounding box center [1091, 641] width 139 height 28
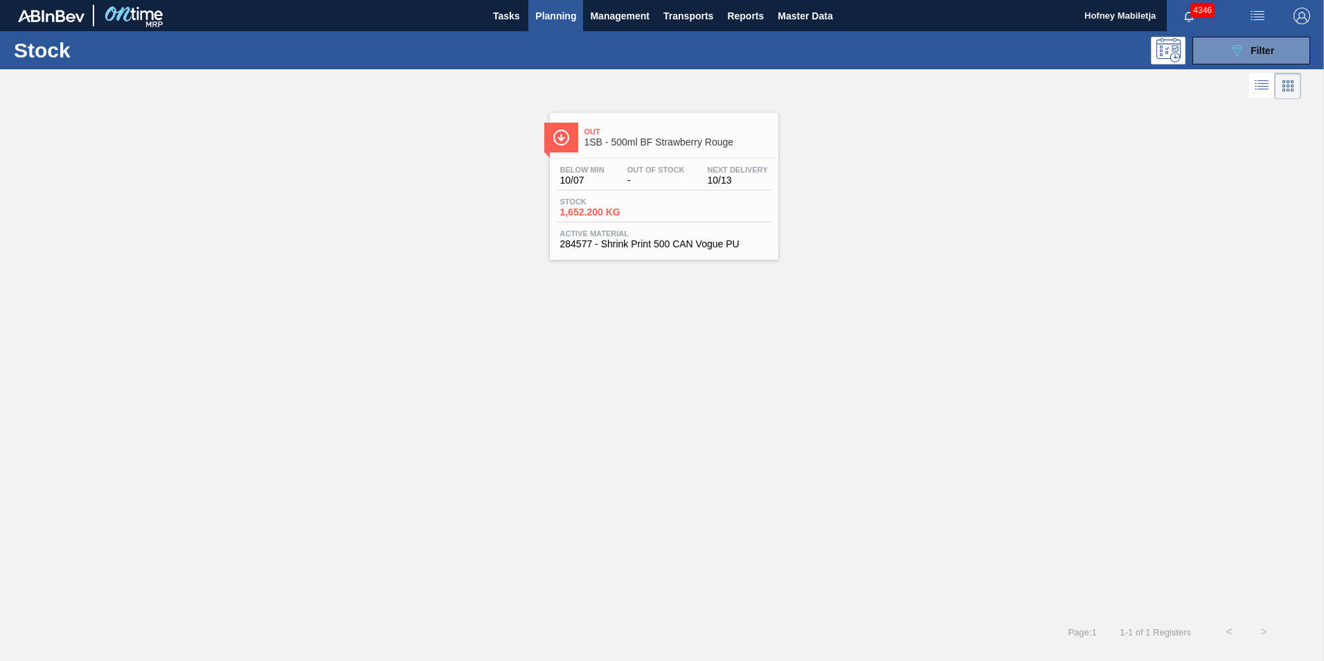
click at [651, 199] on span "Stock" at bounding box center [608, 201] width 97 height 8
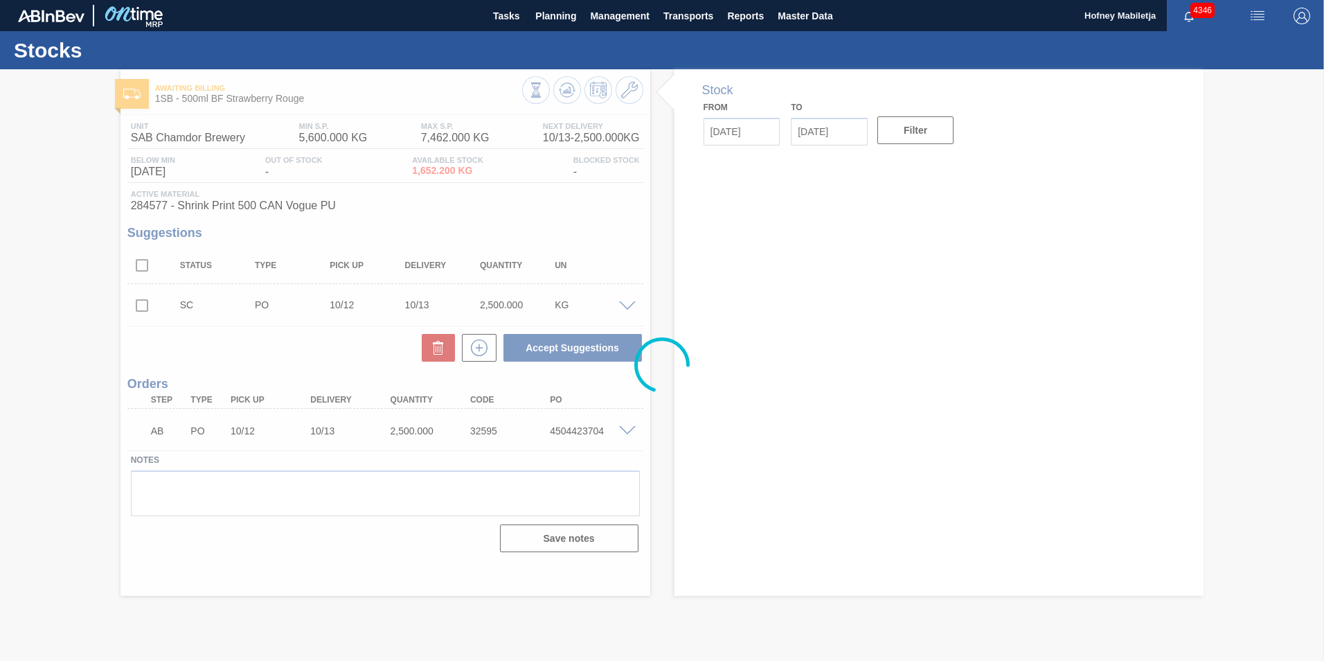
type input "[DATE]"
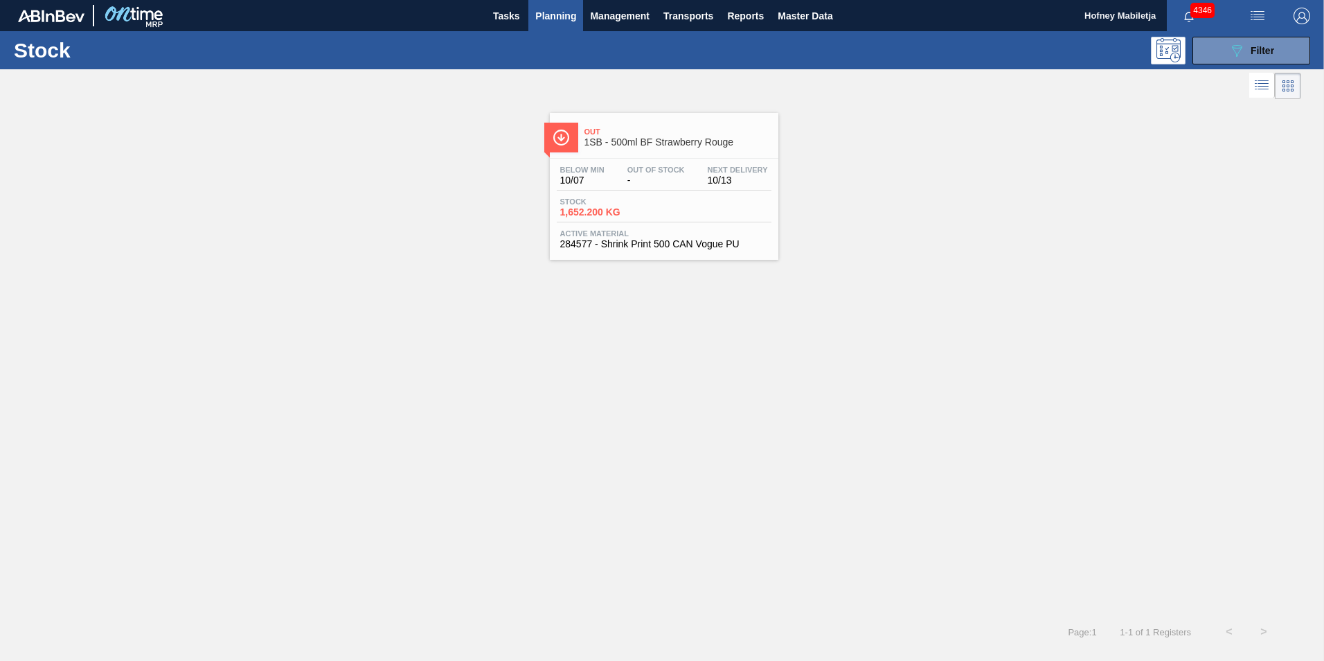
click at [636, 192] on div "Below Min 10/07 Out Of Stock - Next Delivery 10/13 Stock 1,652.200 KG Active Ma…" at bounding box center [664, 206] width 229 height 94
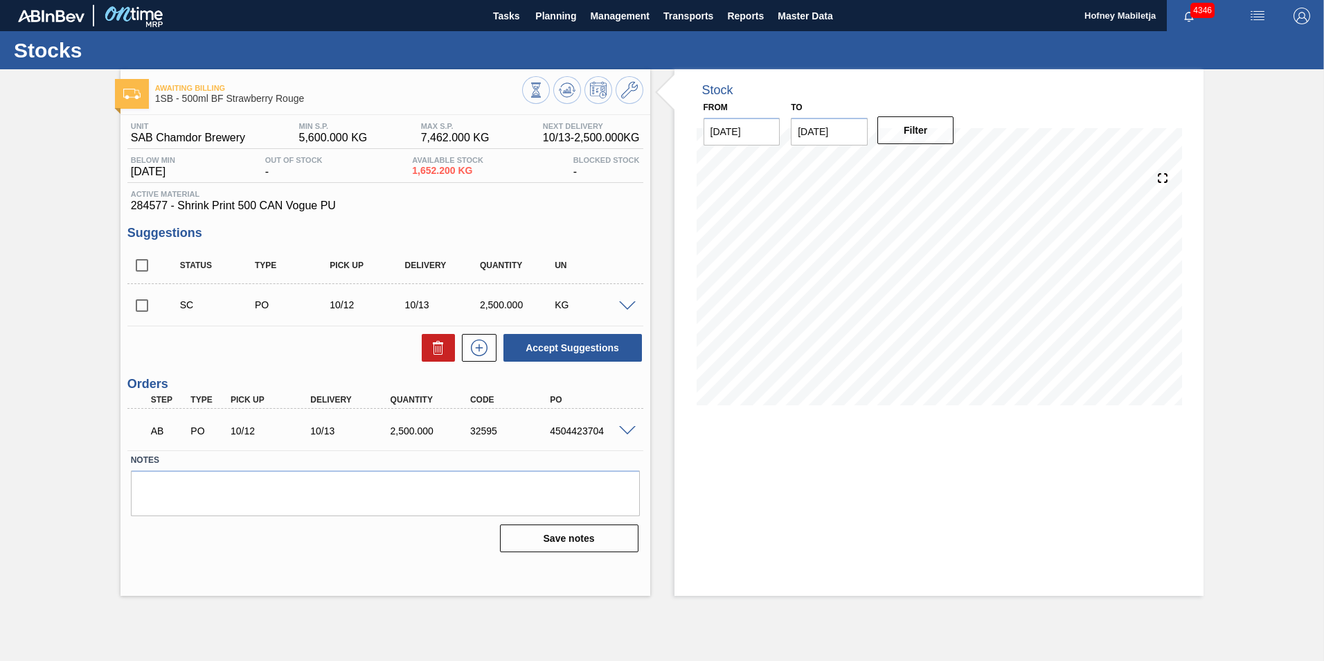
click at [143, 307] on input "checkbox" at bounding box center [141, 305] width 29 height 29
click at [589, 344] on button "Accept Suggestions" at bounding box center [573, 348] width 139 height 28
checkbox input "false"
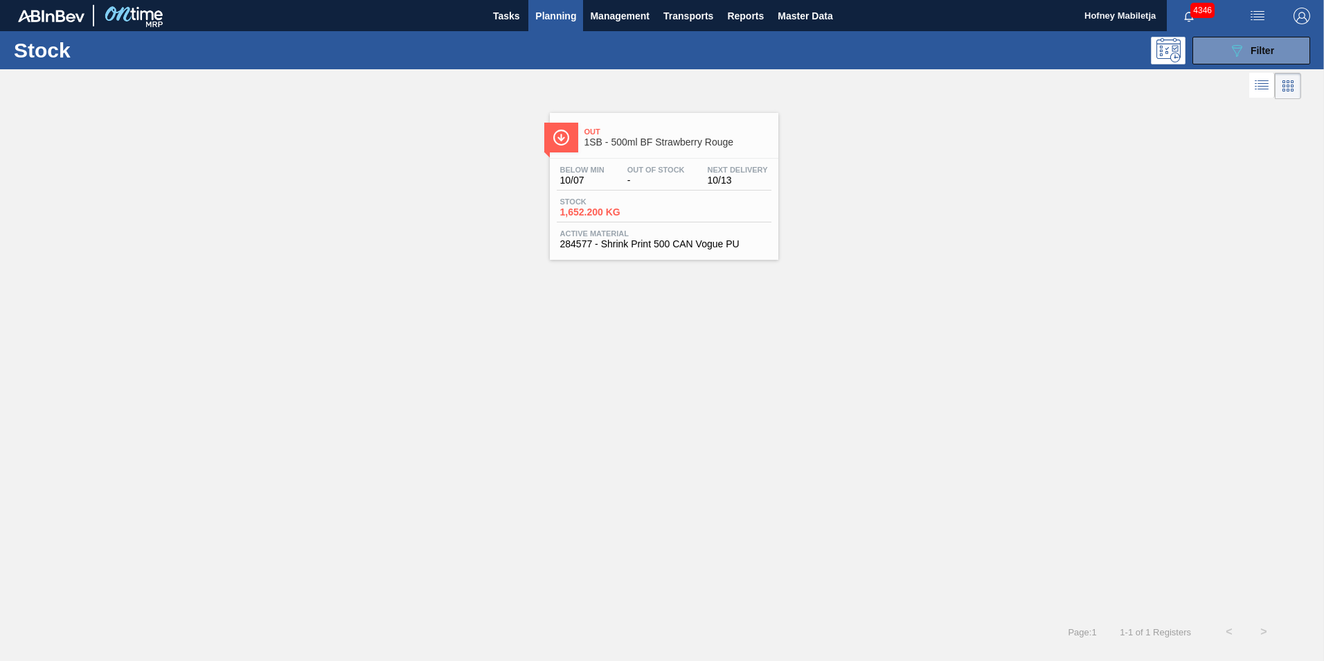
click at [681, 197] on div "Stock 1,652.200 KG" at bounding box center [664, 209] width 215 height 25
